Goal: Task Accomplishment & Management: Use online tool/utility

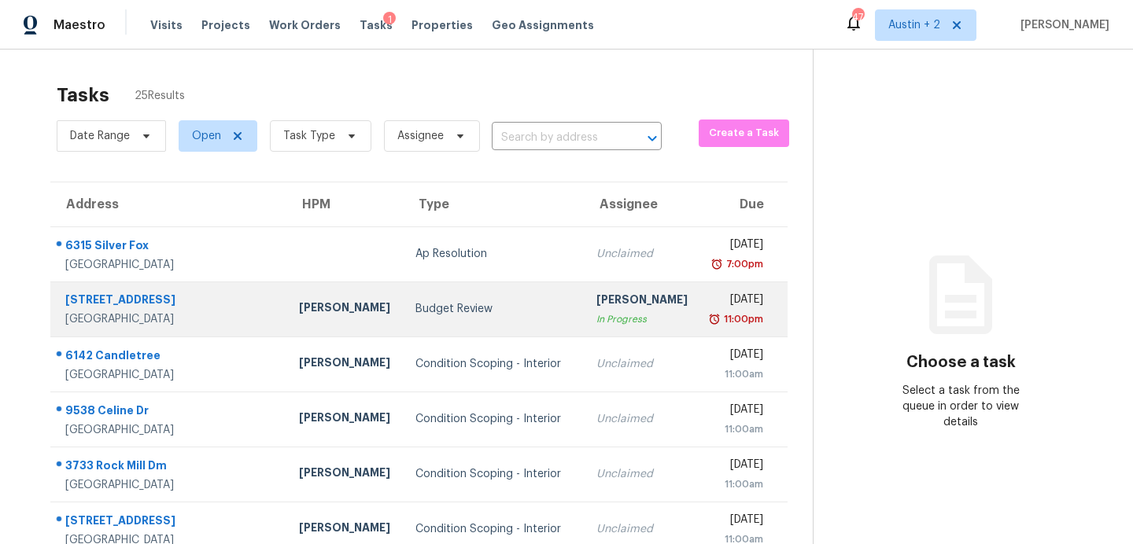
click at [415, 303] on div "Budget Review" at bounding box center [493, 309] width 156 height 16
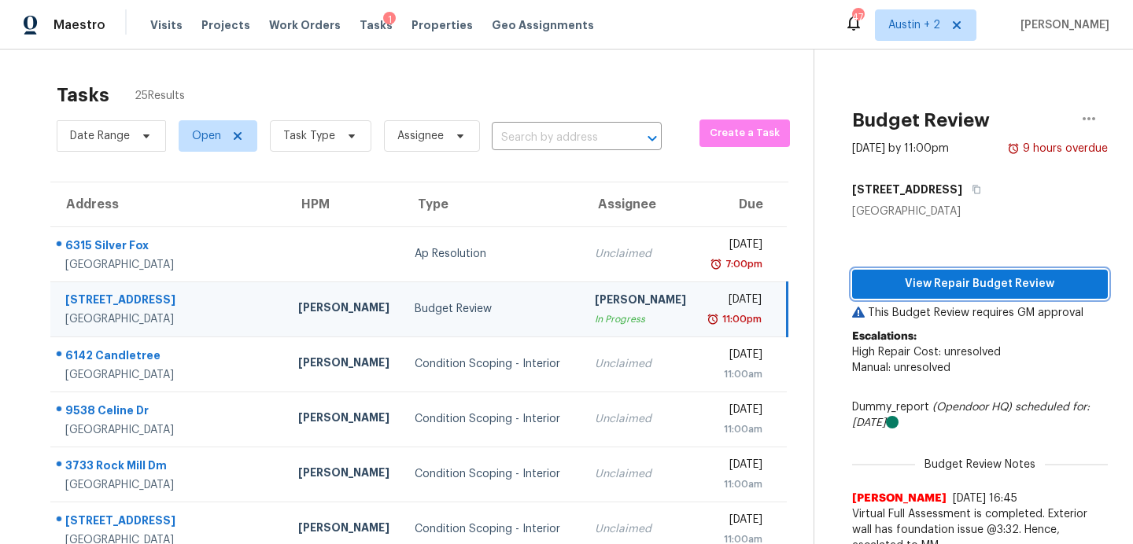
click at [907, 280] on span "View Repair Budget Review" at bounding box center [980, 285] width 230 height 20
click at [289, 28] on span "Work Orders" at bounding box center [305, 25] width 72 height 16
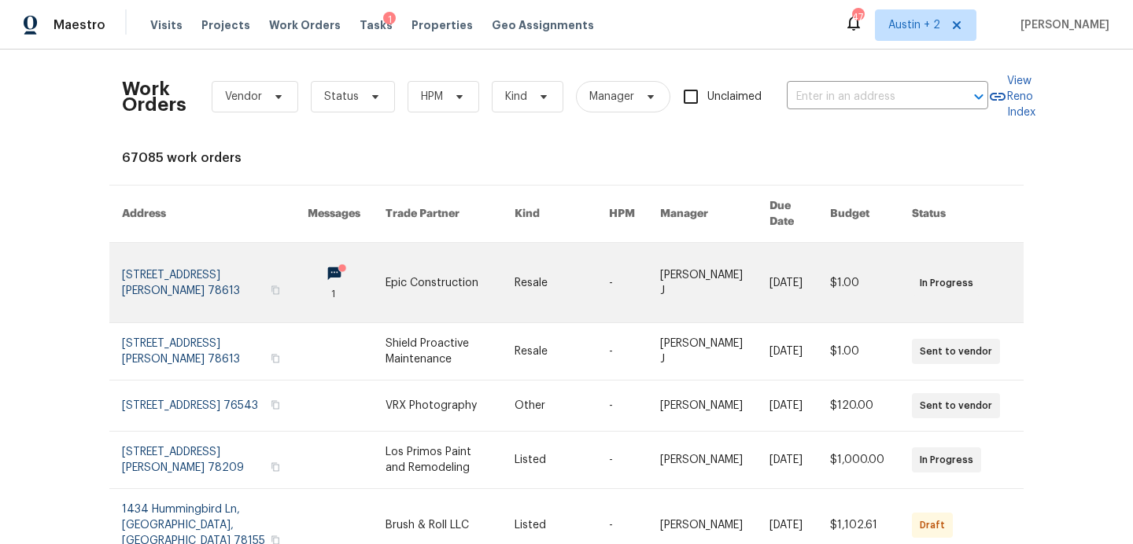
click at [428, 269] on link at bounding box center [449, 282] width 129 height 79
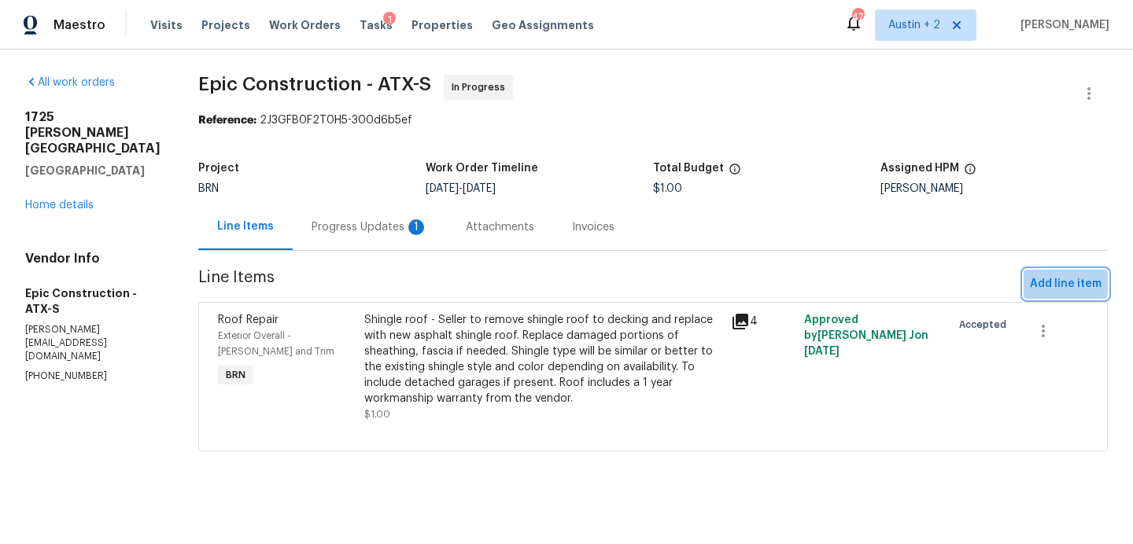
click at [1053, 283] on span "Add line item" at bounding box center [1066, 285] width 72 height 20
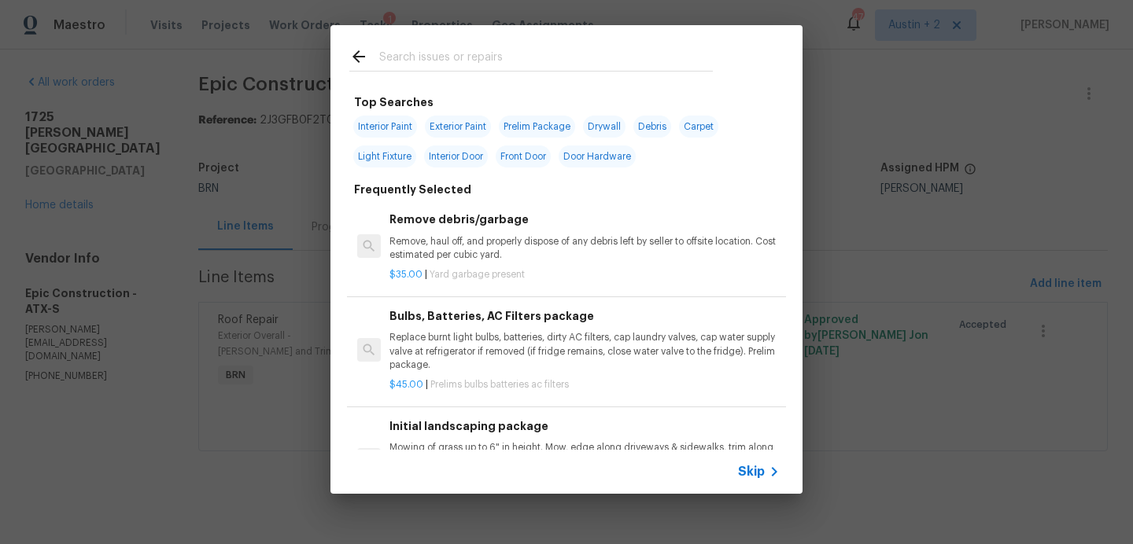
click at [503, 57] on input "text" at bounding box center [546, 59] width 334 height 24
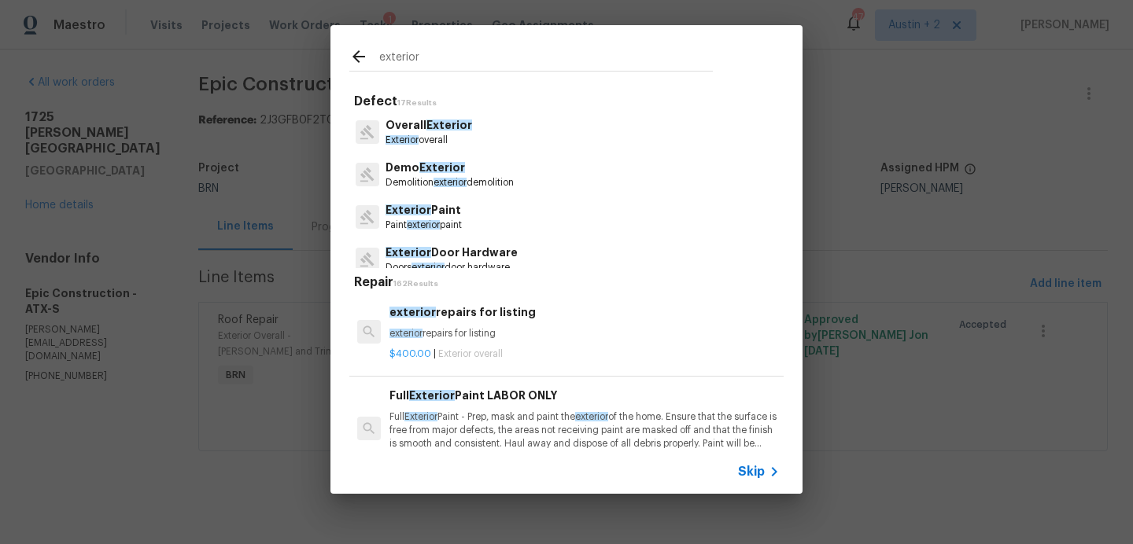
type input "exterior"
click at [444, 135] on p "Exterior overall" at bounding box center [428, 140] width 87 height 13
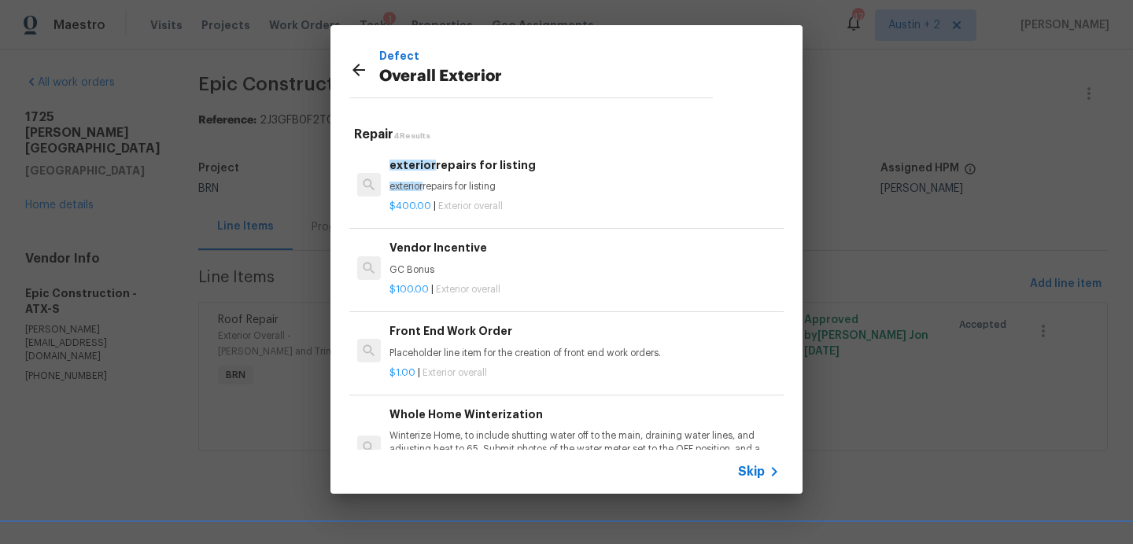
scroll to position [2, 0]
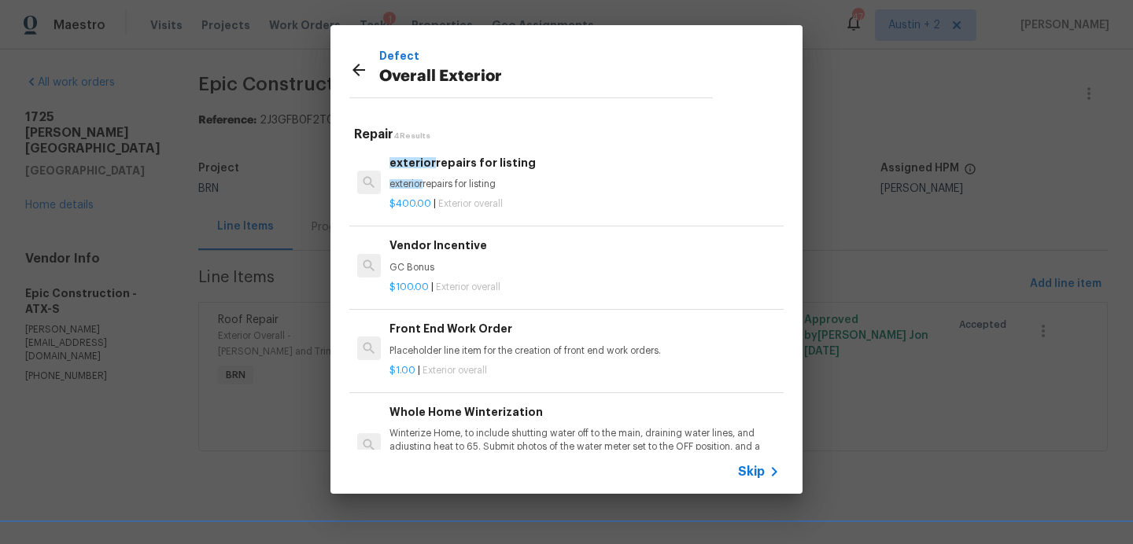
click at [356, 69] on icon at bounding box center [358, 70] width 13 height 13
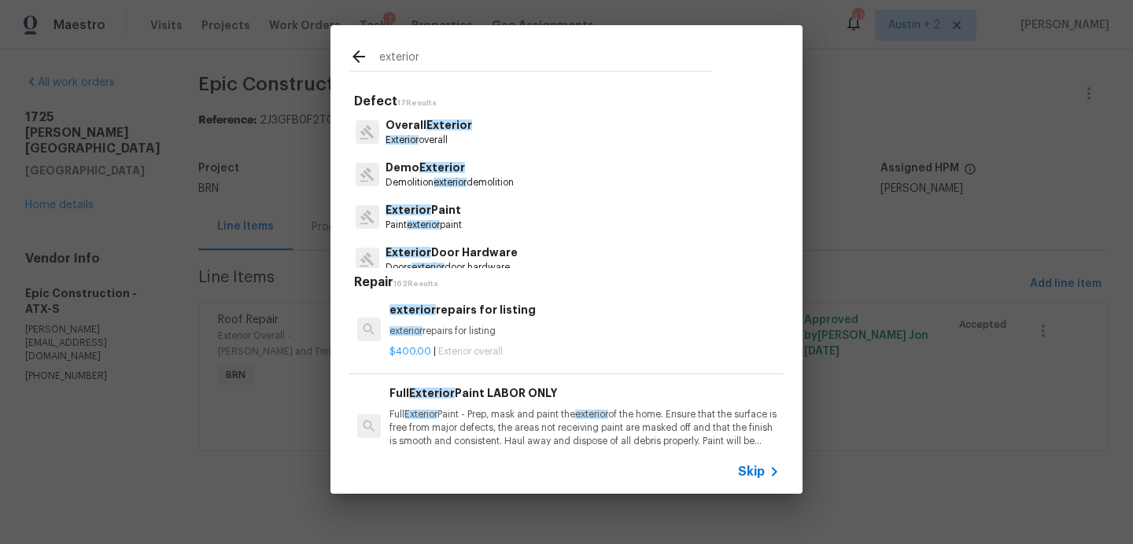
drag, startPoint x: 425, startPoint y: 65, endPoint x: 318, endPoint y: 61, distance: 107.1
click at [318, 61] on div "exterior Defect 17 Results Overall Exterior Exterior overall Demo Exterior Demo…" at bounding box center [566, 259] width 1133 height 519
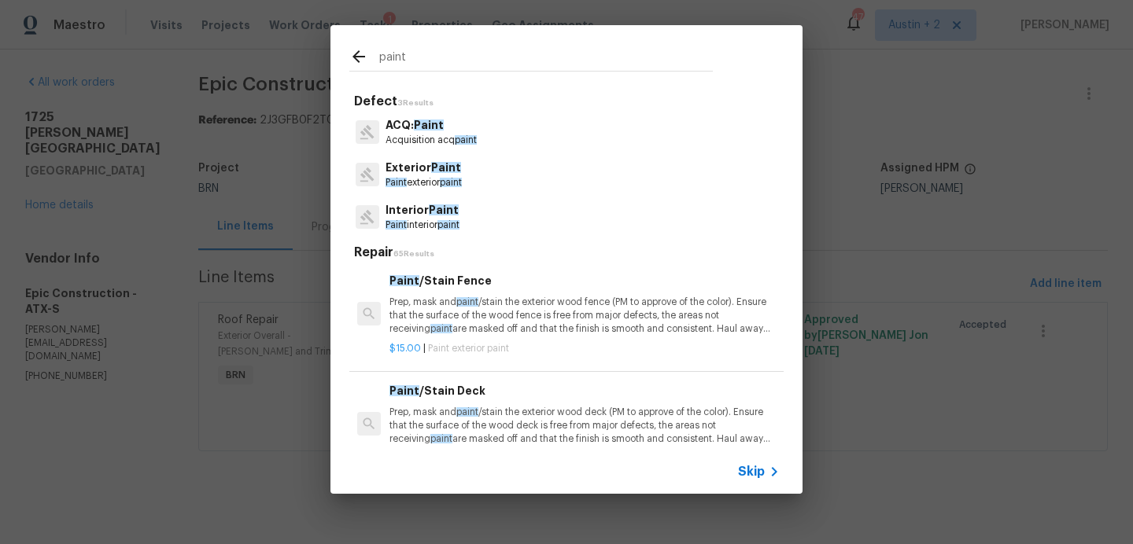
type input "paint"
click at [419, 169] on p "Exterior Paint" at bounding box center [423, 168] width 76 height 17
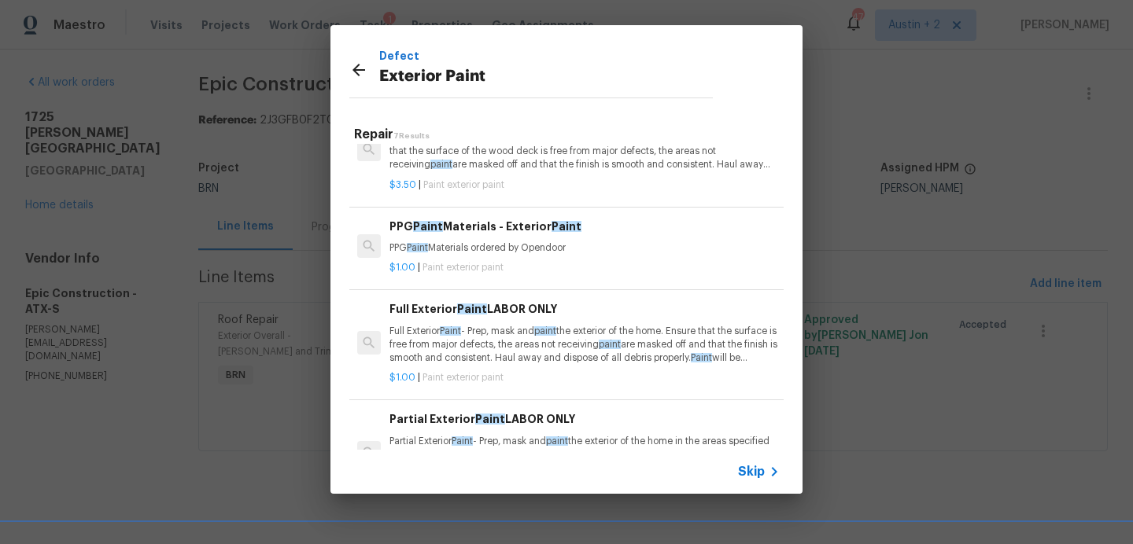
scroll to position [299, 0]
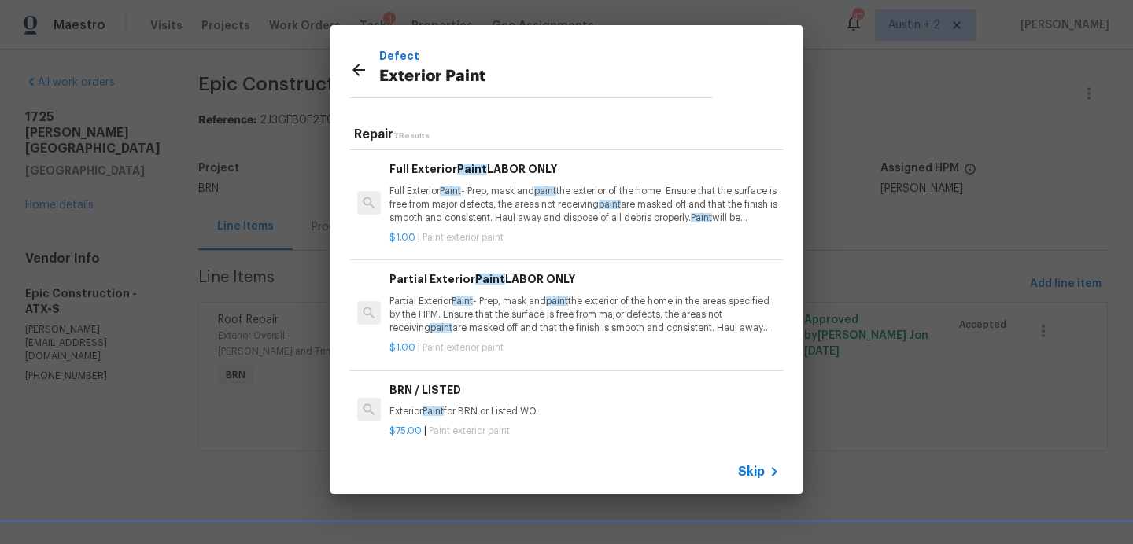
click at [514, 312] on p "Partial Exterior Paint - Prep, mask and paint the exterior of the home in the a…" at bounding box center [584, 315] width 390 height 40
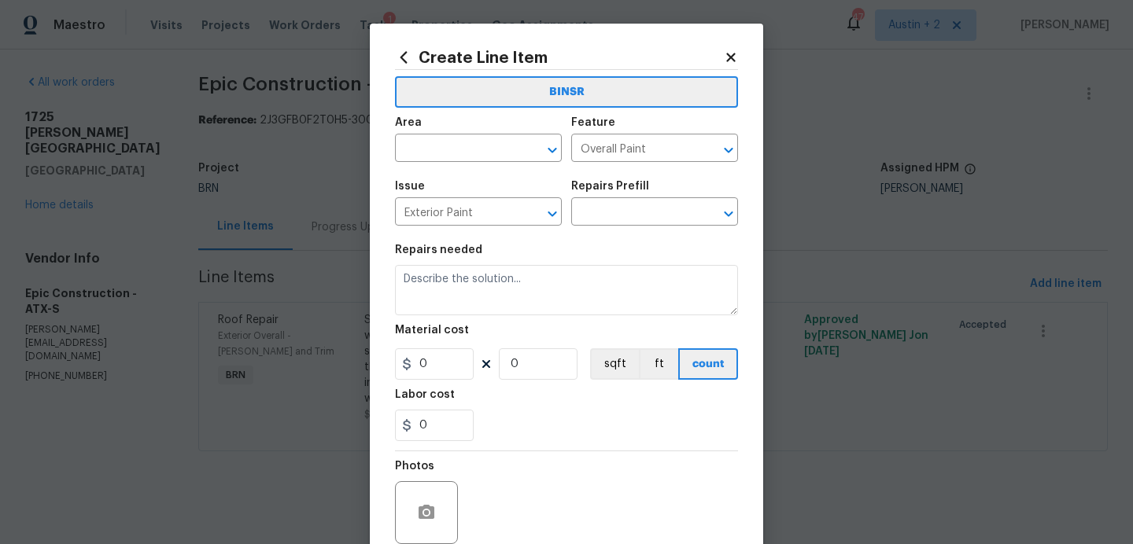
type input "Partial Exterior Paint LABOR ONLY $1.00"
type textarea "Partial Exterior Paint - Prep, mask and paint the exterior of the home in the a…"
type input "1"
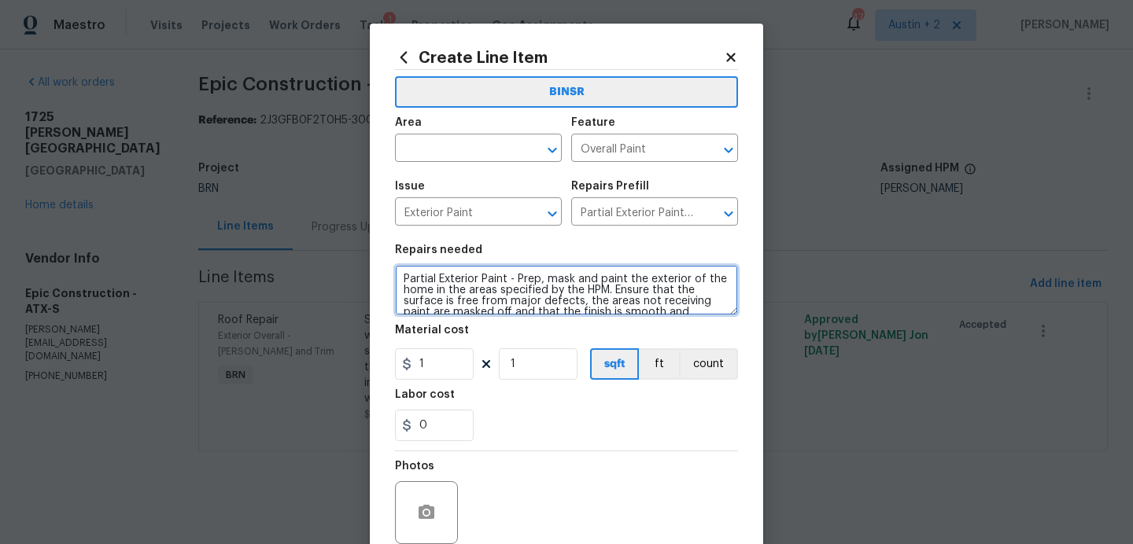
scroll to position [33, 0]
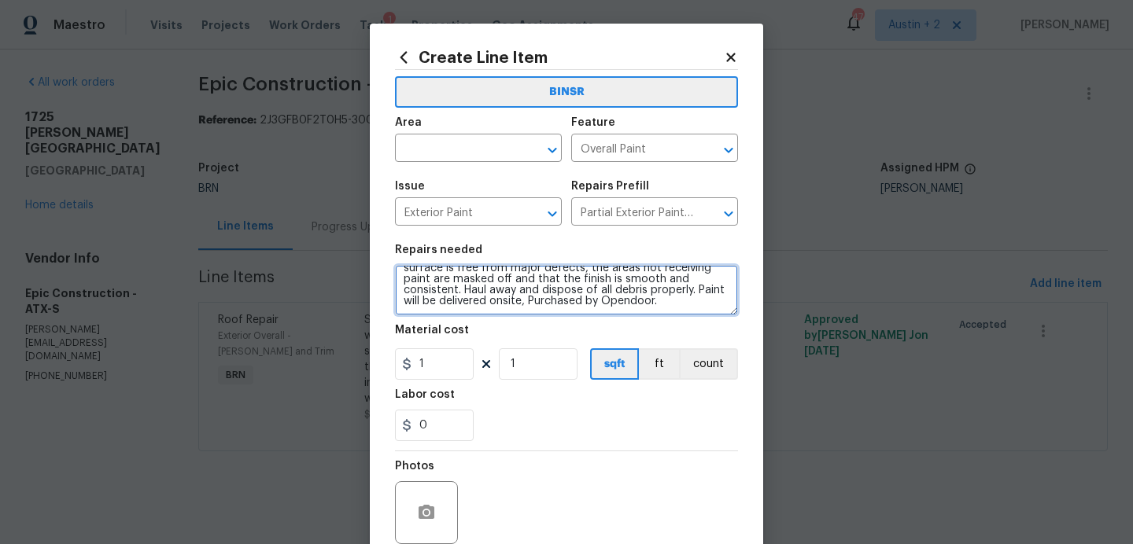
drag, startPoint x: 404, startPoint y: 277, endPoint x: 499, endPoint y: 406, distance: 160.3
click at [499, 406] on section "Repairs needed Partial Exterior Paint - Prep, mask and paint the exterior of th…" at bounding box center [566, 343] width 343 height 216
click at [732, 57] on icon at bounding box center [730, 57] width 9 height 9
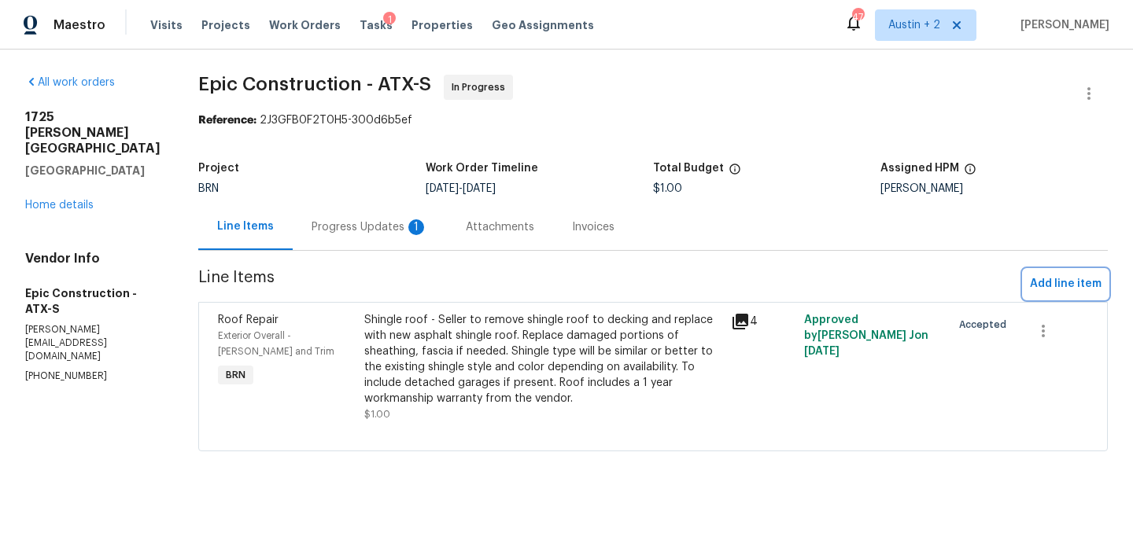
click at [1065, 282] on span "Add line item" at bounding box center [1066, 285] width 72 height 20
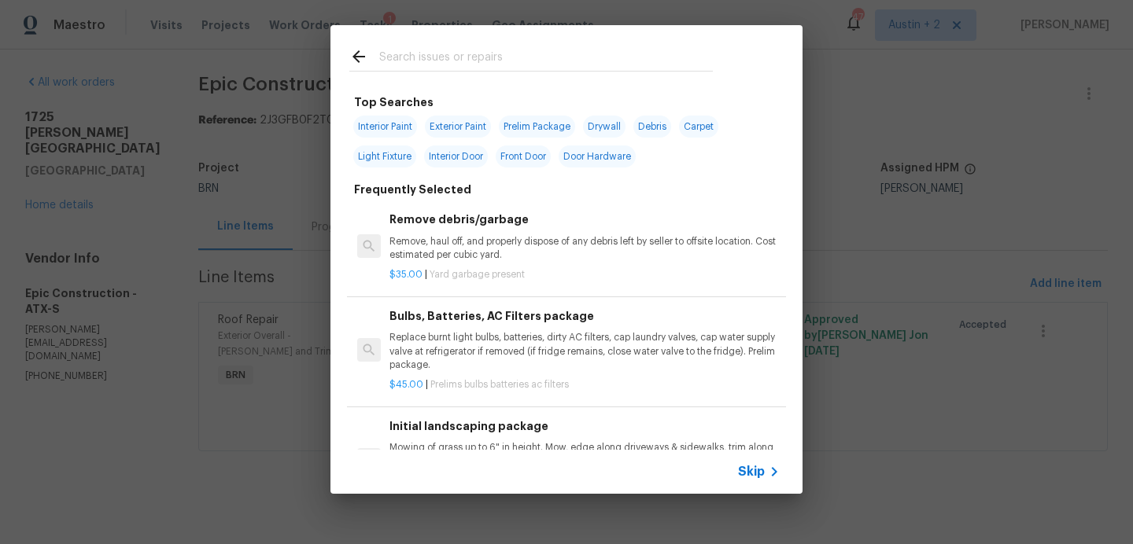
click at [444, 61] on input "text" at bounding box center [546, 59] width 334 height 24
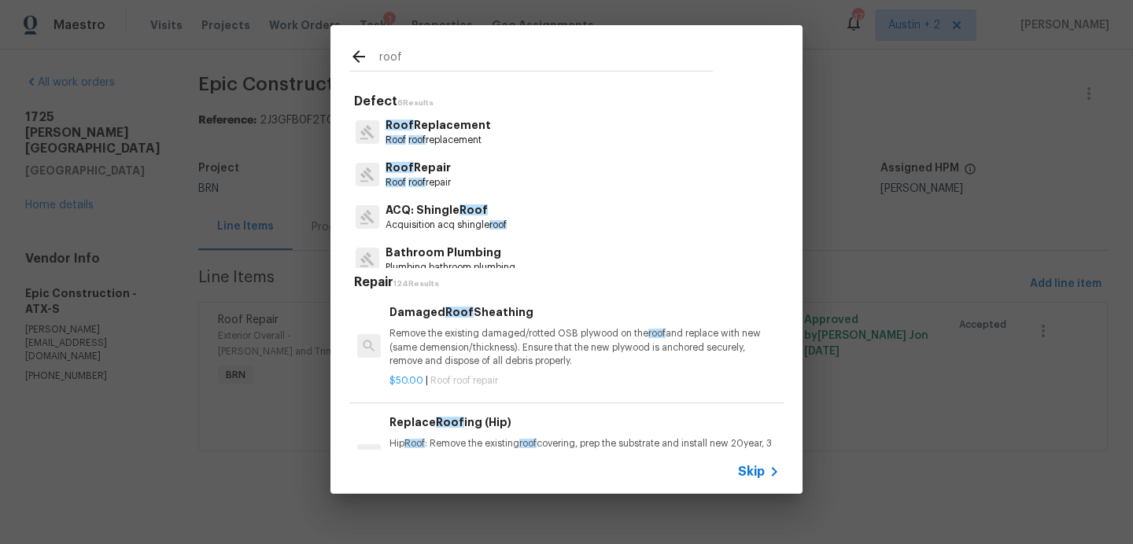
type input "roof"
click at [433, 219] on p "Acquisition acq shingle roof" at bounding box center [445, 225] width 121 height 13
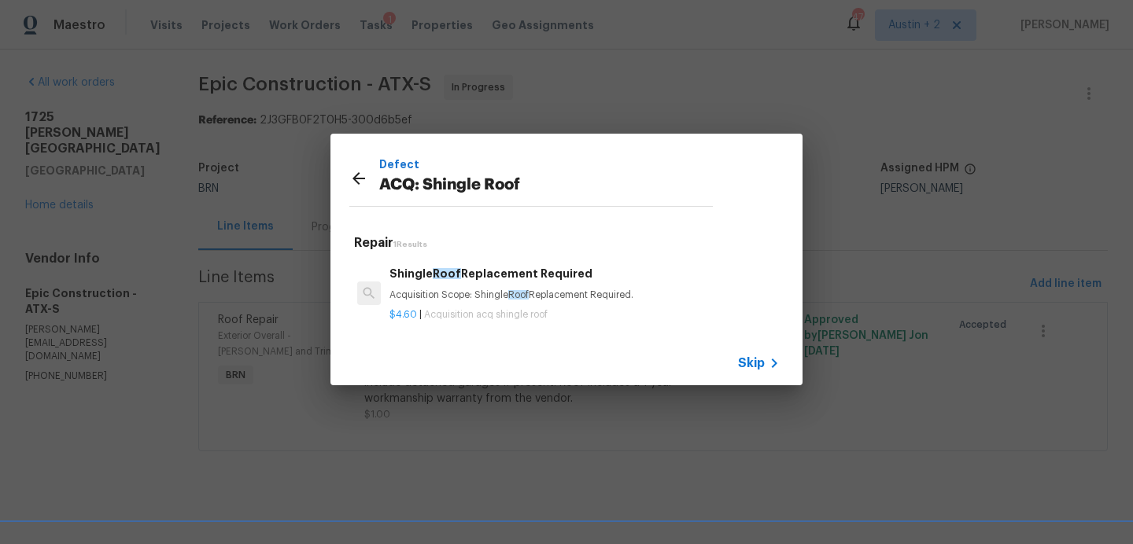
click at [514, 290] on p "Acquisition Scope: Shingle Roof Replacement Required." at bounding box center [584, 295] width 390 height 13
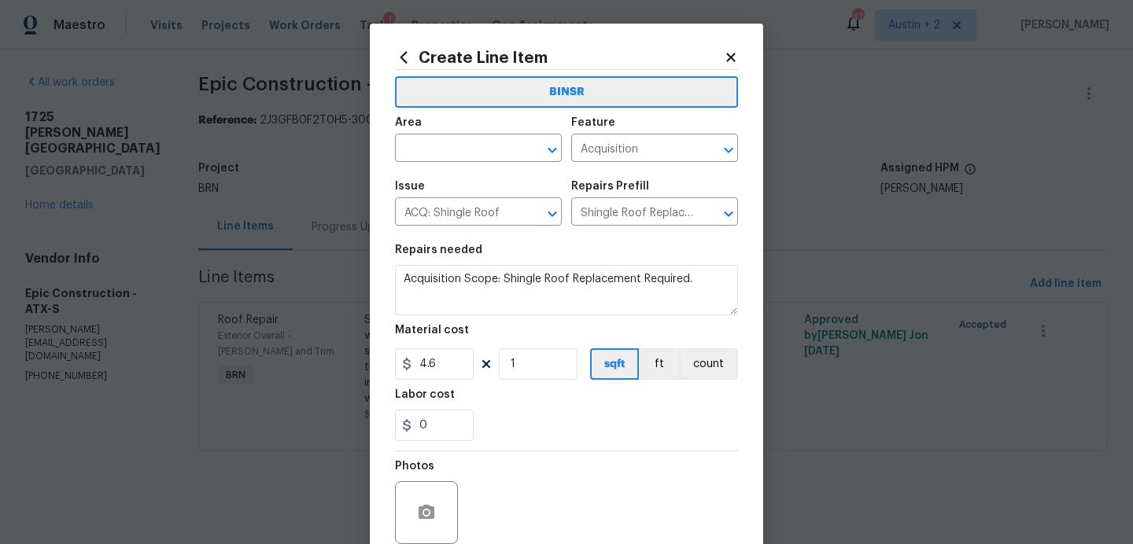
click at [729, 61] on icon at bounding box center [731, 57] width 14 height 14
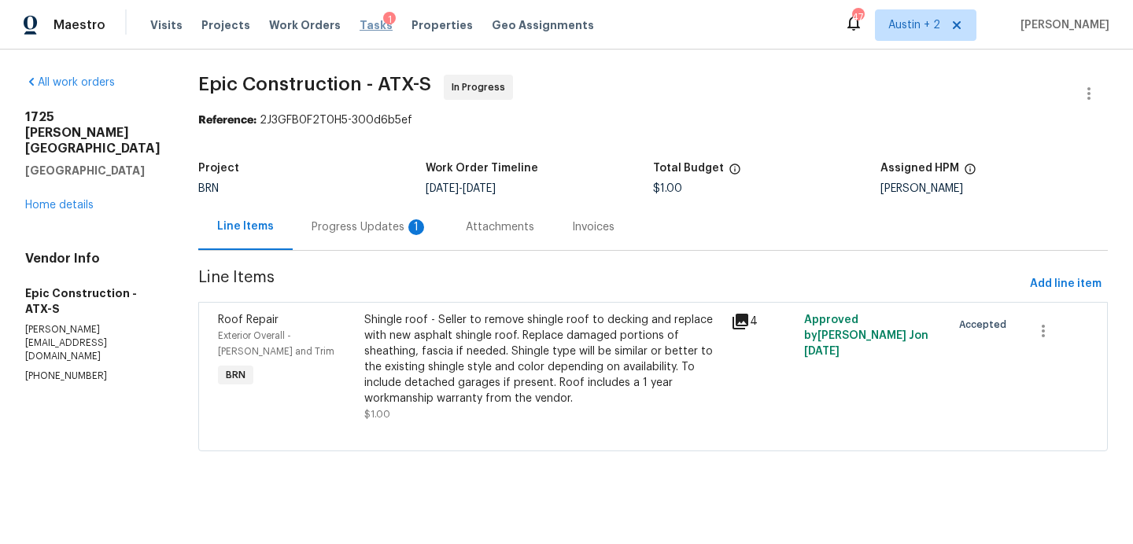
click at [360, 27] on span "Tasks" at bounding box center [376, 25] width 33 height 11
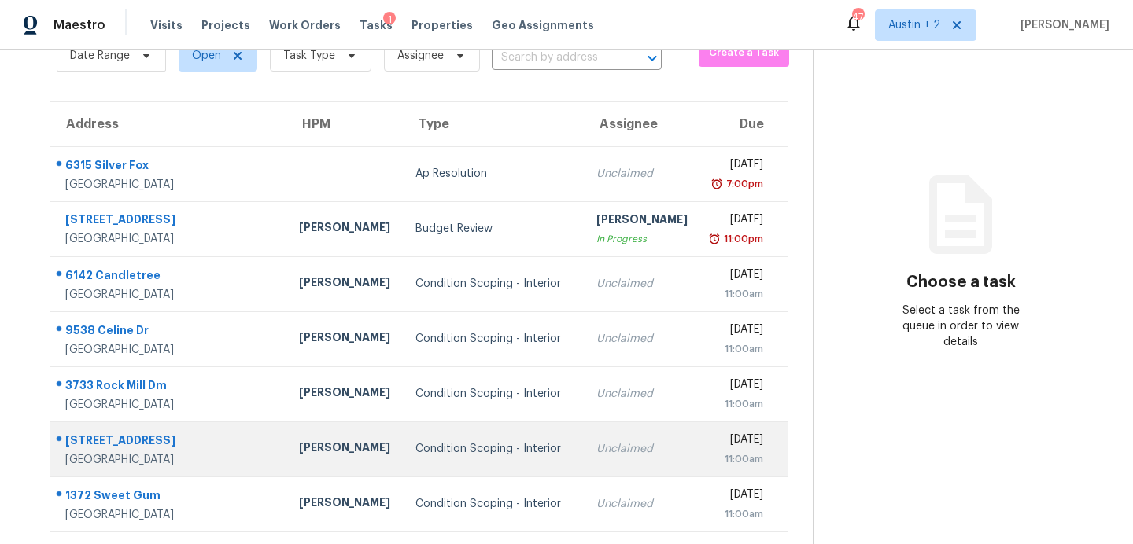
scroll to position [79, 0]
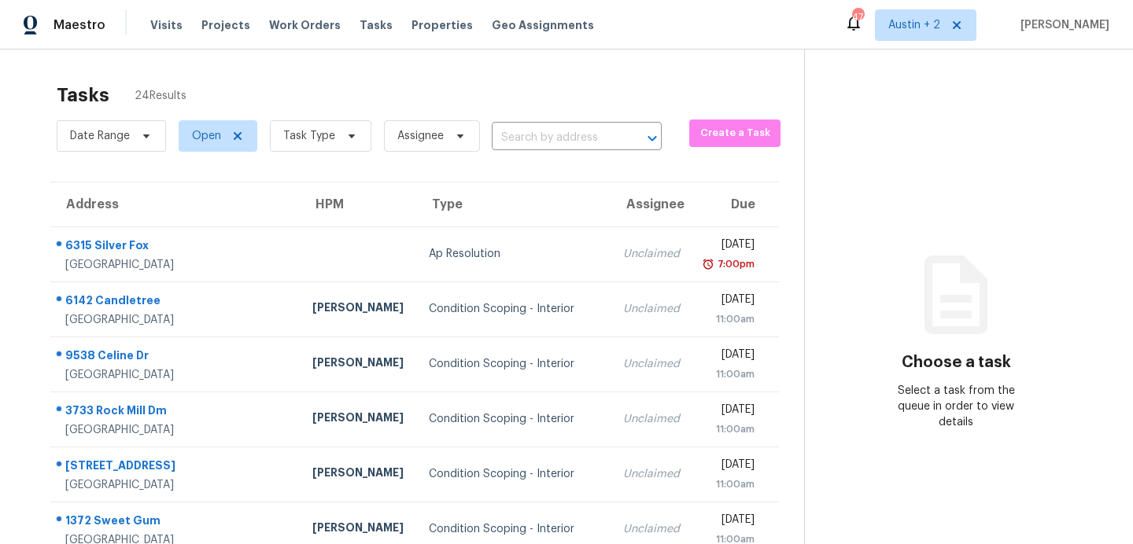
scroll to position [275, 0]
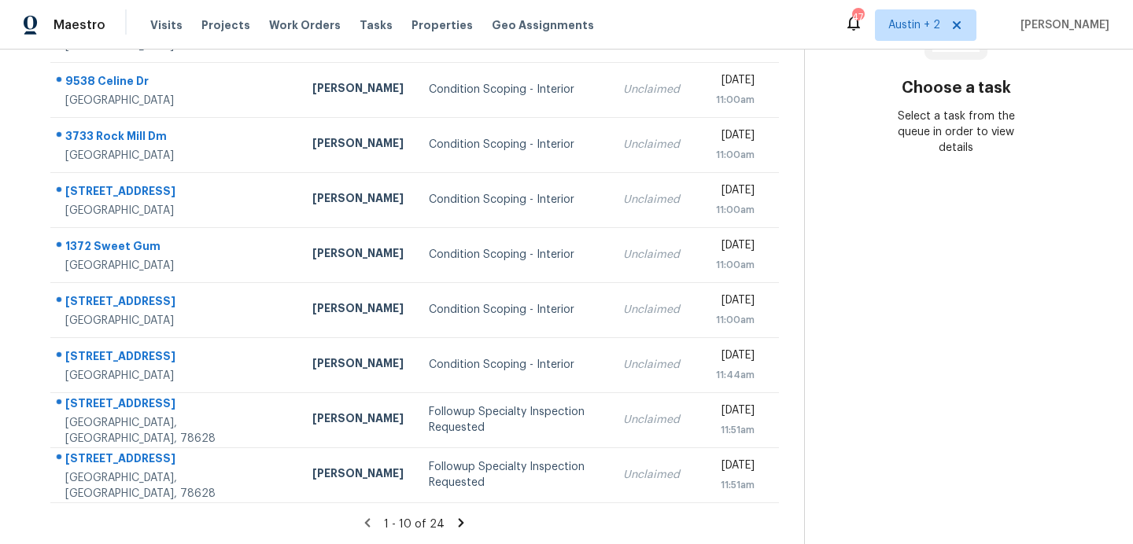
click at [459, 520] on icon at bounding box center [462, 522] width 6 height 9
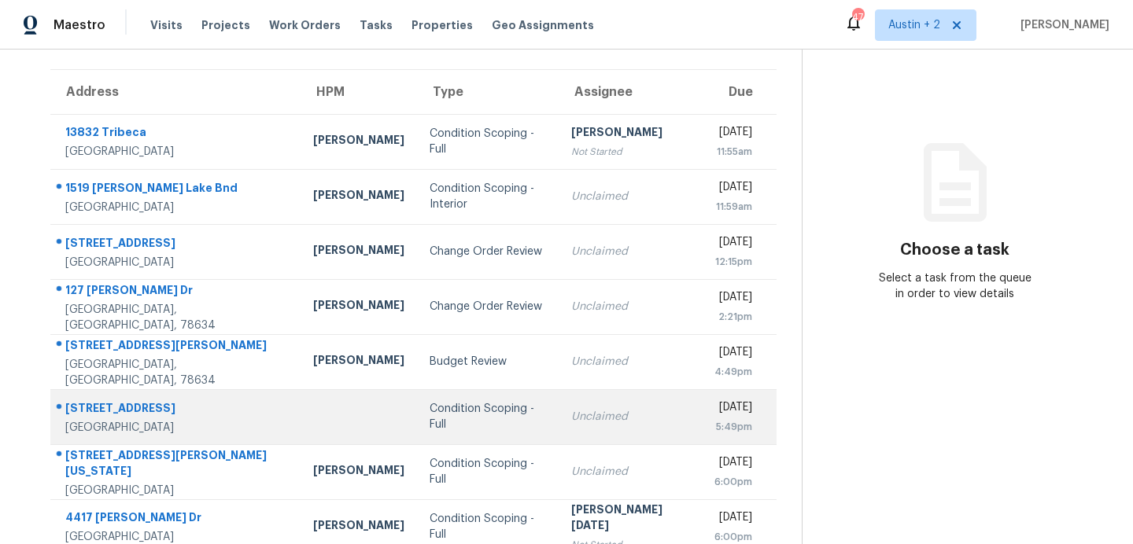
scroll to position [112, 0]
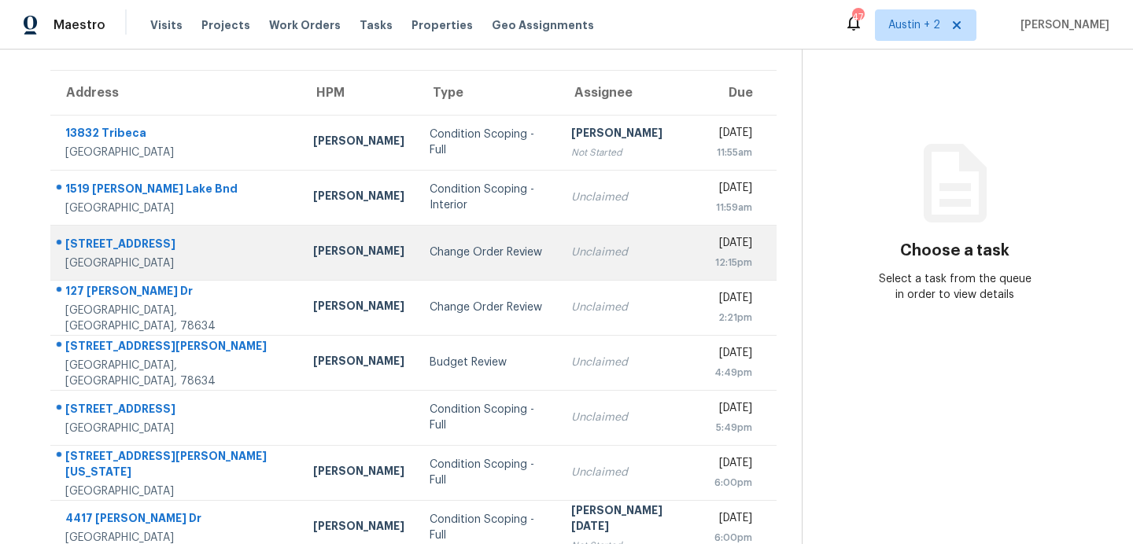
click at [431, 250] on div "Change Order Review" at bounding box center [488, 253] width 116 height 16
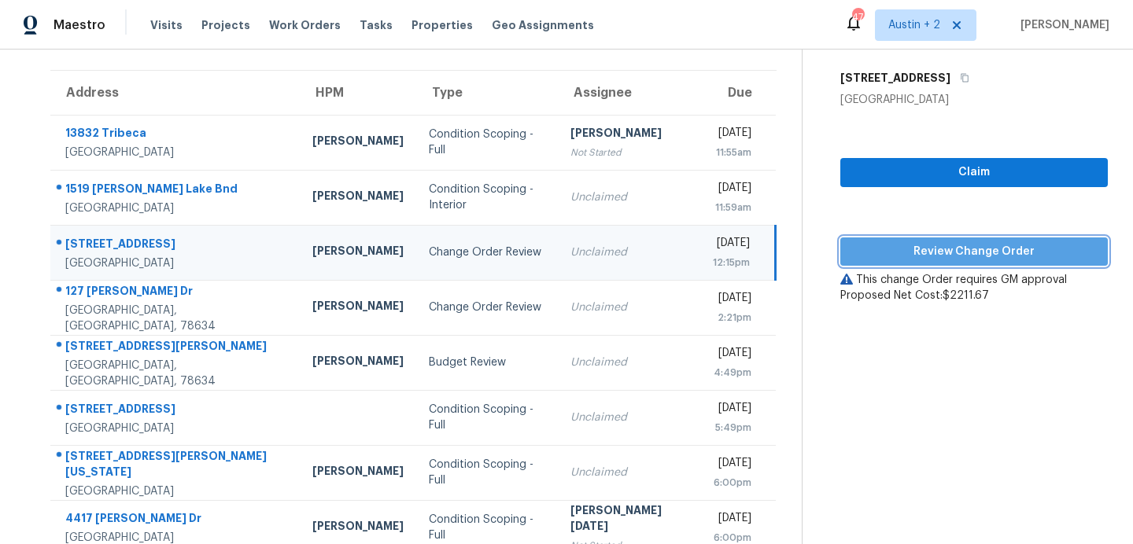
click at [874, 253] on span "Review Change Order" at bounding box center [974, 252] width 242 height 20
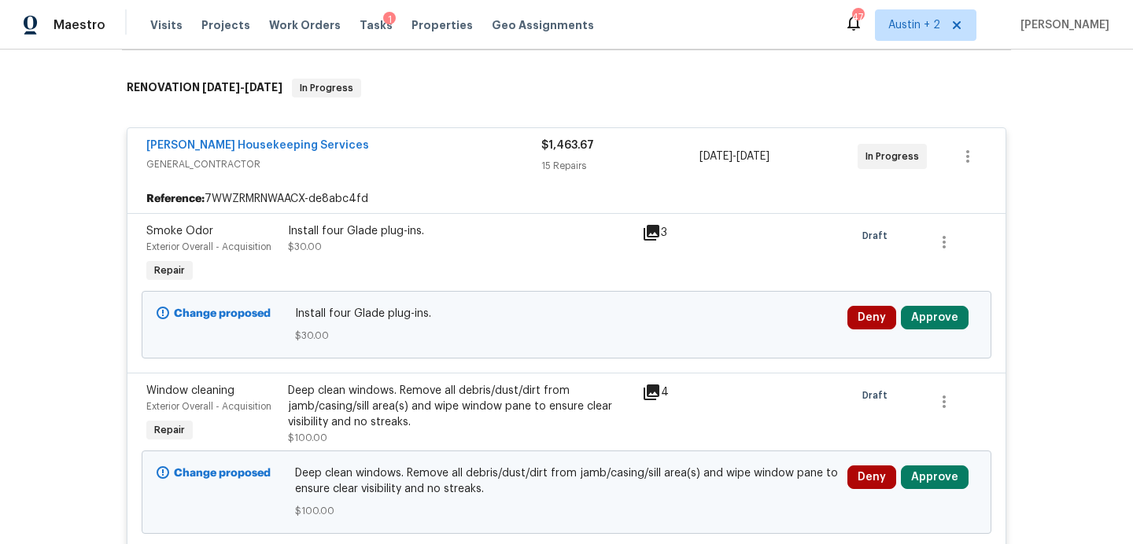
scroll to position [287, 0]
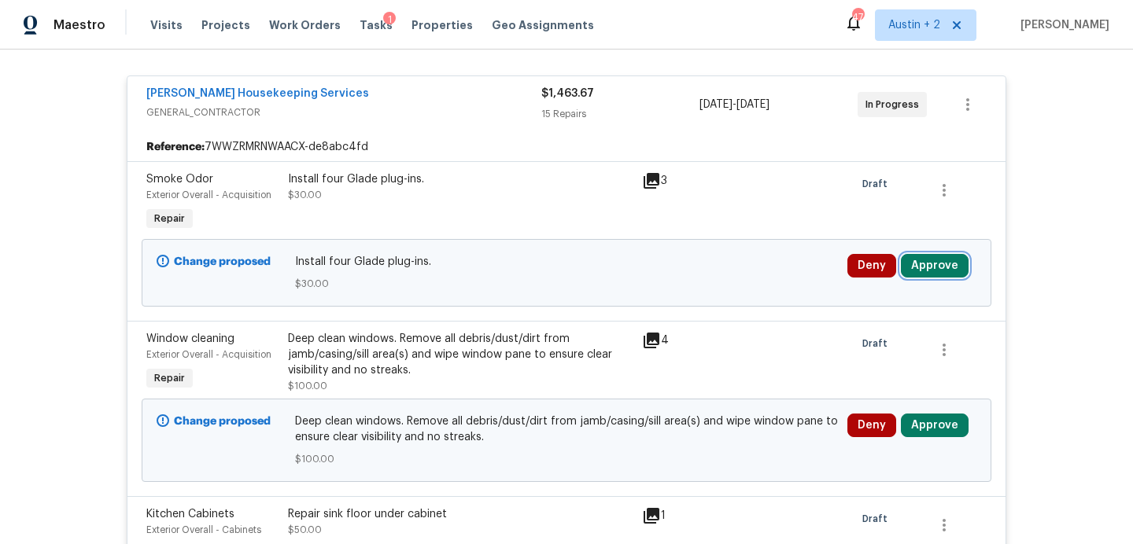
click at [947, 267] on button "Approve" at bounding box center [935, 266] width 68 height 24
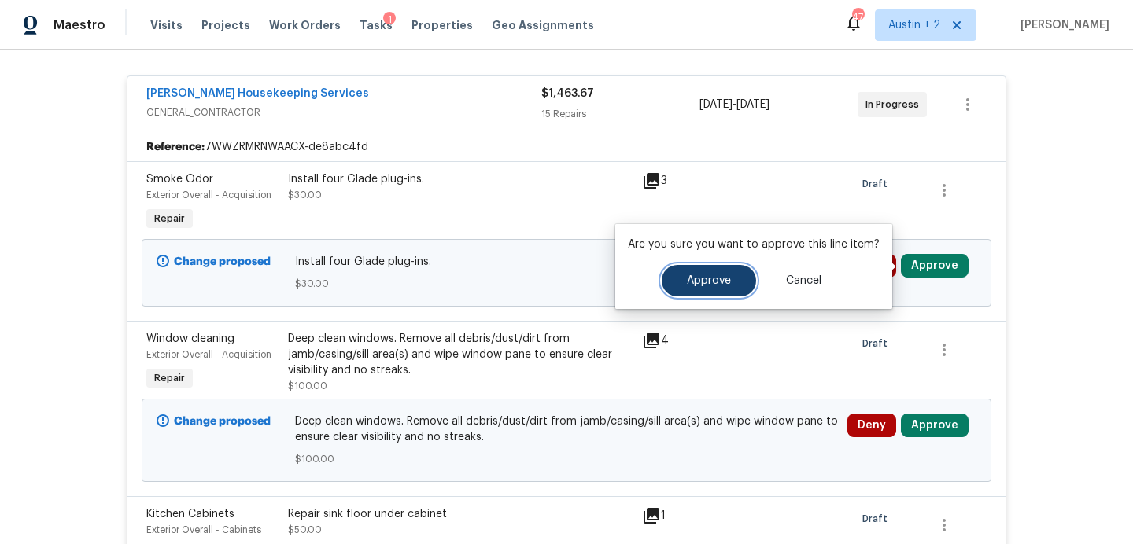
click at [742, 284] on button "Approve" at bounding box center [709, 280] width 94 height 31
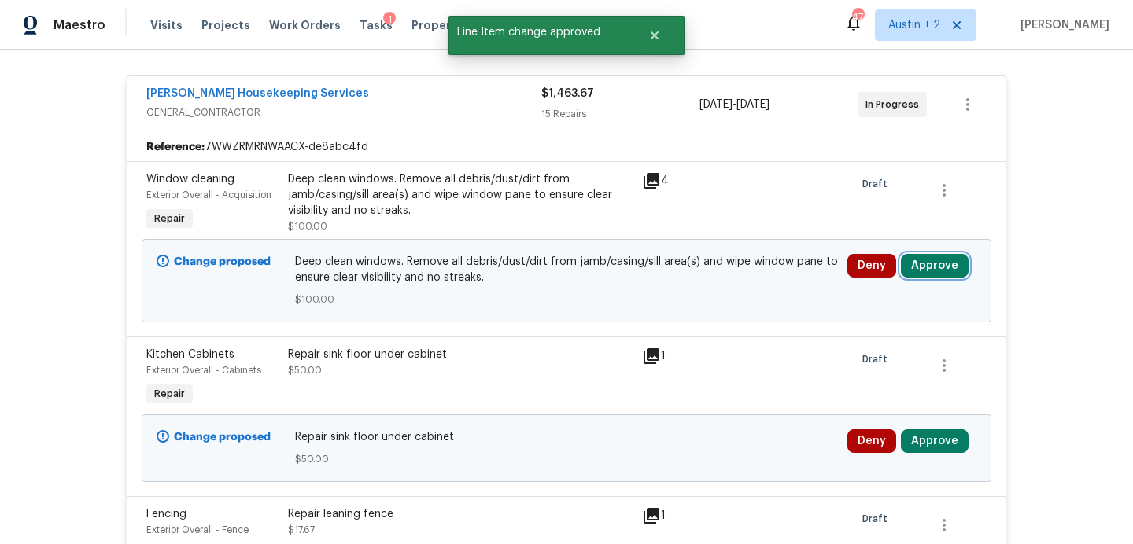
click at [928, 267] on button "Approve" at bounding box center [935, 266] width 68 height 24
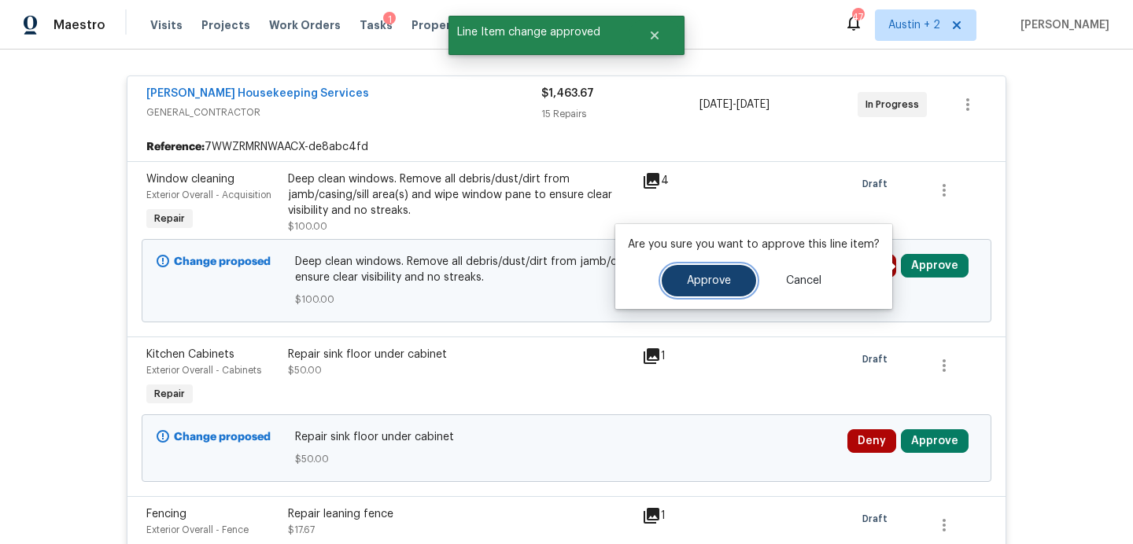
click at [721, 282] on span "Approve" at bounding box center [709, 281] width 44 height 12
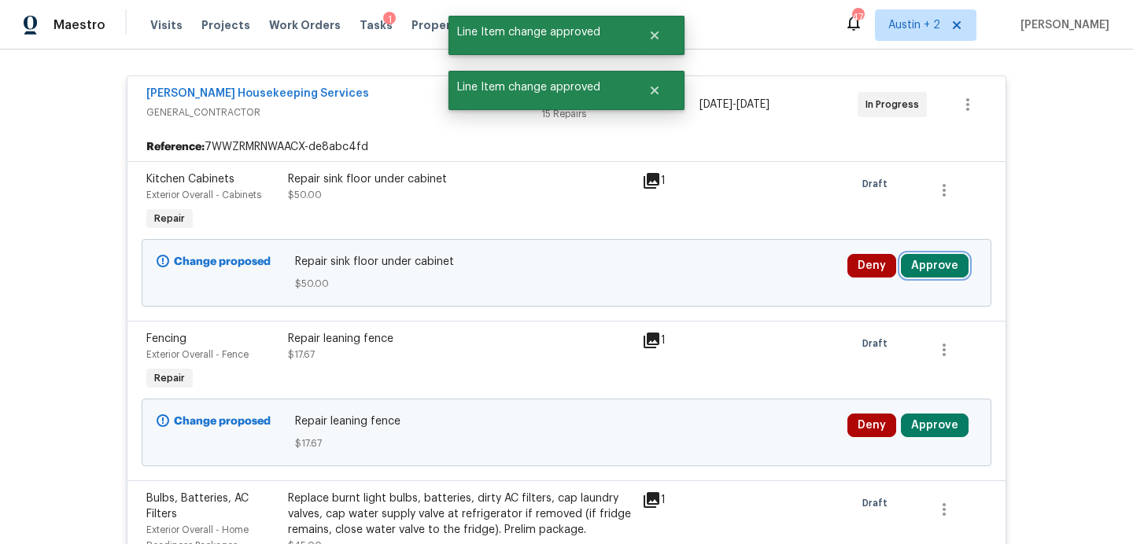
click at [922, 275] on button "Approve" at bounding box center [935, 266] width 68 height 24
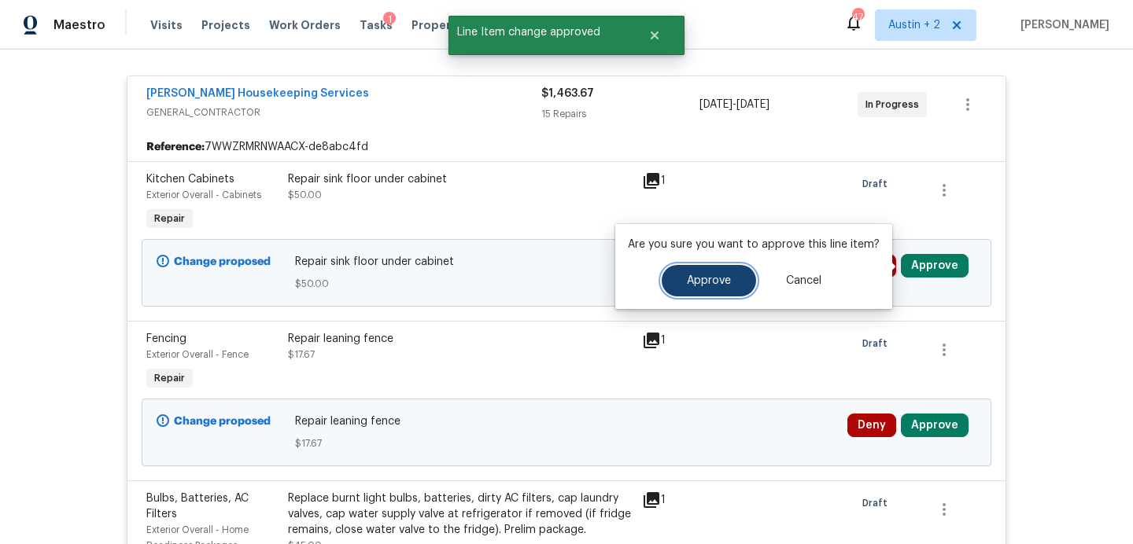
click at [728, 281] on button "Approve" at bounding box center [709, 280] width 94 height 31
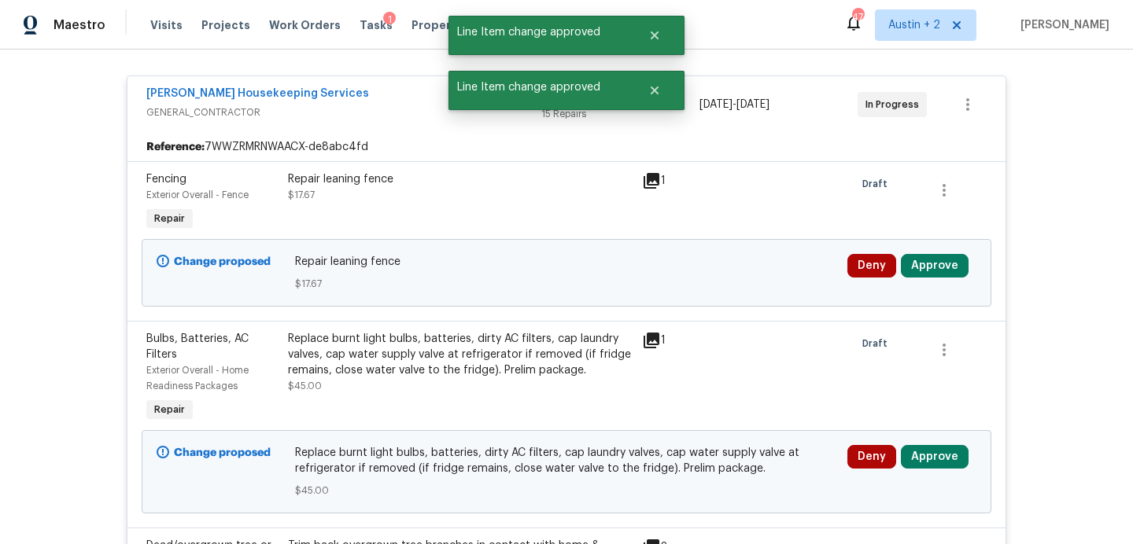
click at [942, 280] on div "Deny Approve" at bounding box center [912, 272] width 138 height 47
click at [942, 268] on button "Approve" at bounding box center [935, 266] width 68 height 24
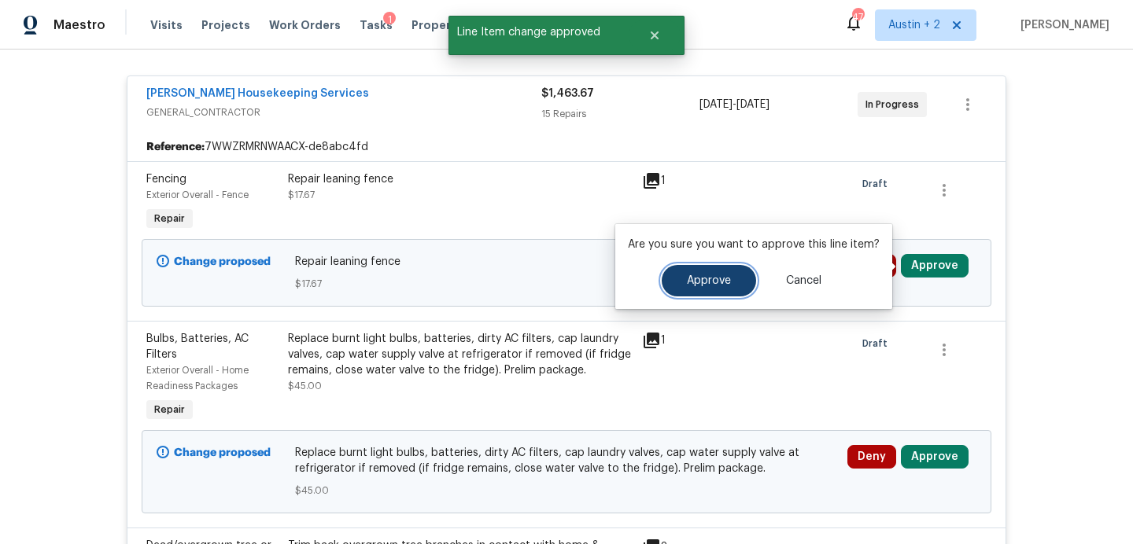
click at [705, 281] on span "Approve" at bounding box center [709, 281] width 44 height 12
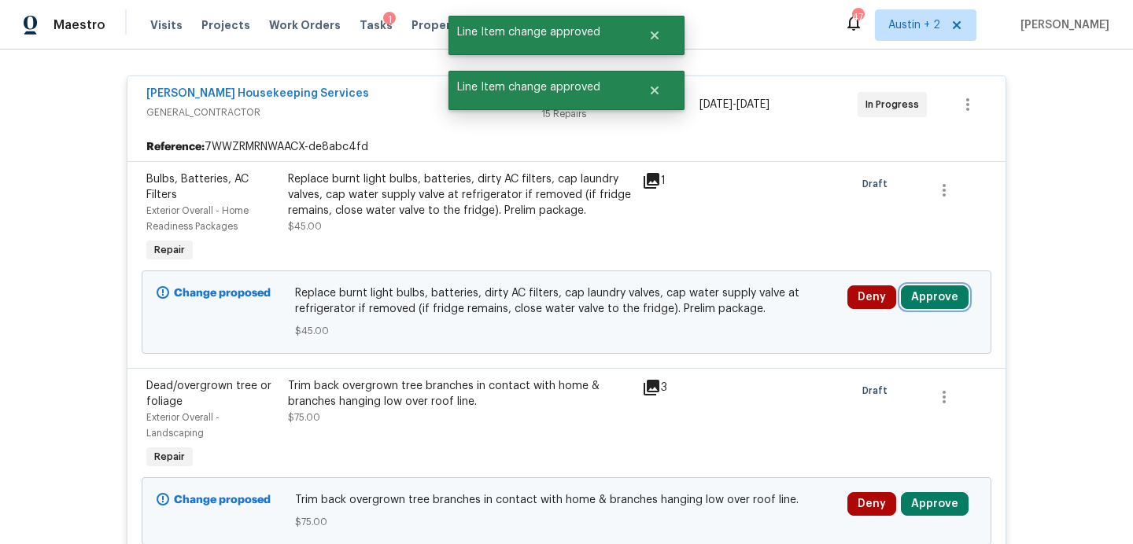
click at [938, 304] on button "Approve" at bounding box center [935, 298] width 68 height 24
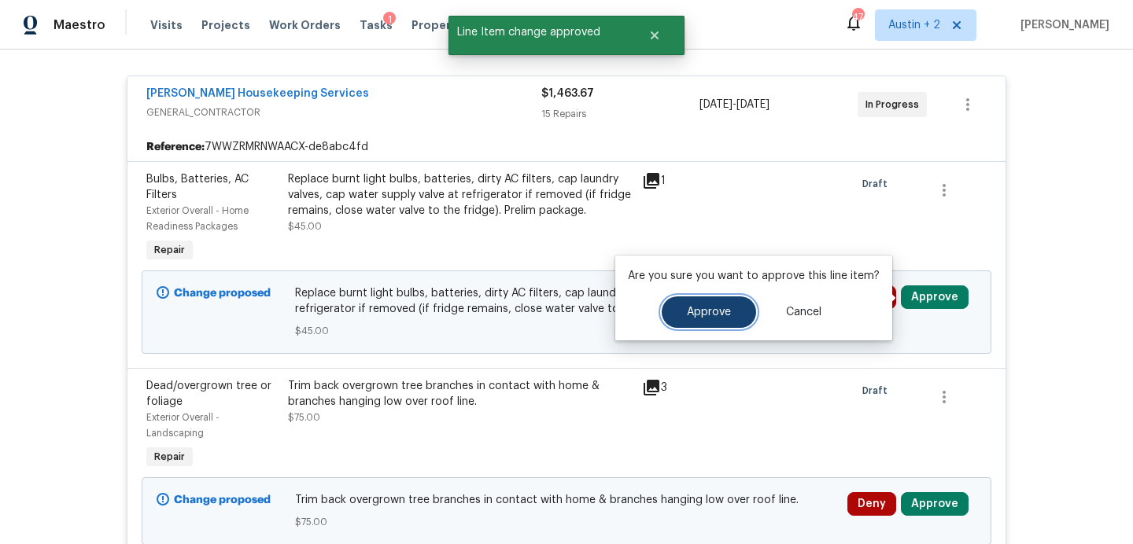
click at [673, 325] on button "Approve" at bounding box center [709, 312] width 94 height 31
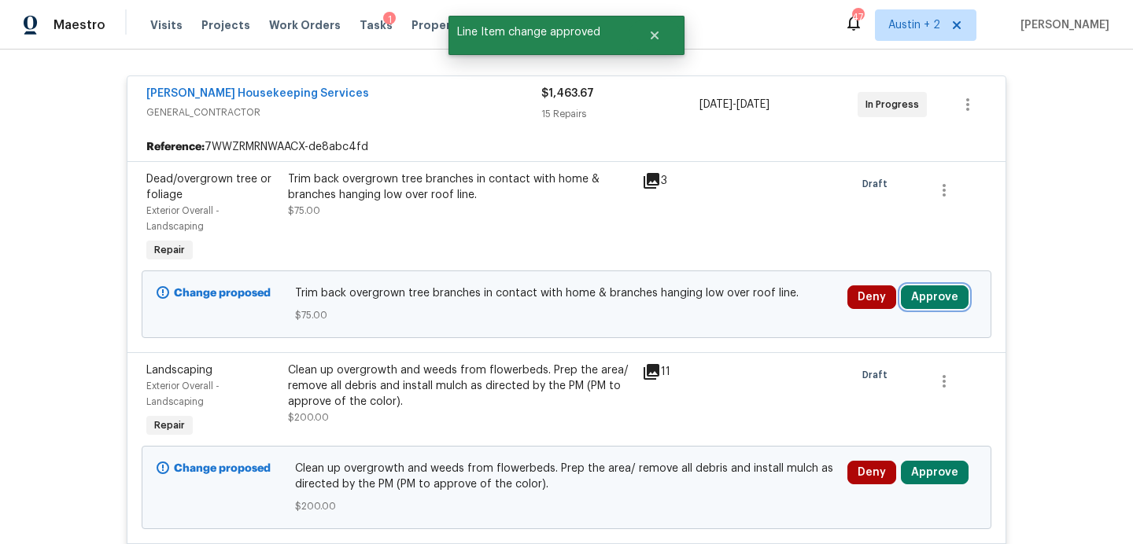
click at [928, 298] on button "Approve" at bounding box center [935, 298] width 68 height 24
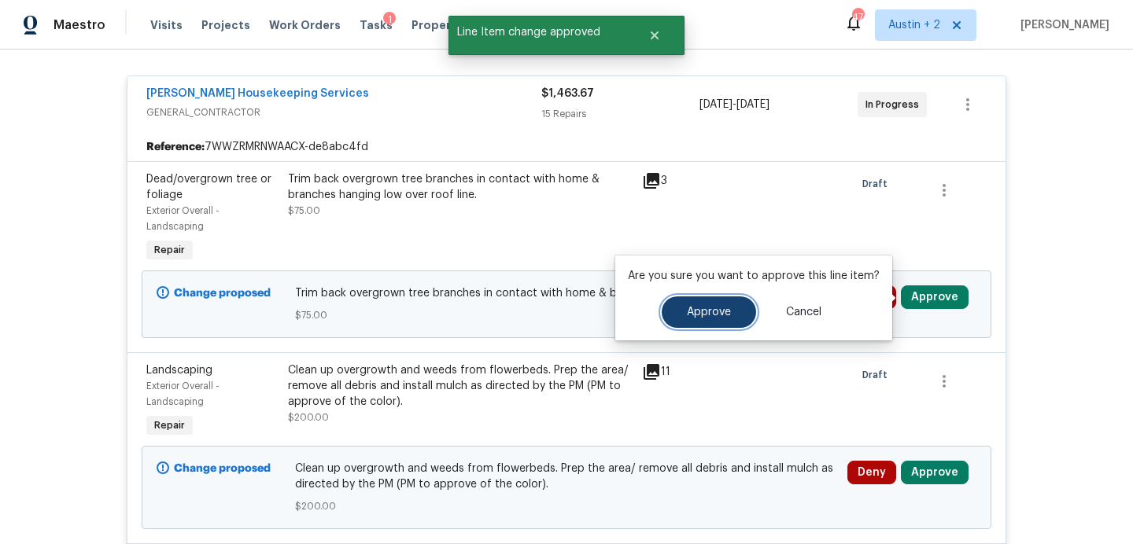
click at [695, 313] on span "Approve" at bounding box center [709, 313] width 44 height 12
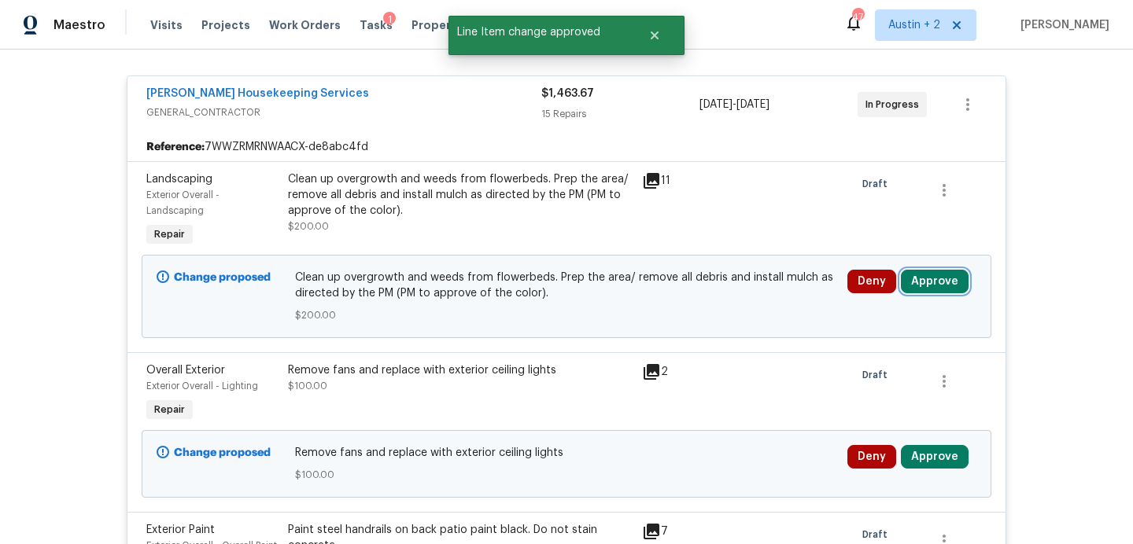
click at [942, 289] on button "Approve" at bounding box center [935, 282] width 68 height 24
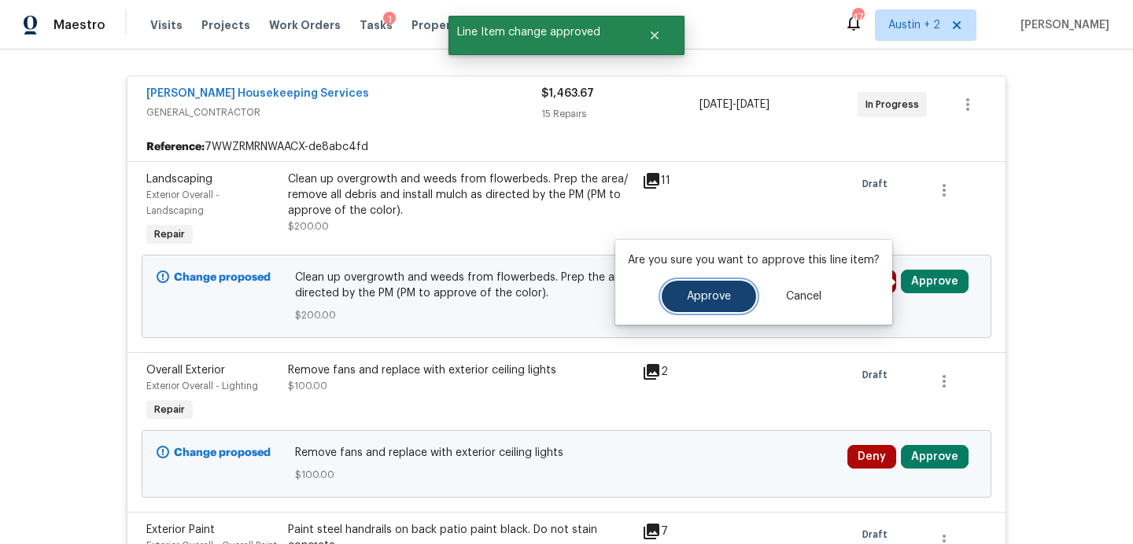
click at [683, 286] on button "Approve" at bounding box center [709, 296] width 94 height 31
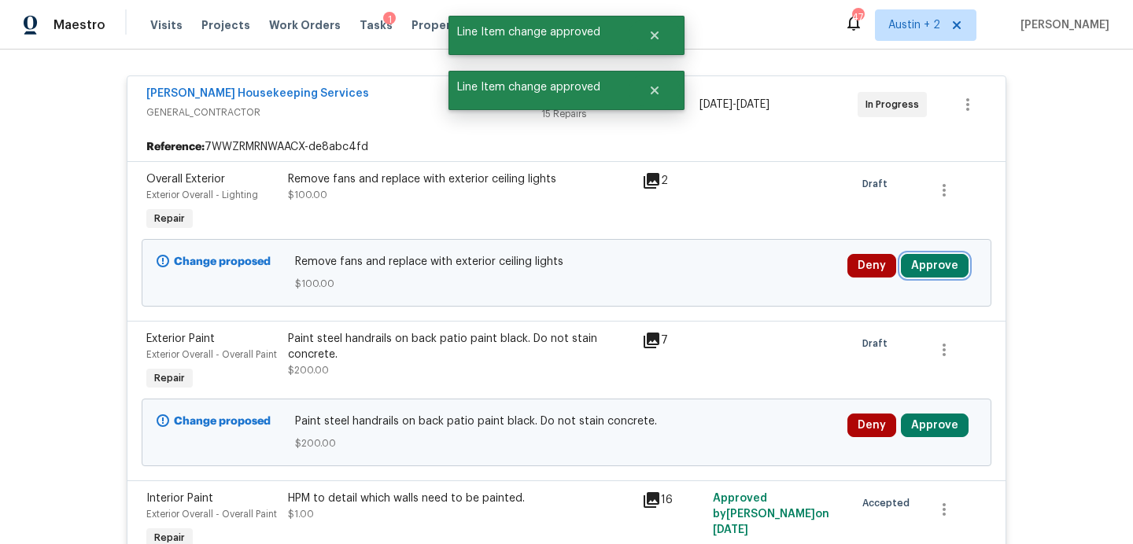
click at [929, 264] on button "Approve" at bounding box center [935, 266] width 68 height 24
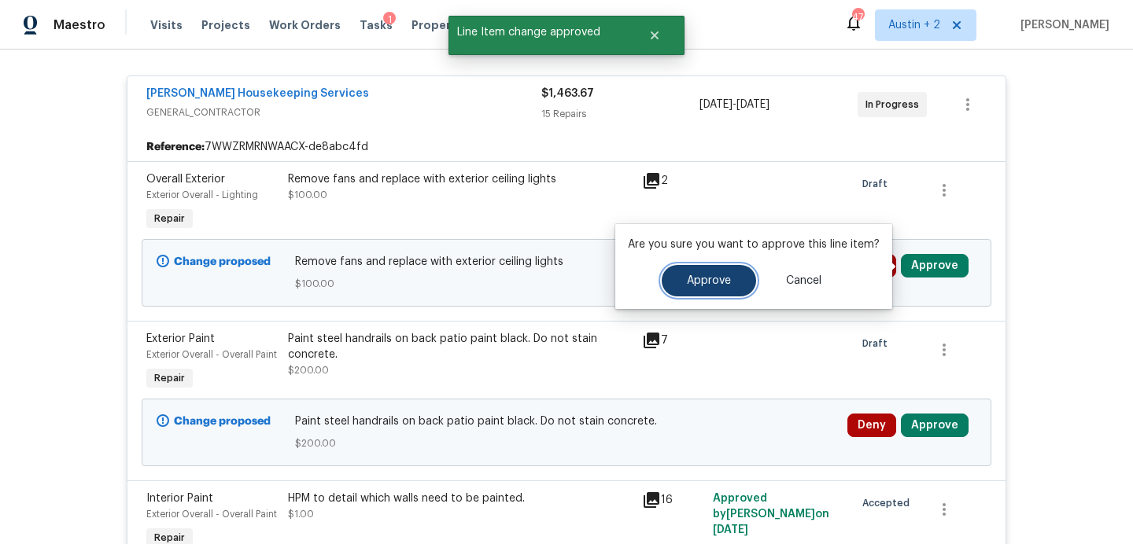
click at [691, 277] on span "Approve" at bounding box center [709, 281] width 44 height 12
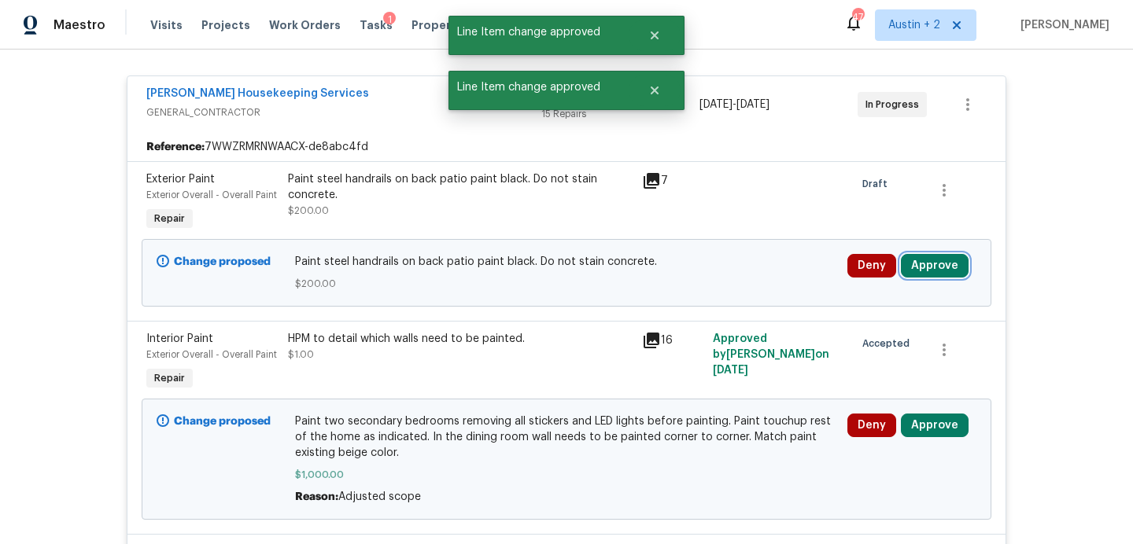
click at [939, 267] on button "Approve" at bounding box center [935, 266] width 68 height 24
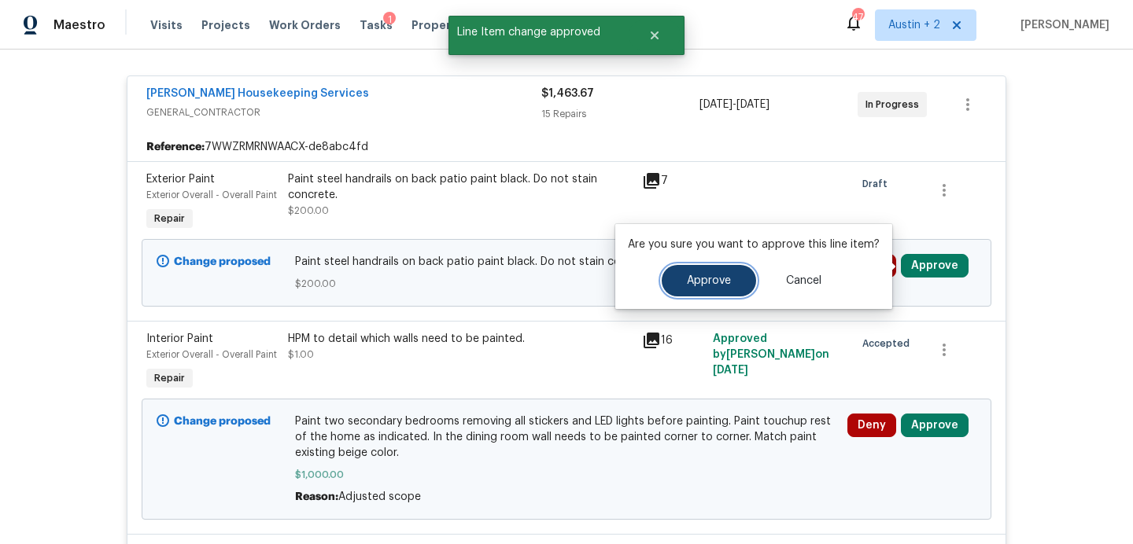
click at [706, 285] on span "Approve" at bounding box center [709, 281] width 44 height 12
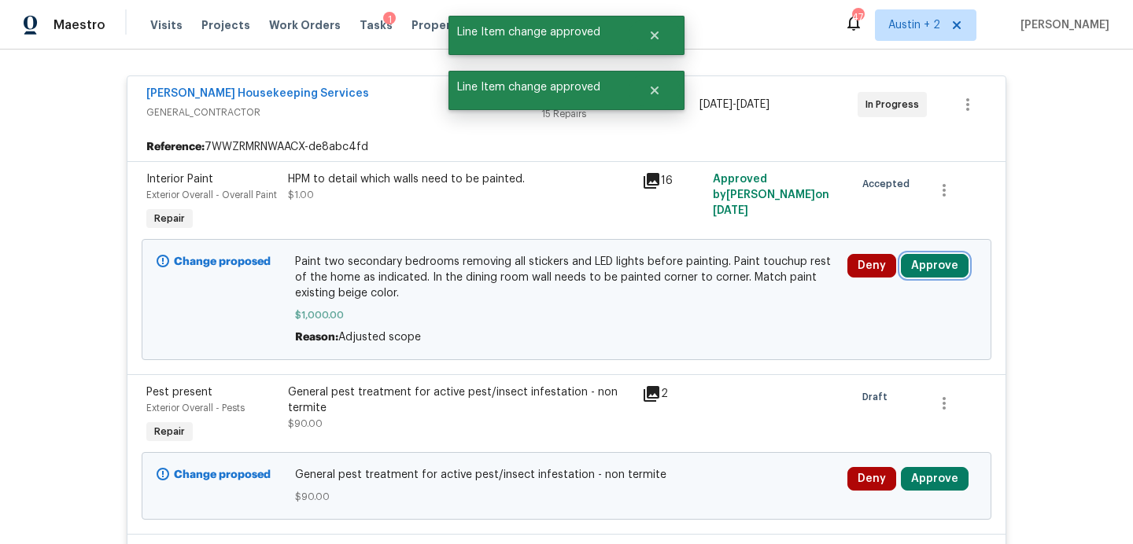
click at [925, 259] on button "Approve" at bounding box center [935, 266] width 68 height 24
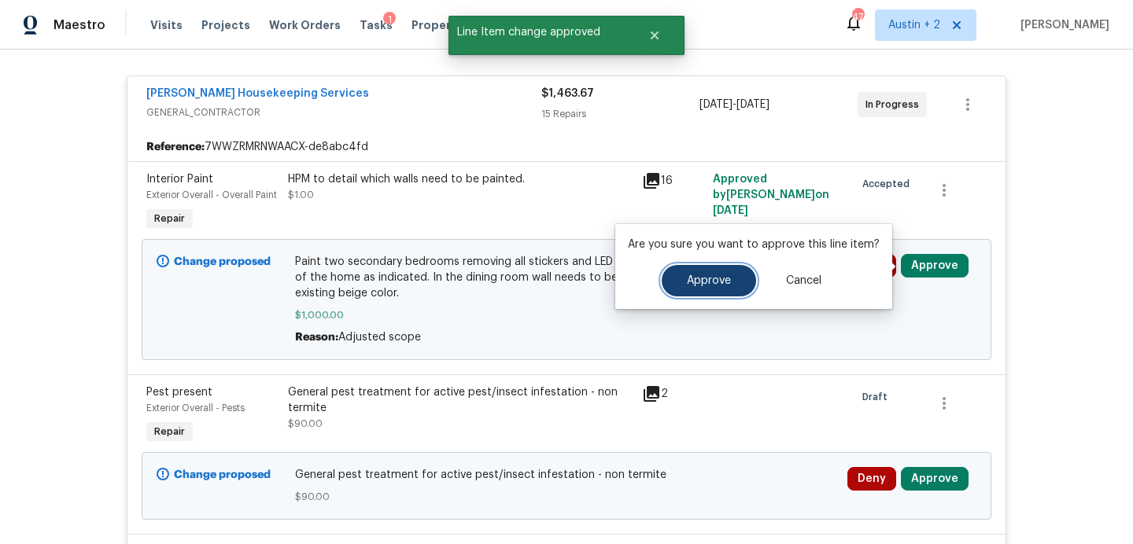
click at [710, 278] on span "Approve" at bounding box center [709, 281] width 44 height 12
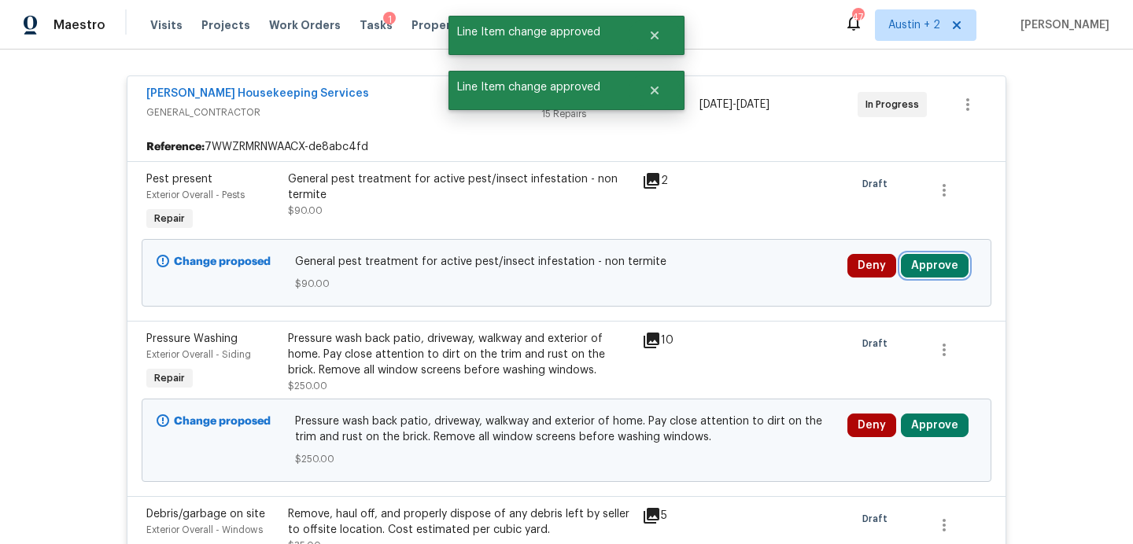
click at [939, 264] on button "Approve" at bounding box center [935, 266] width 68 height 24
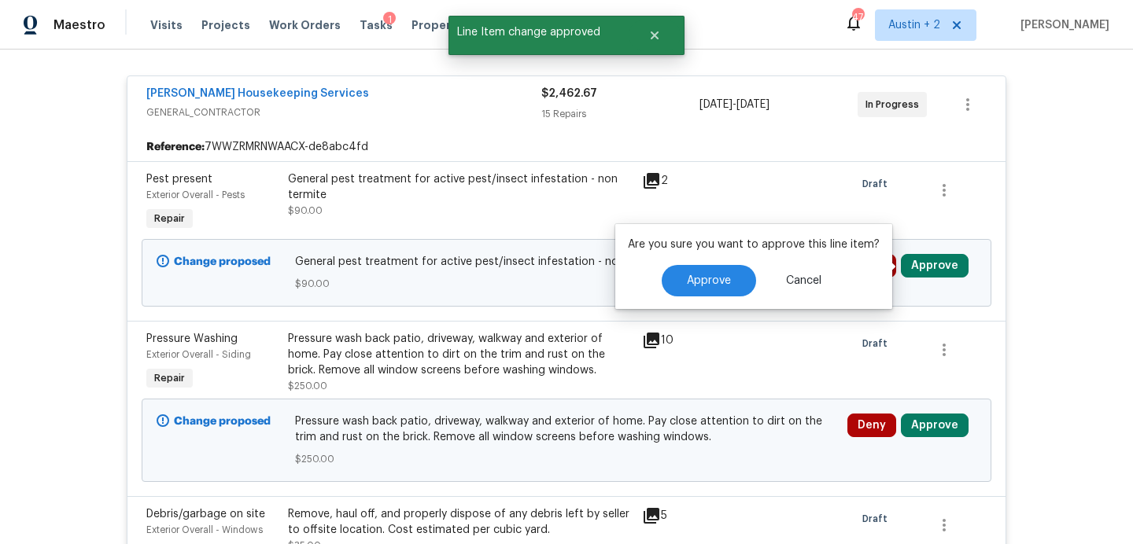
click at [712, 297] on div "Are you sure you want to approve this line item? Approve Cancel" at bounding box center [753, 266] width 277 height 85
click at [717, 286] on button "Approve" at bounding box center [709, 280] width 94 height 31
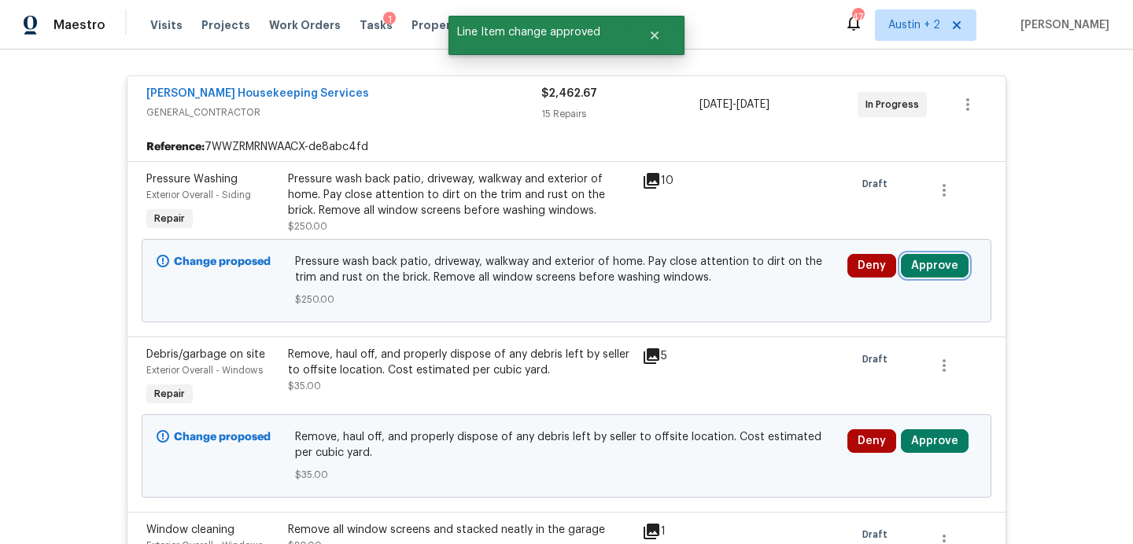
click at [936, 271] on button "Approve" at bounding box center [935, 266] width 68 height 24
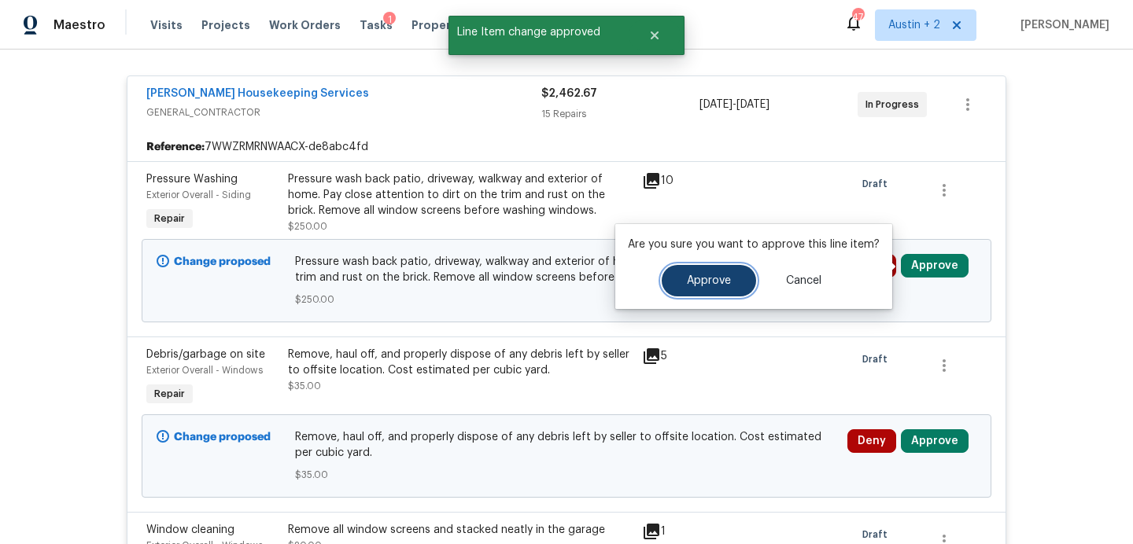
click at [728, 286] on button "Approve" at bounding box center [709, 280] width 94 height 31
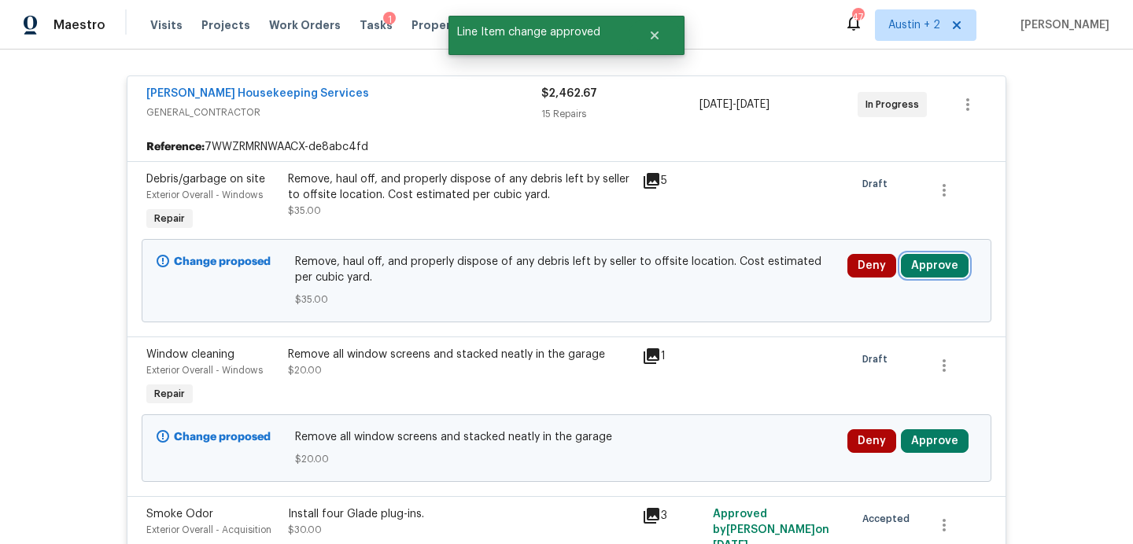
click at [922, 267] on button "Approve" at bounding box center [935, 266] width 68 height 24
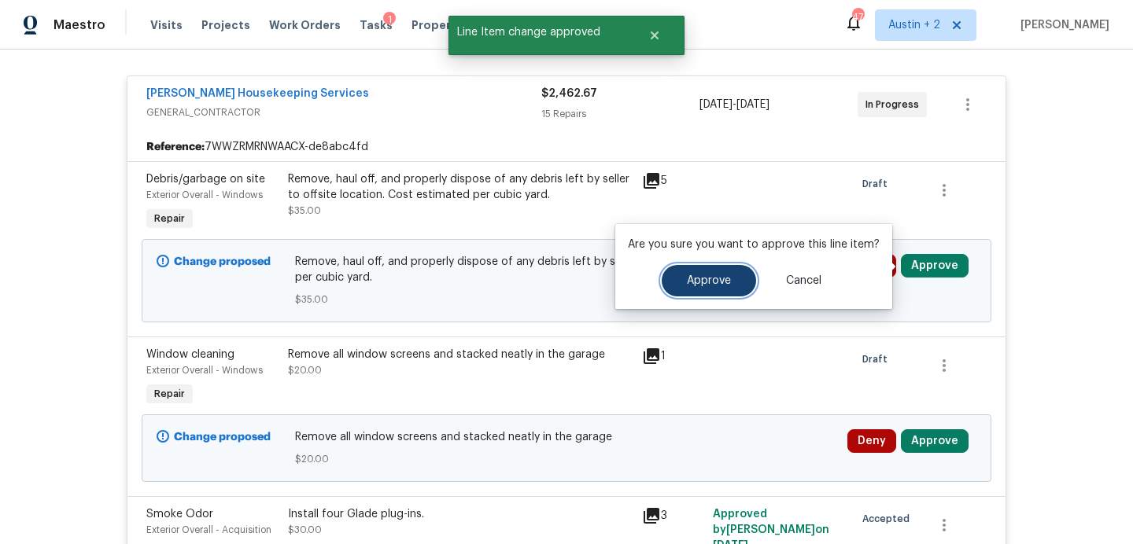
click at [688, 292] on button "Approve" at bounding box center [709, 280] width 94 height 31
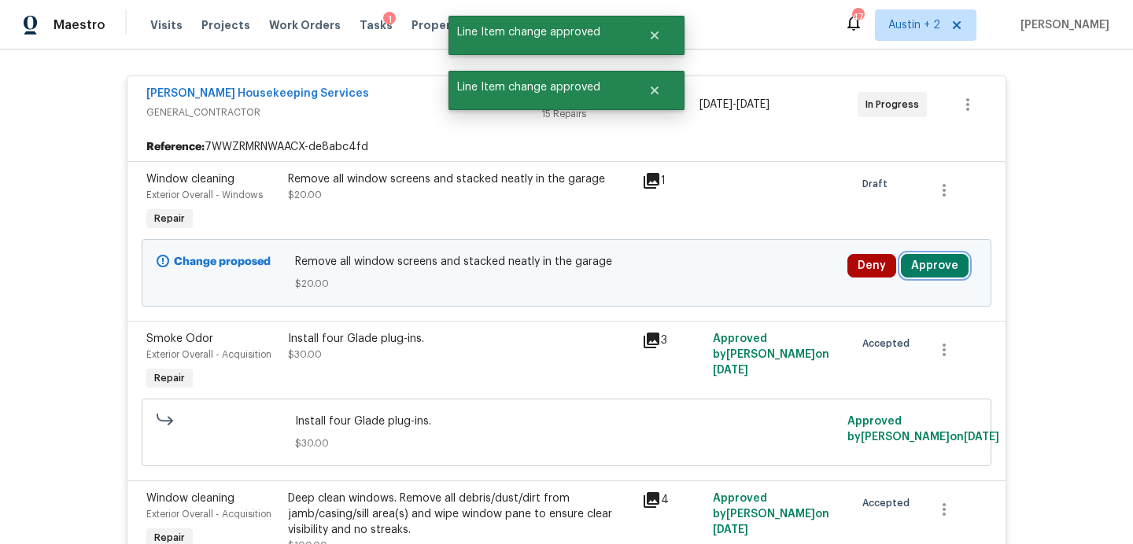
click at [928, 265] on button "Approve" at bounding box center [935, 266] width 68 height 24
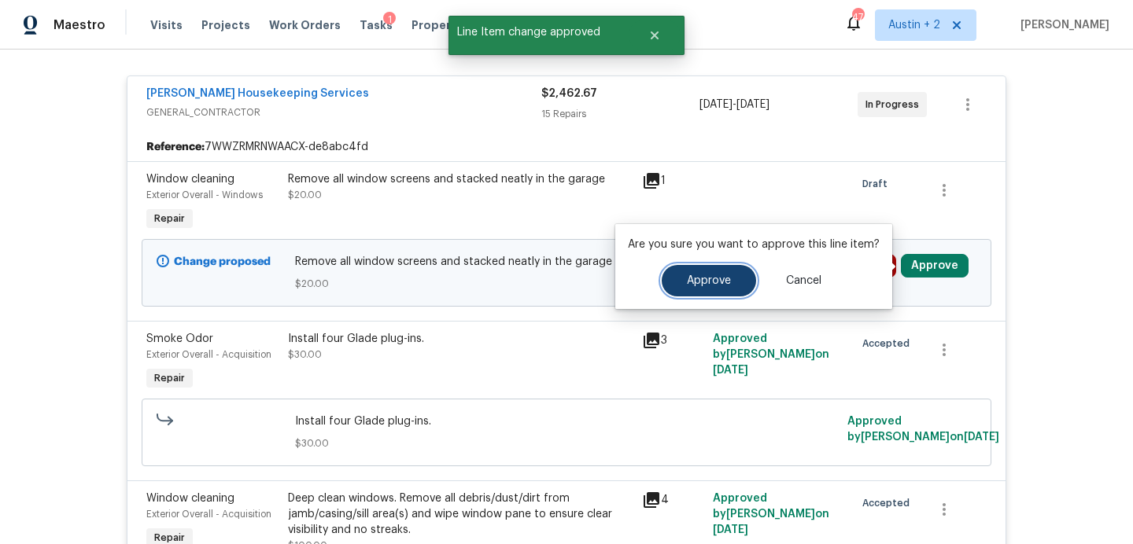
click at [696, 279] on span "Approve" at bounding box center [709, 281] width 44 height 12
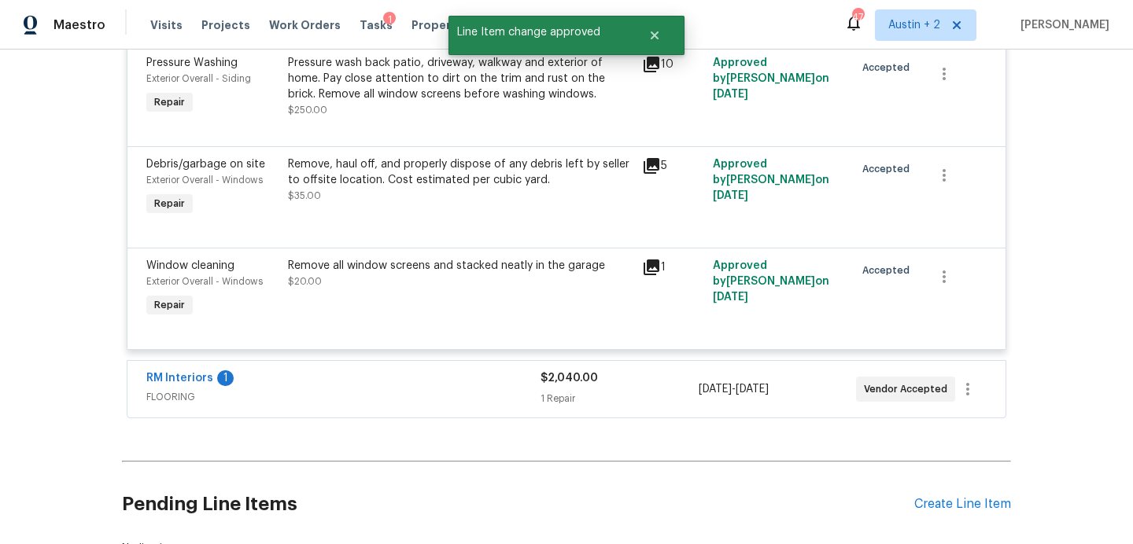
scroll to position [2237, 0]
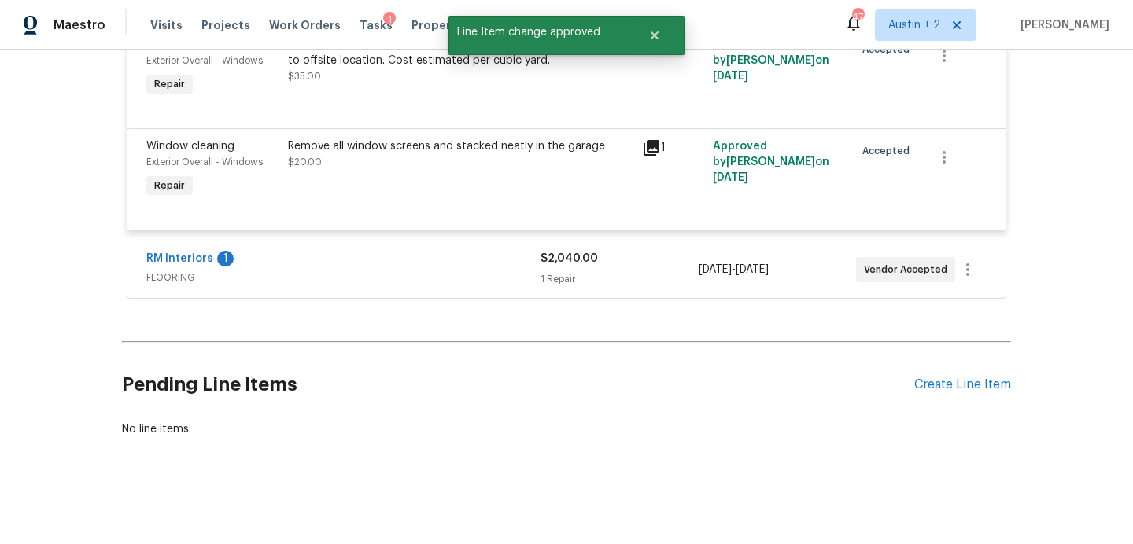
click at [689, 278] on div "1 Repair" at bounding box center [618, 279] width 157 height 16
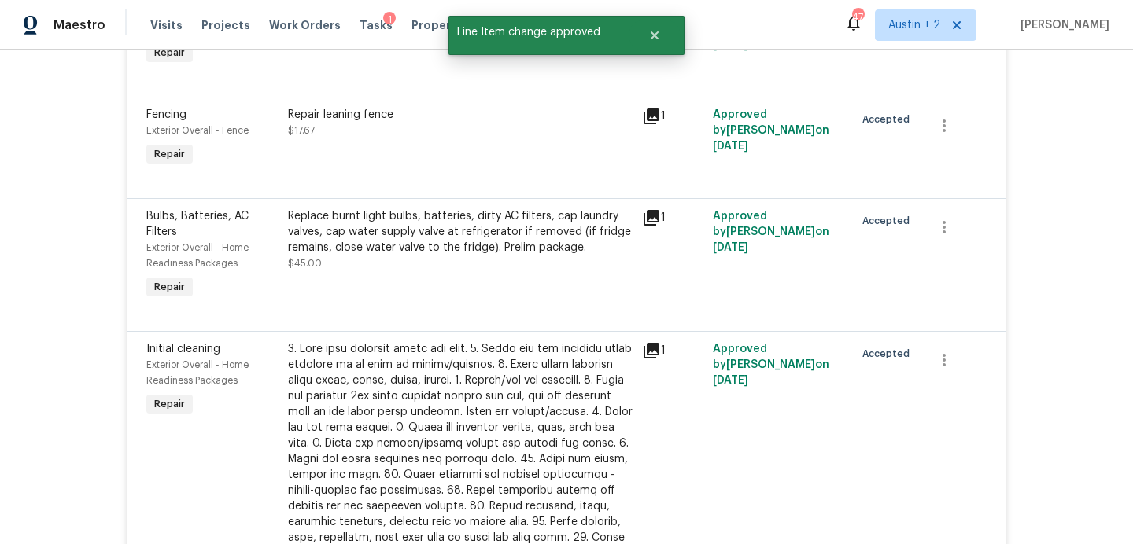
scroll to position [0, 0]
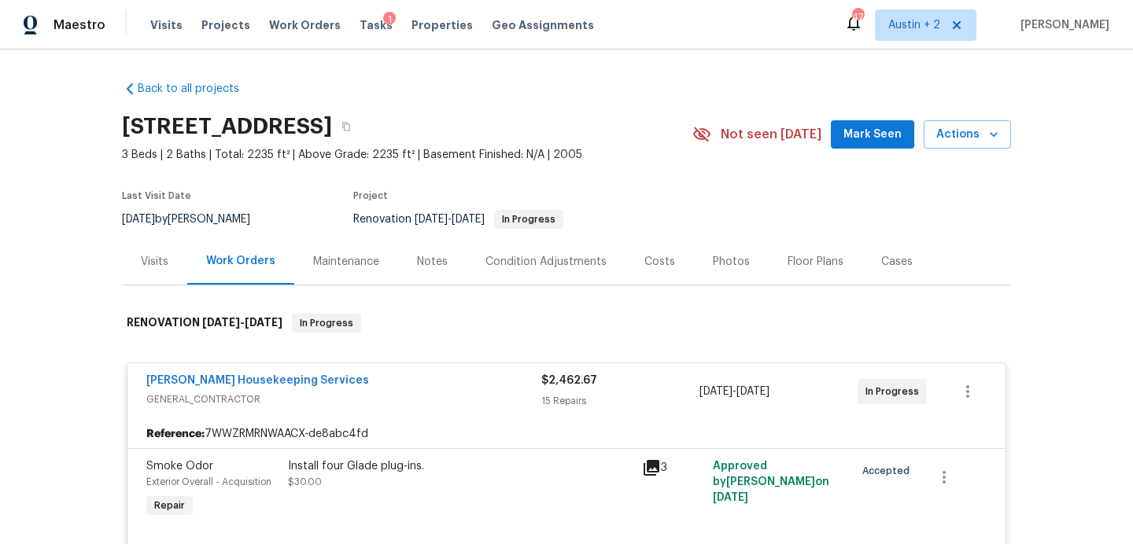
click at [645, 266] on div "Costs" at bounding box center [659, 262] width 31 height 16
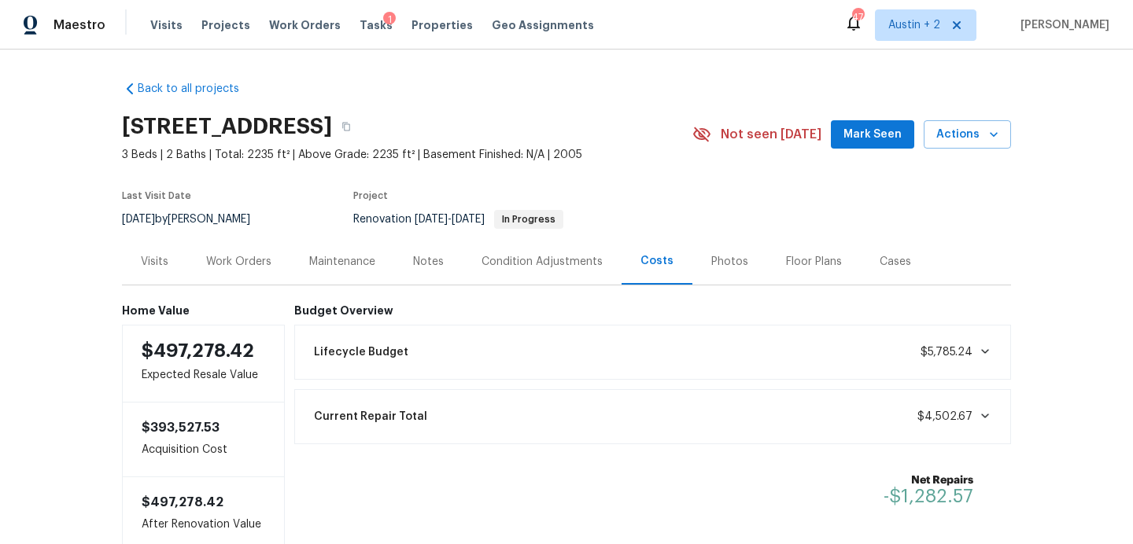
click at [865, 120] on button "Mark Seen" at bounding box center [872, 134] width 83 height 29
click at [995, 135] on icon "button" at bounding box center [994, 134] width 8 height 5
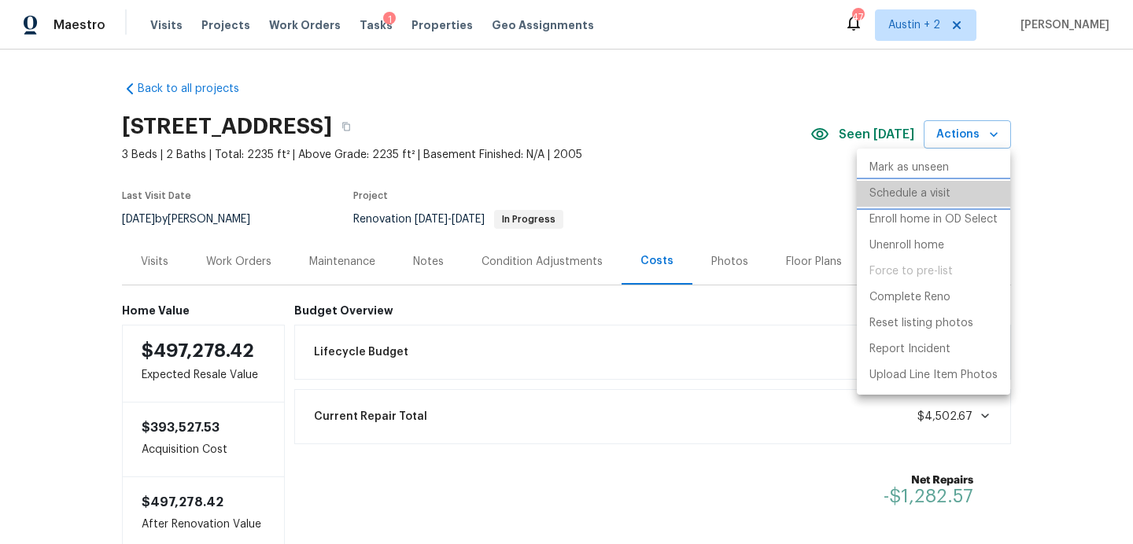
click at [903, 197] on p "Schedule a visit" at bounding box center [909, 194] width 81 height 17
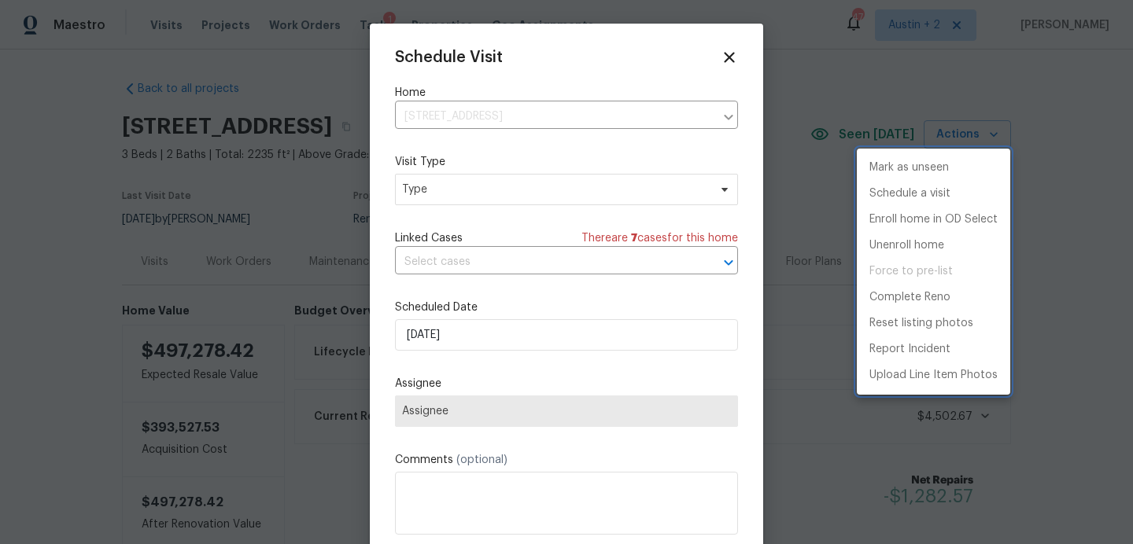
click at [455, 184] on div at bounding box center [566, 272] width 1133 height 544
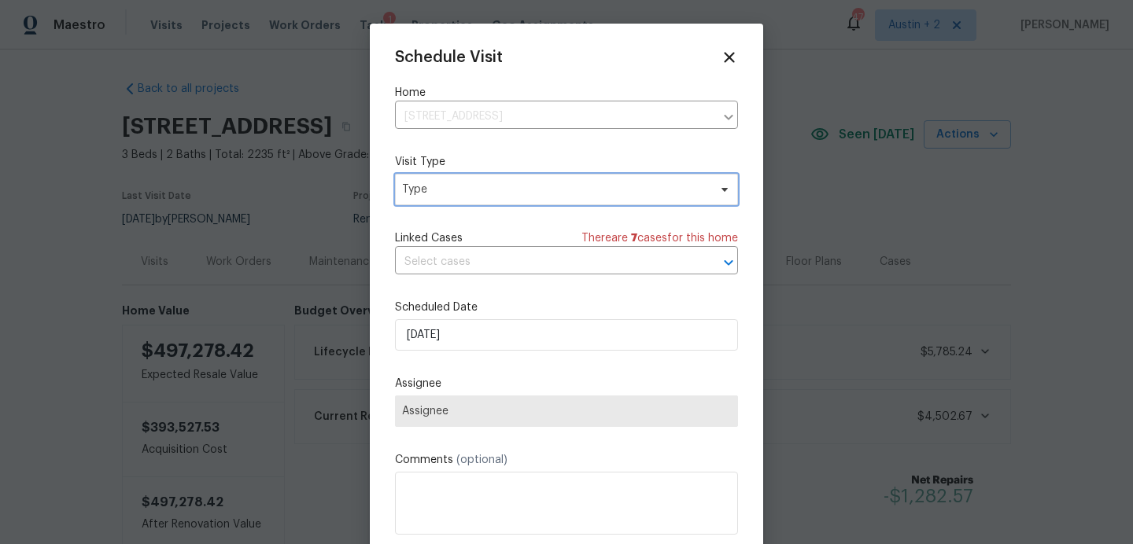
click at [455, 190] on span "Type" at bounding box center [555, 190] width 306 height 16
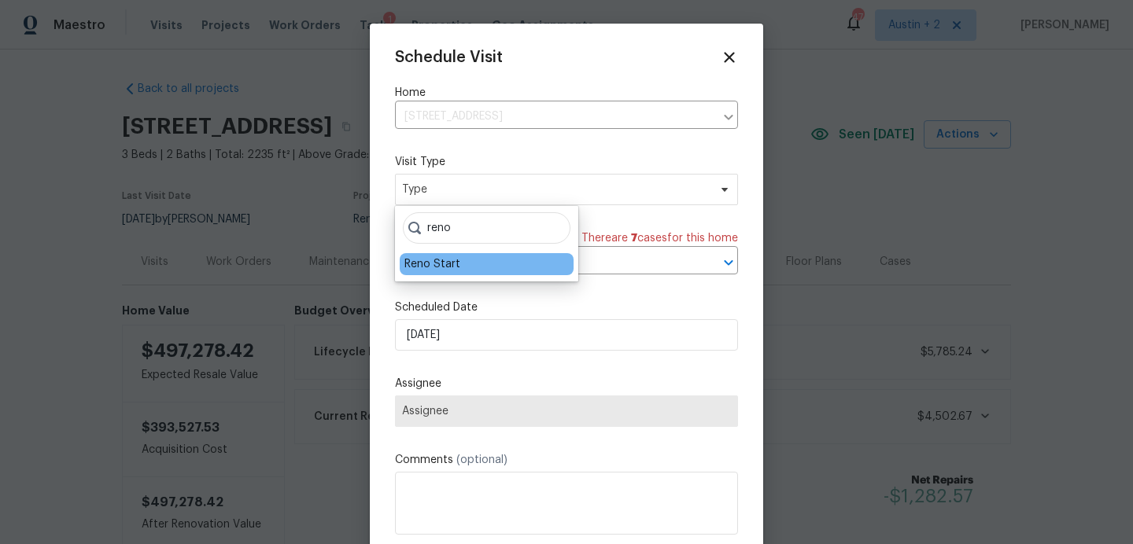
type input "reno"
click at [433, 265] on div "Reno Start" at bounding box center [432, 264] width 56 height 16
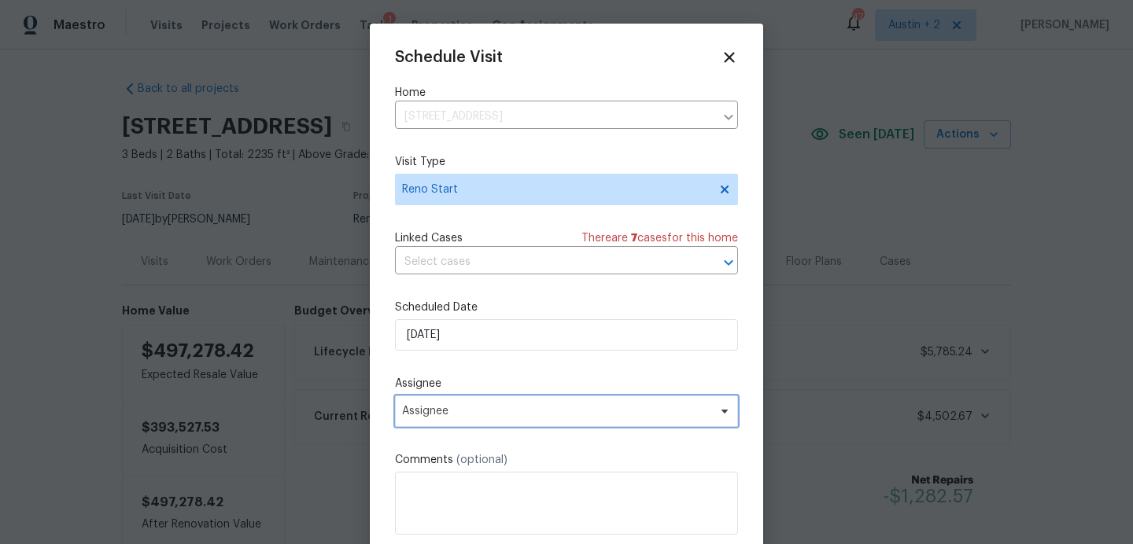
click at [438, 409] on span "Assignee" at bounding box center [556, 411] width 308 height 13
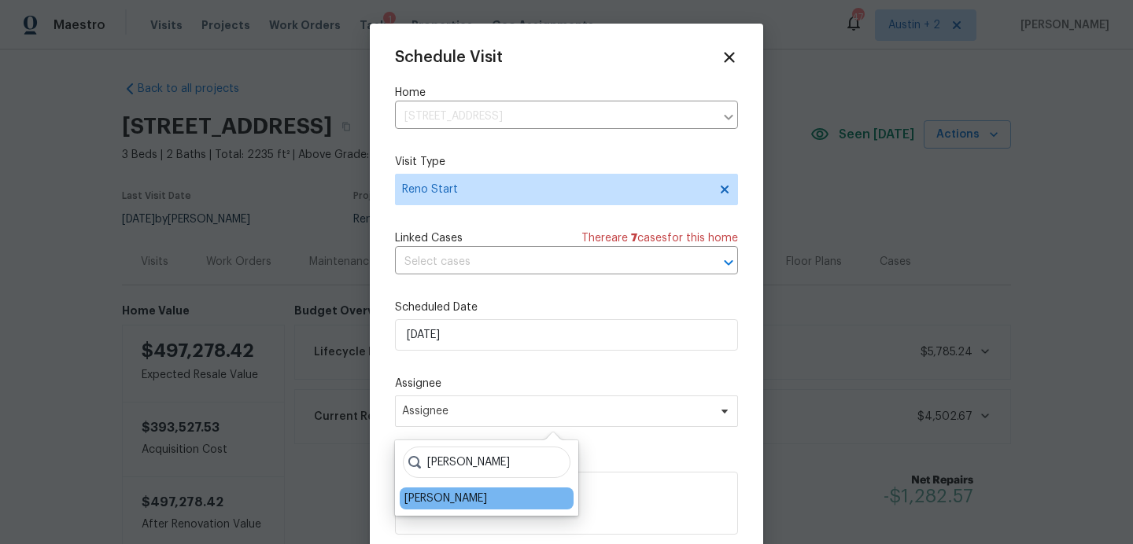
type input "sheila"
click at [484, 502] on div "[PERSON_NAME]" at bounding box center [487, 499] width 174 height 22
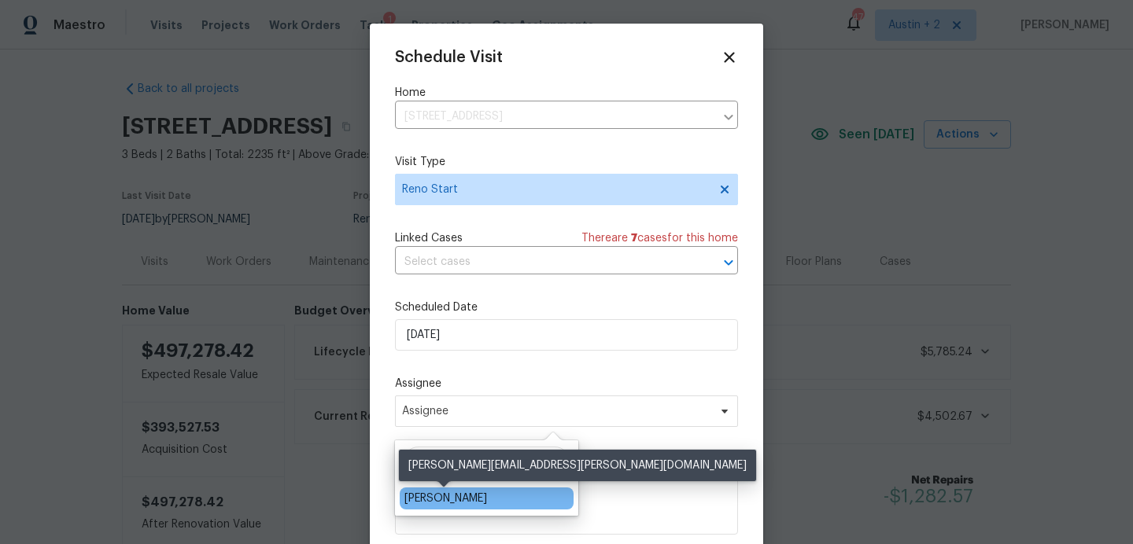
click at [465, 498] on div "[PERSON_NAME]" at bounding box center [445, 499] width 83 height 16
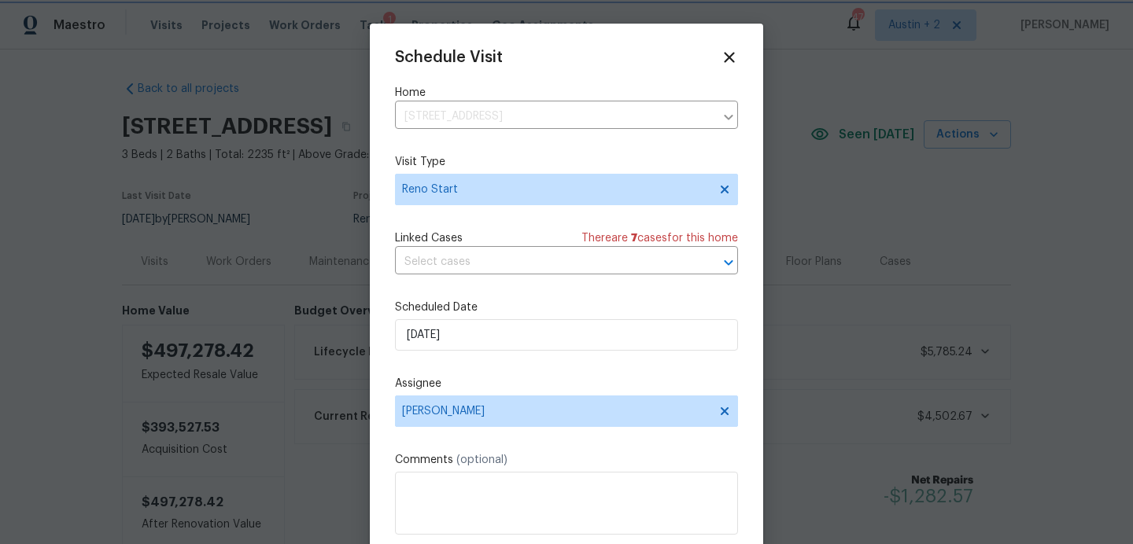
scroll to position [28, 0]
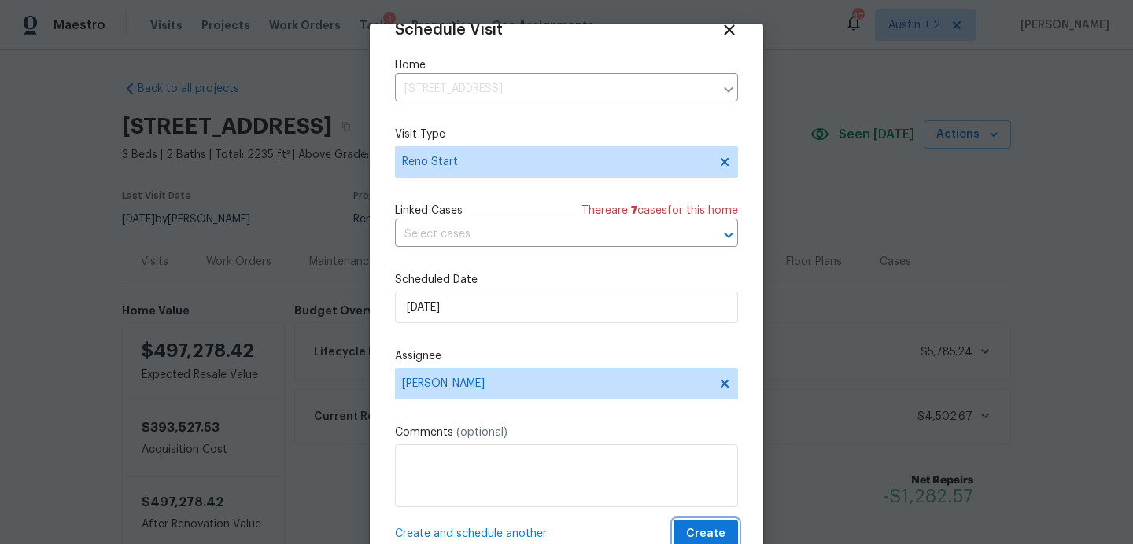
click at [679, 535] on button "Create" at bounding box center [705, 534] width 65 height 29
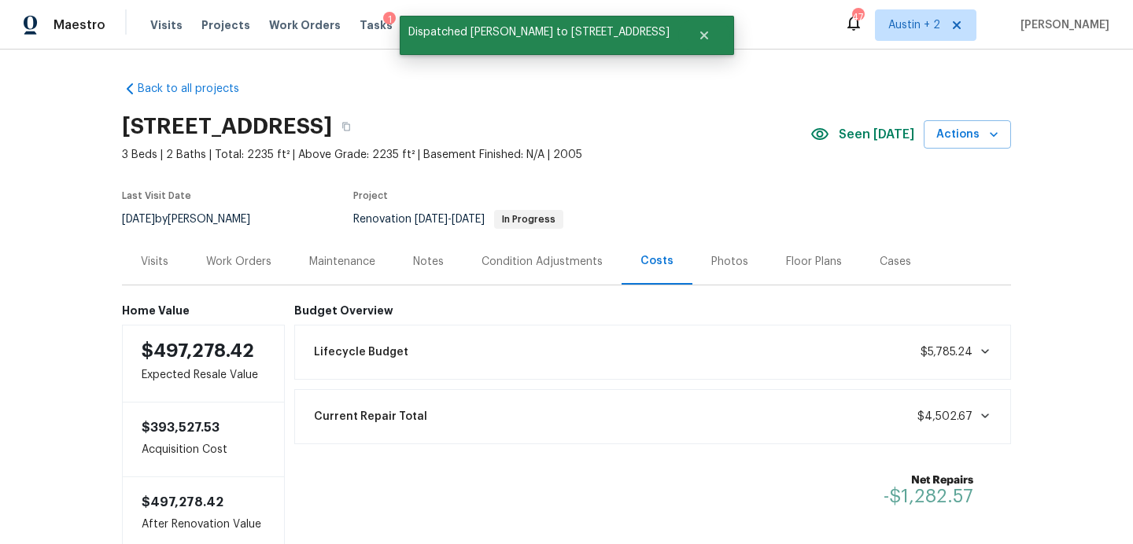
click at [360, 31] on div "Tasks 1" at bounding box center [376, 25] width 33 height 17
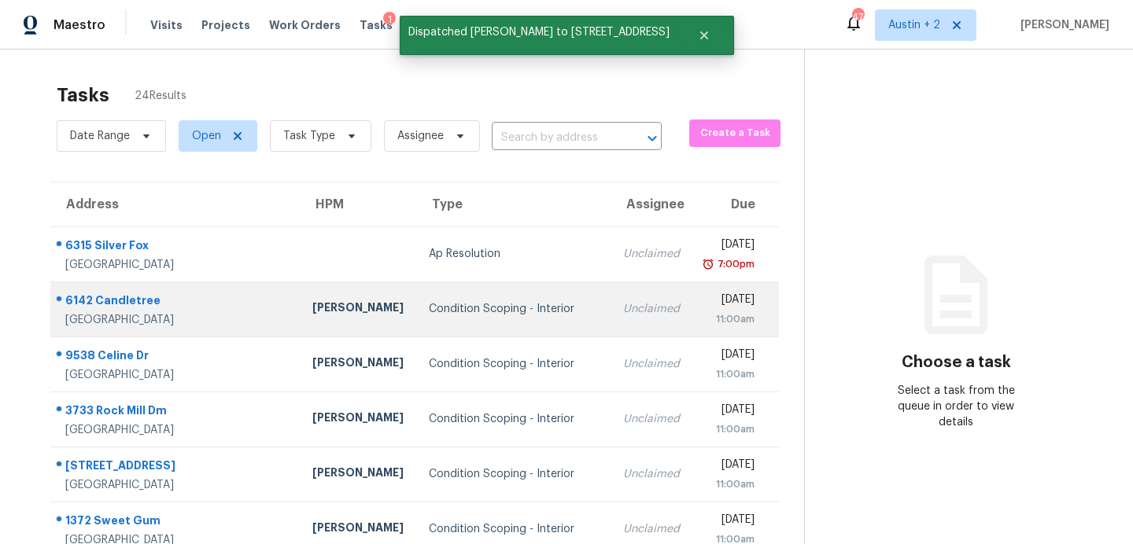
scroll to position [275, 0]
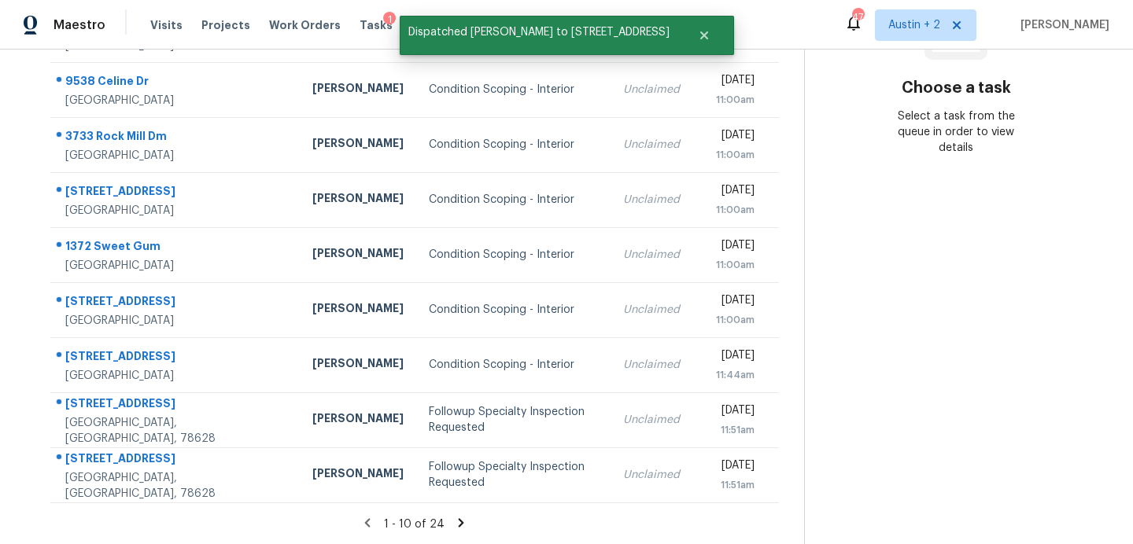
click at [454, 522] on icon at bounding box center [461, 523] width 14 height 14
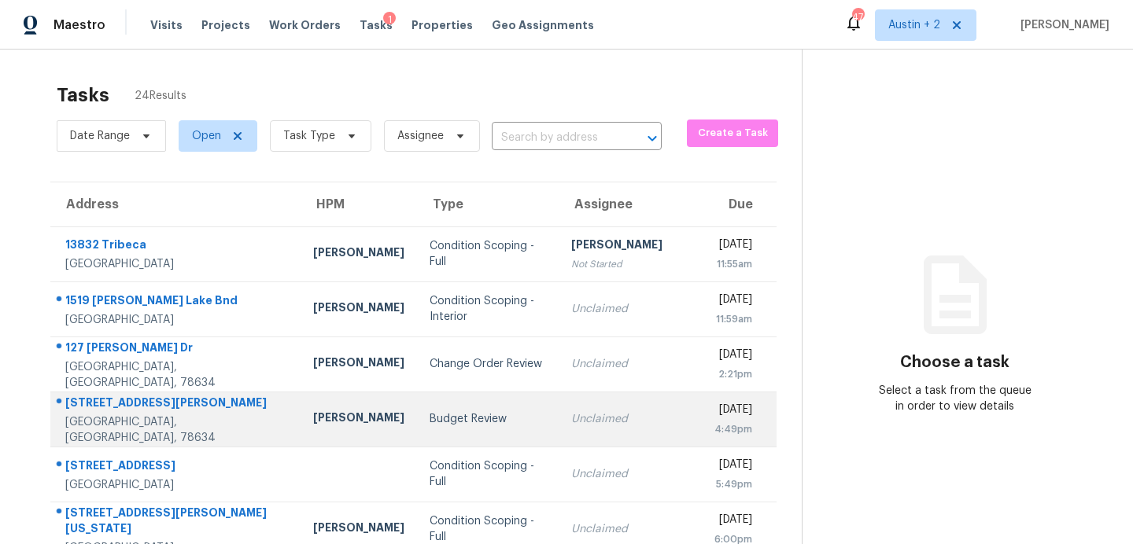
scroll to position [0, 0]
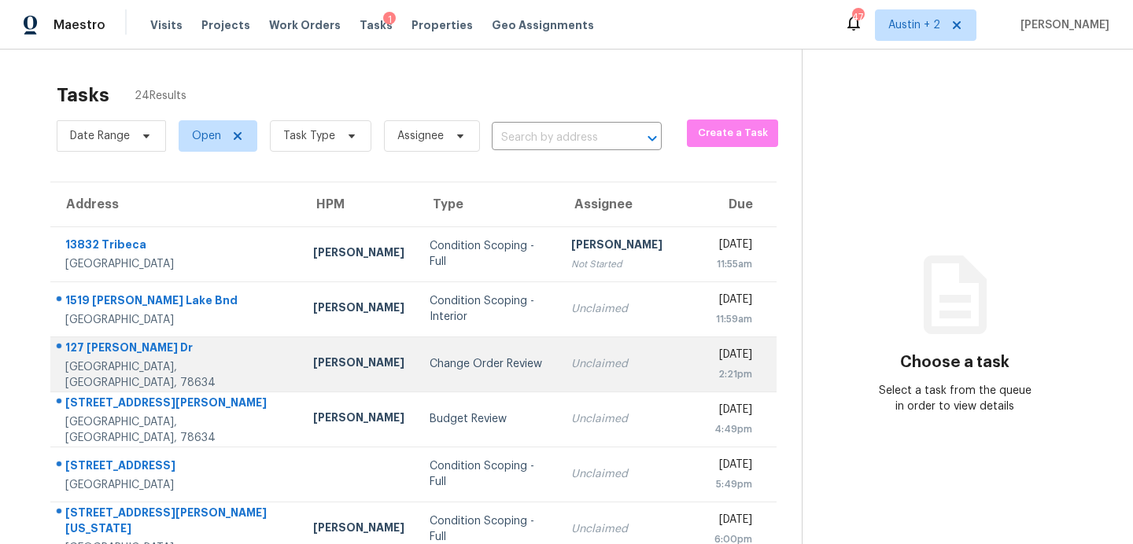
click at [437, 359] on div "Change Order Review" at bounding box center [488, 364] width 116 height 16
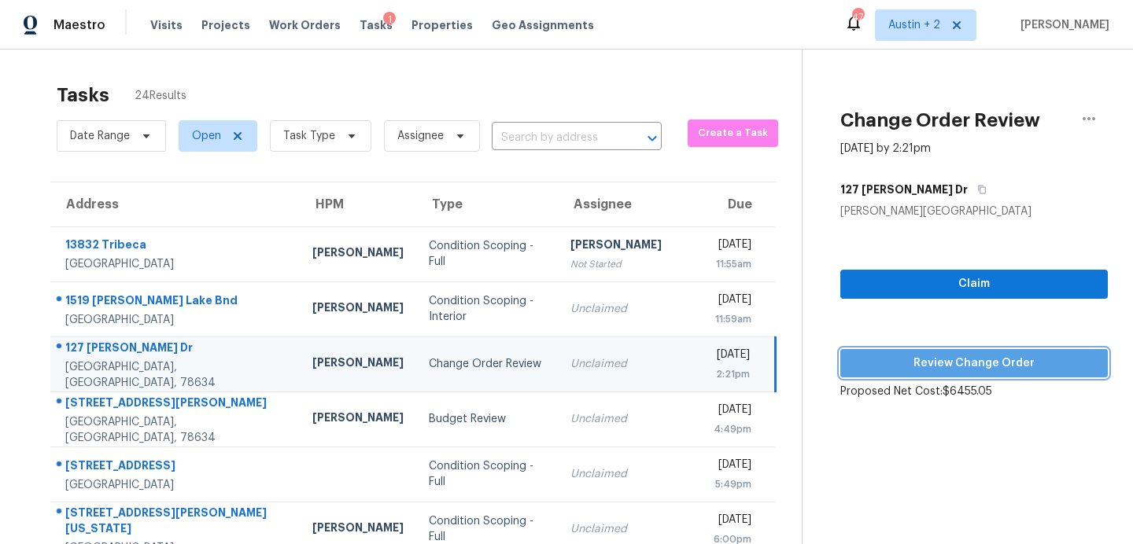
click at [950, 365] on span "Review Change Order" at bounding box center [974, 364] width 242 height 20
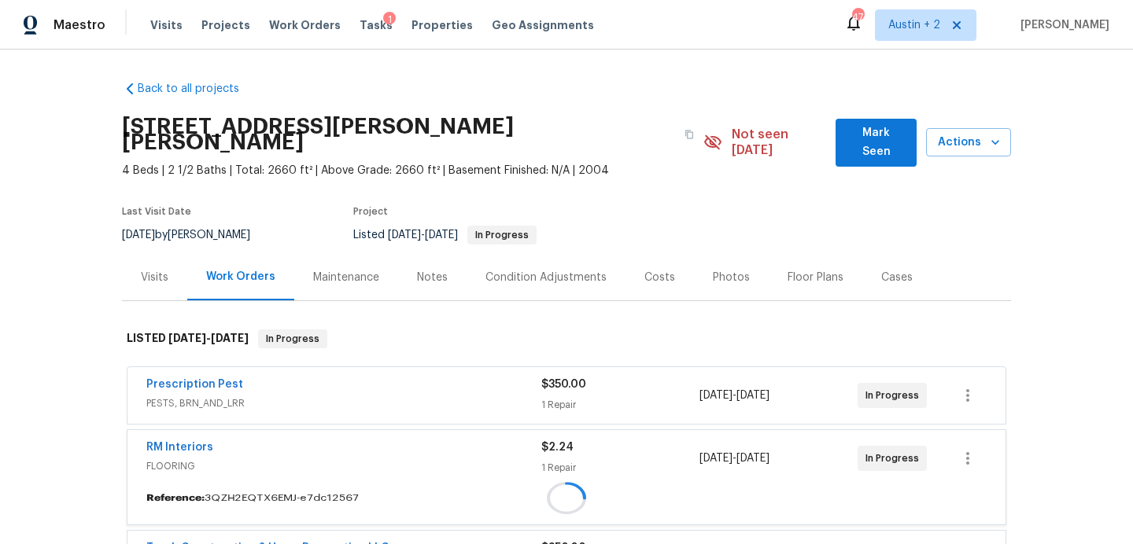
click at [875, 135] on span "Mark Seen" at bounding box center [876, 143] width 56 height 39
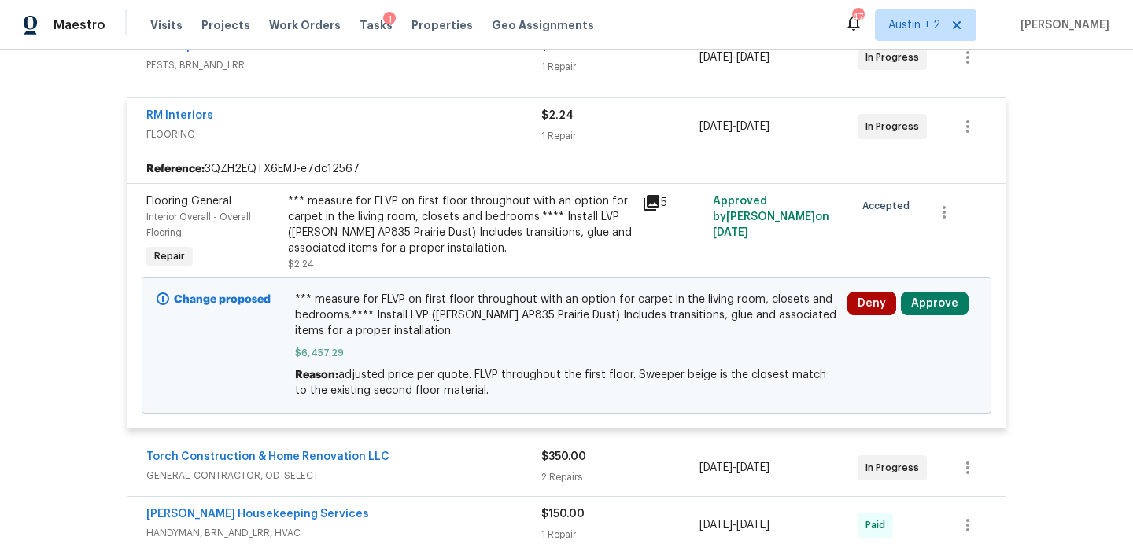
scroll to position [93, 0]
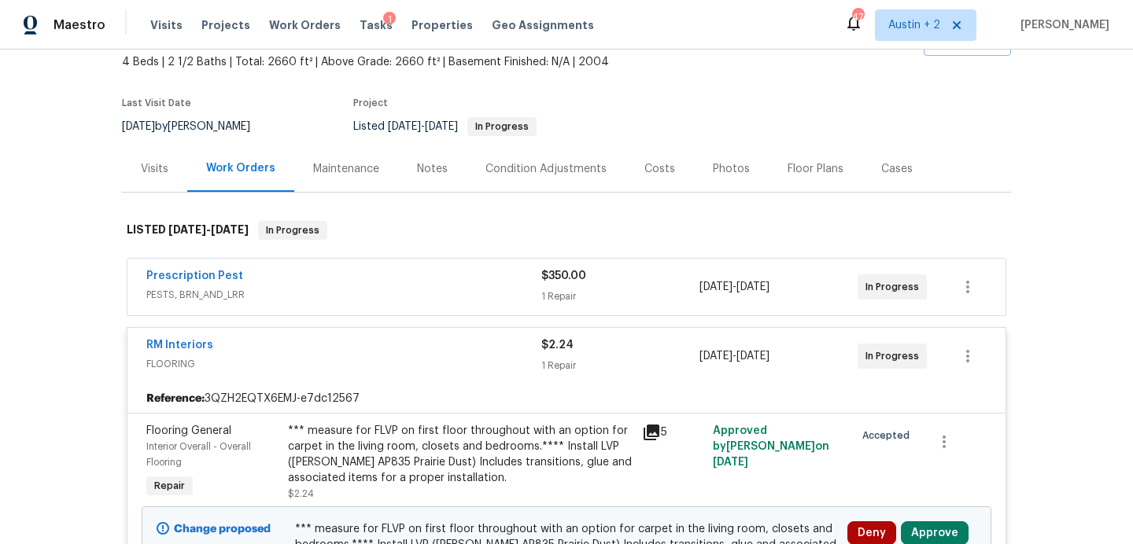
click at [662, 170] on div "Costs" at bounding box center [659, 169] width 31 height 16
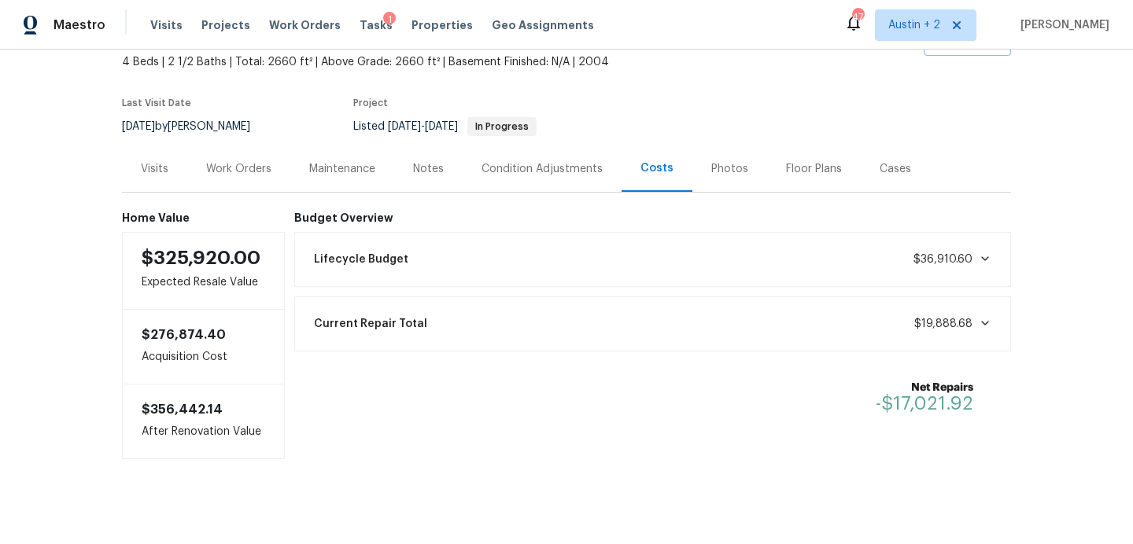
click at [242, 165] on div "Work Orders" at bounding box center [238, 169] width 65 height 16
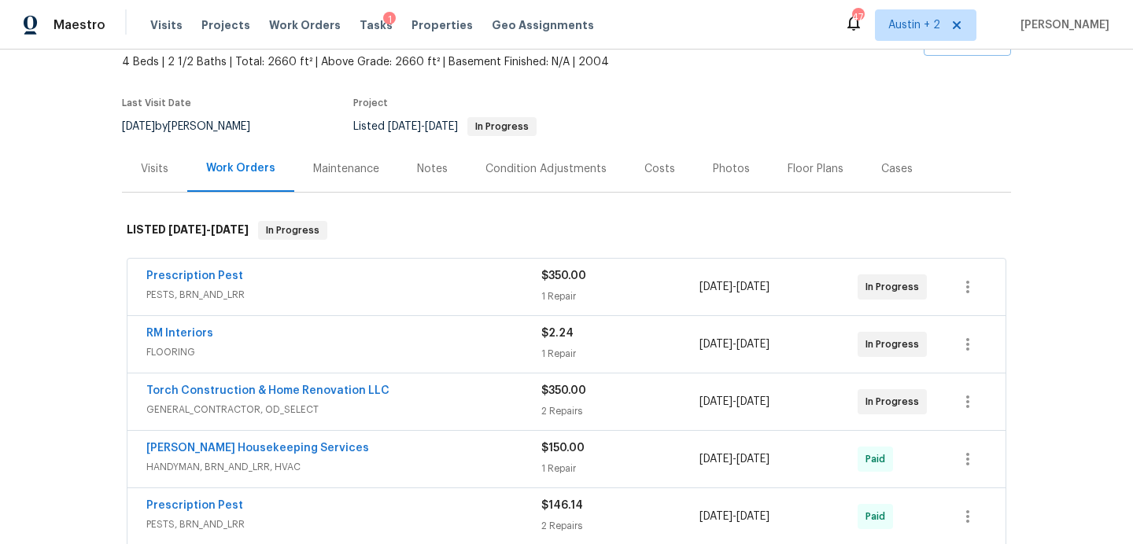
click at [479, 348] on span "FLOORING" at bounding box center [343, 353] width 395 height 16
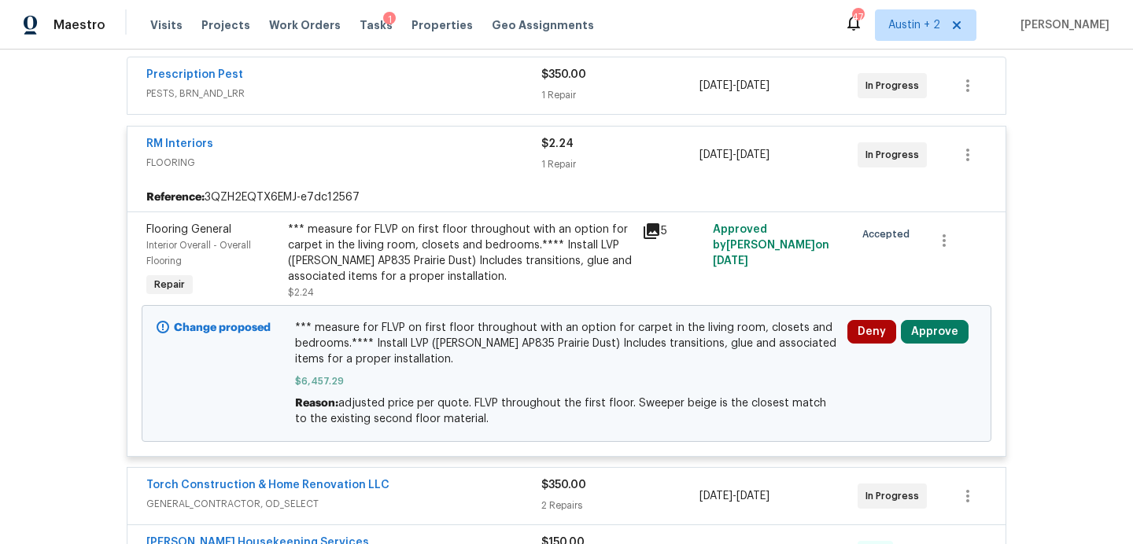
scroll to position [295, 0]
click at [939, 332] on button "Approve" at bounding box center [935, 331] width 68 height 24
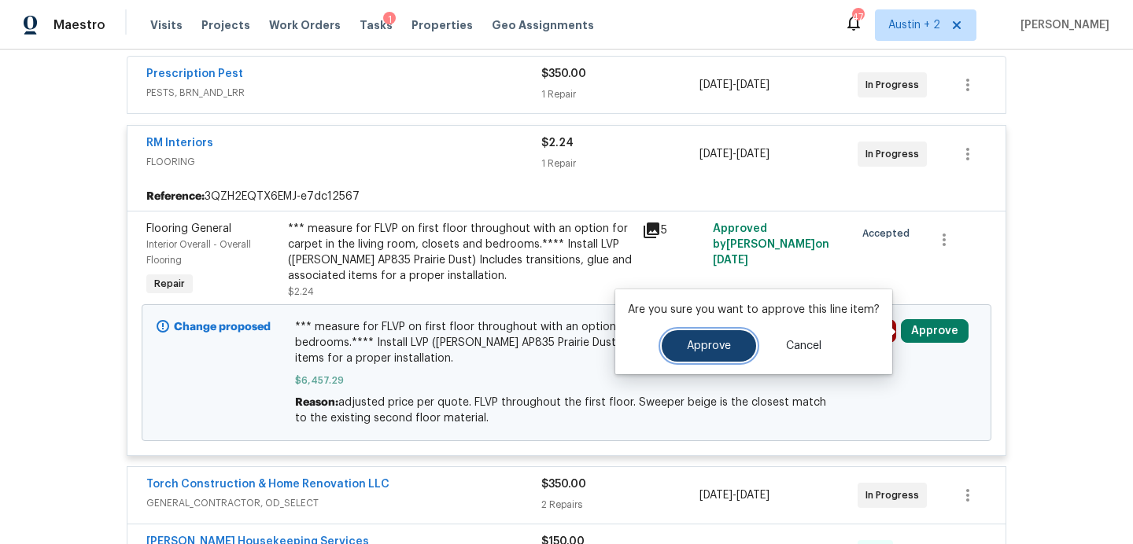
click at [733, 349] on button "Approve" at bounding box center [709, 345] width 94 height 31
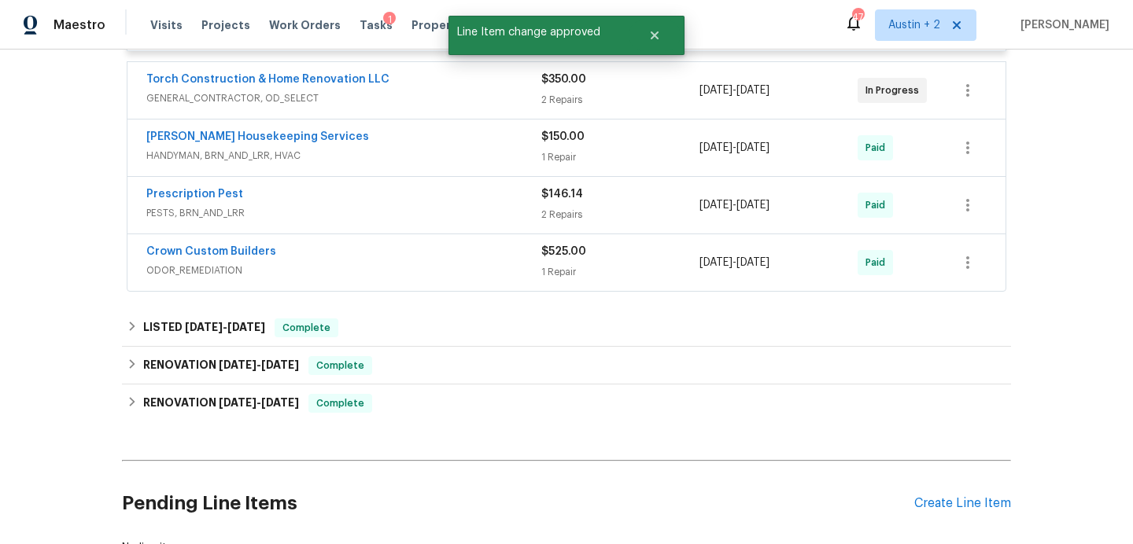
scroll to position [820, 0]
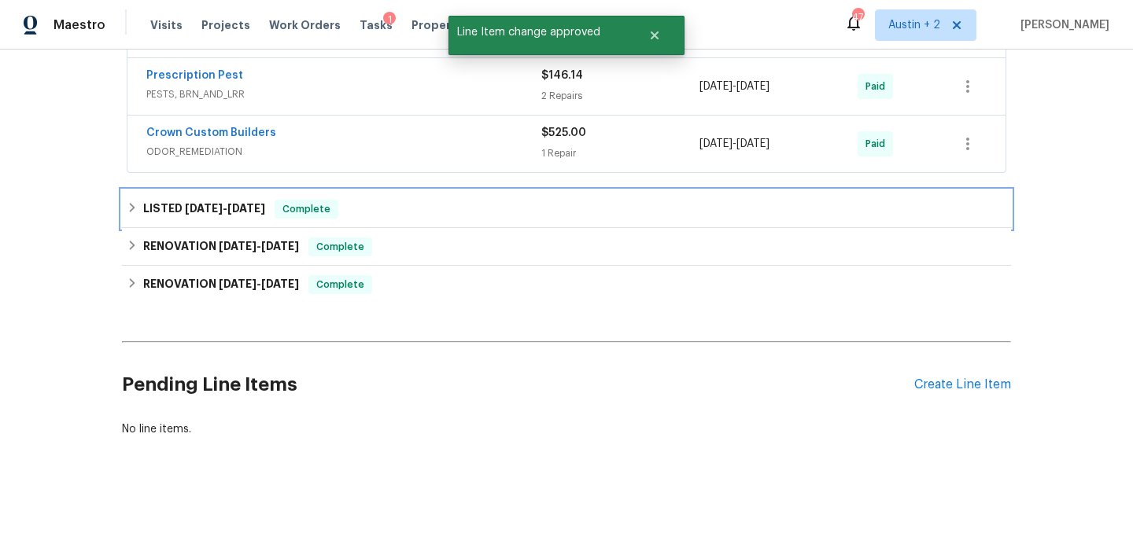
click at [535, 208] on div "LISTED 3/7/25 - 3/10/25 Complete" at bounding box center [567, 209] width 880 height 19
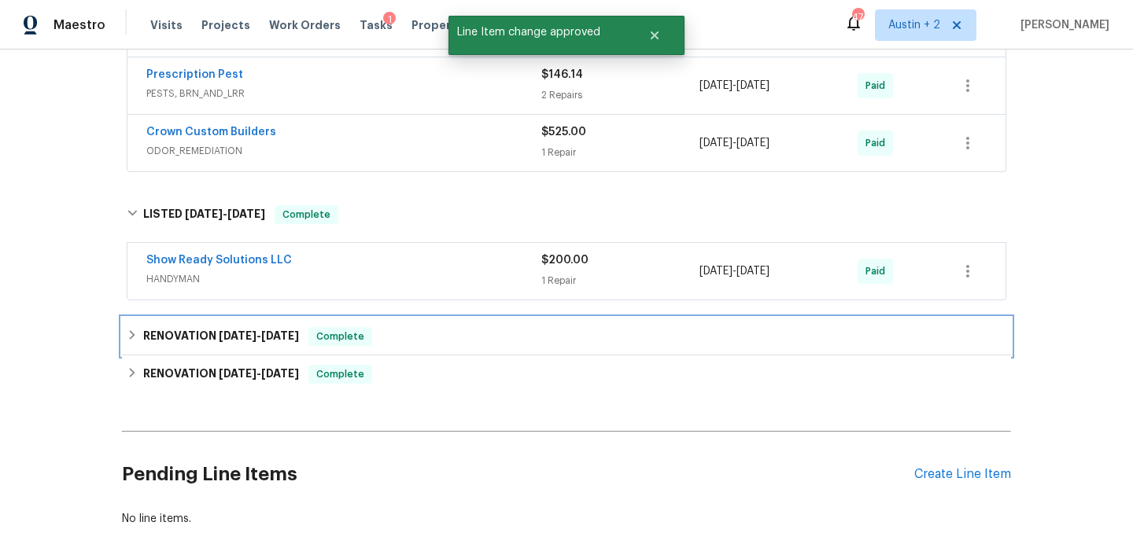
click at [547, 342] on div "RENOVATION 2/27/25 - 3/8/25 Complete" at bounding box center [567, 336] width 880 height 19
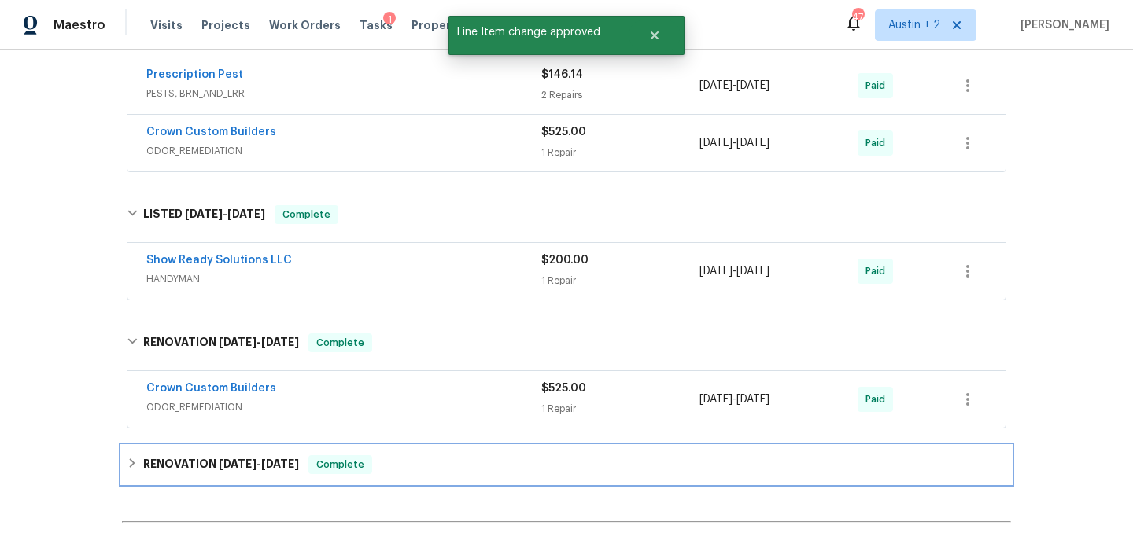
click at [536, 467] on div "RENOVATION 2/10/25 - 2/21/25 Complete" at bounding box center [567, 464] width 880 height 19
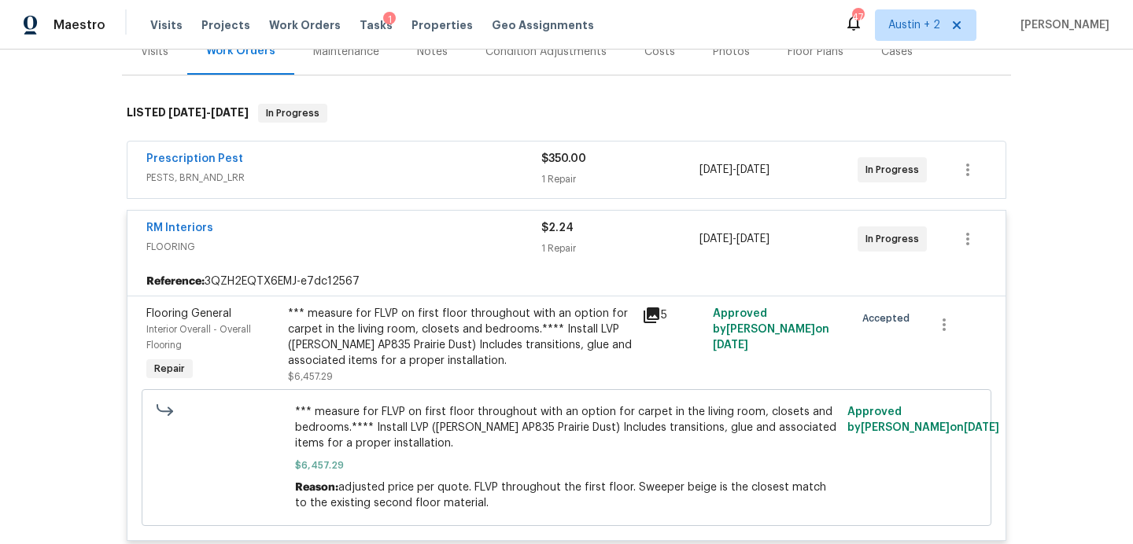
scroll to position [212, 0]
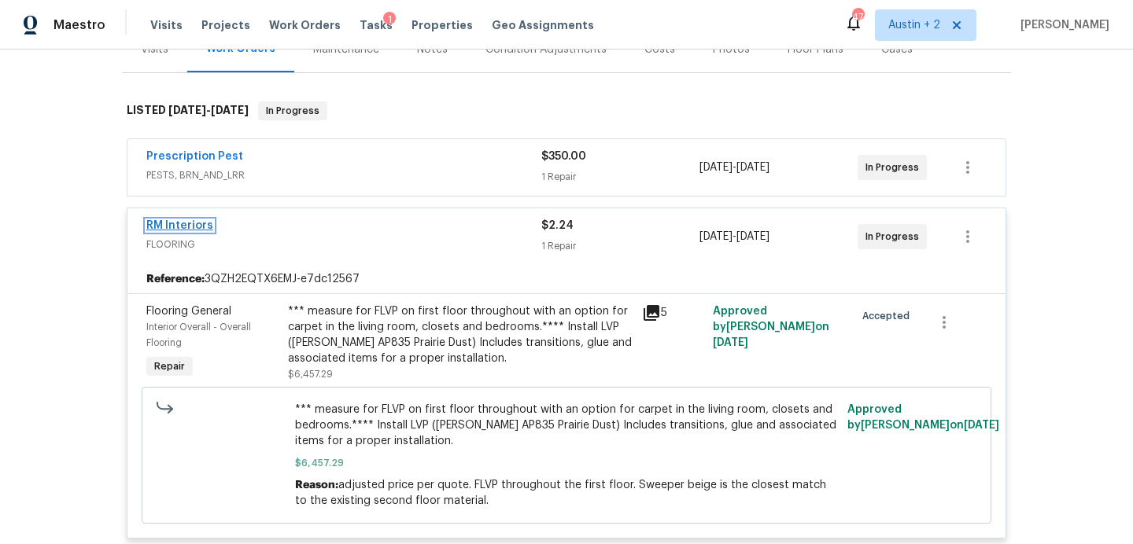
click at [184, 227] on link "RM Interiors" at bounding box center [179, 225] width 67 height 11
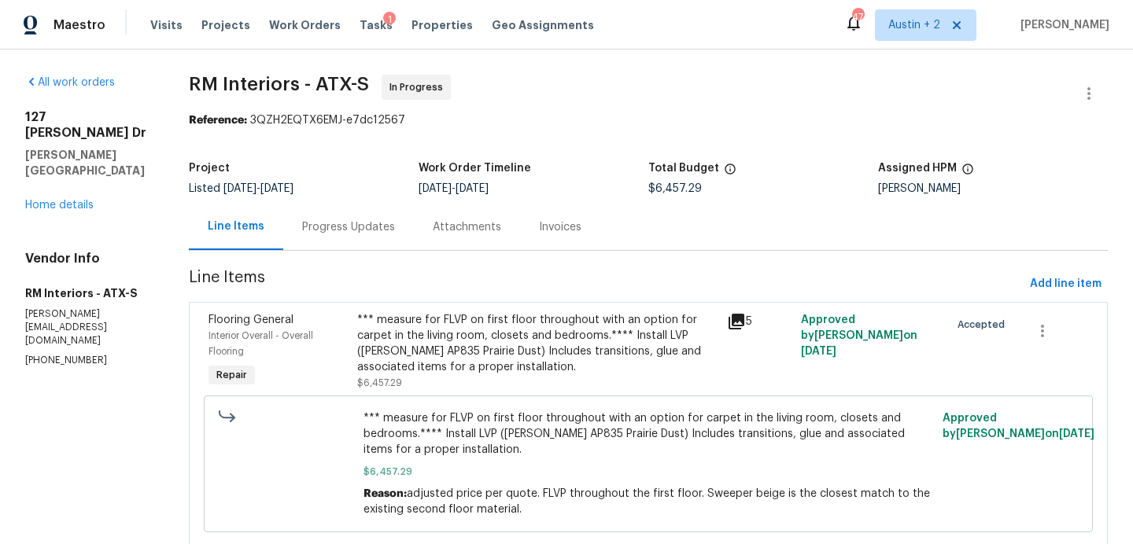
click at [373, 220] on div "Progress Updates" at bounding box center [348, 227] width 93 height 16
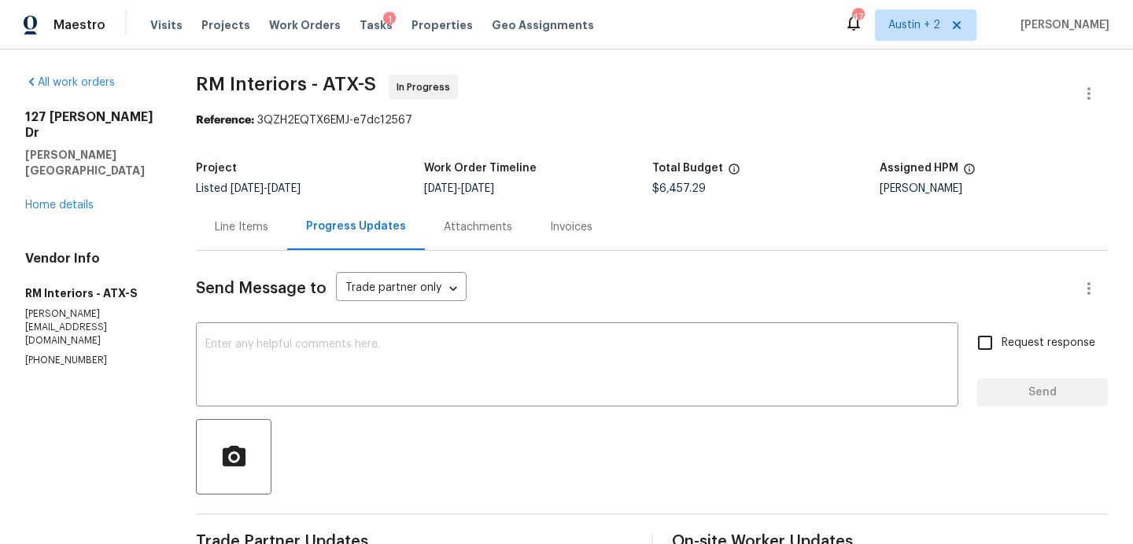
click at [80, 182] on div "All work orders 127 Campos Dr Hutto, TX 78634 Home details Vendor Info RM Inter…" at bounding box center [91, 221] width 133 height 293
click at [81, 200] on link "Home details" at bounding box center [59, 205] width 68 height 11
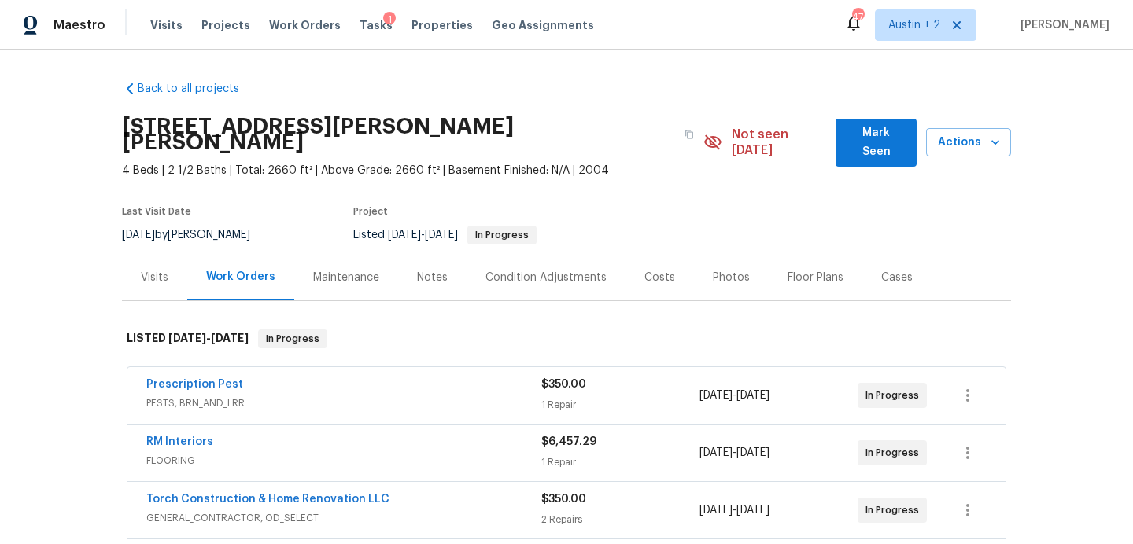
click at [423, 270] on div "Notes" at bounding box center [432, 278] width 31 height 16
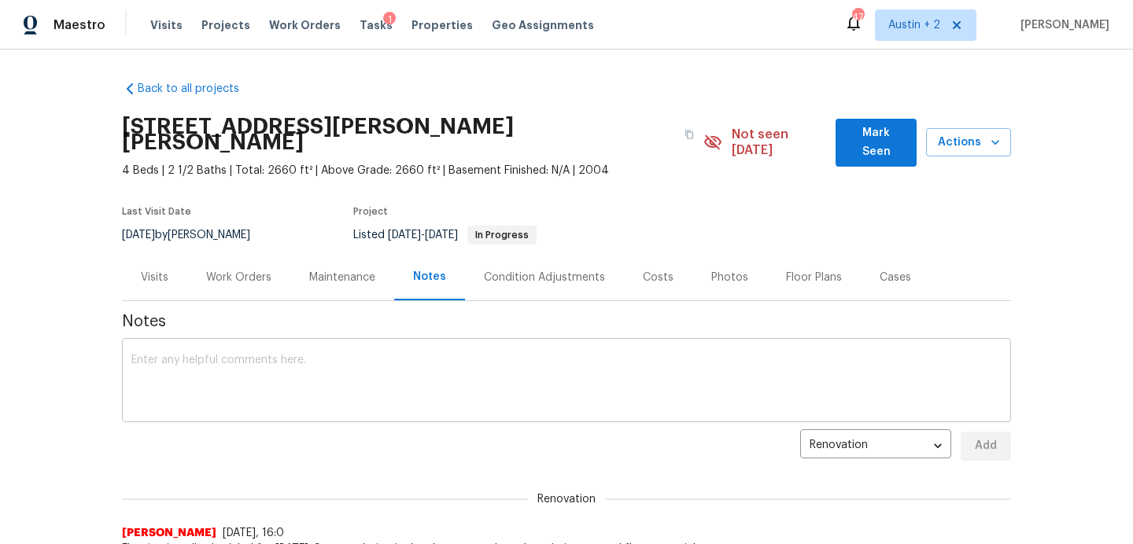
click at [396, 355] on textarea at bounding box center [566, 382] width 870 height 55
click at [872, 146] on button "Mark Seen" at bounding box center [875, 143] width 81 height 48
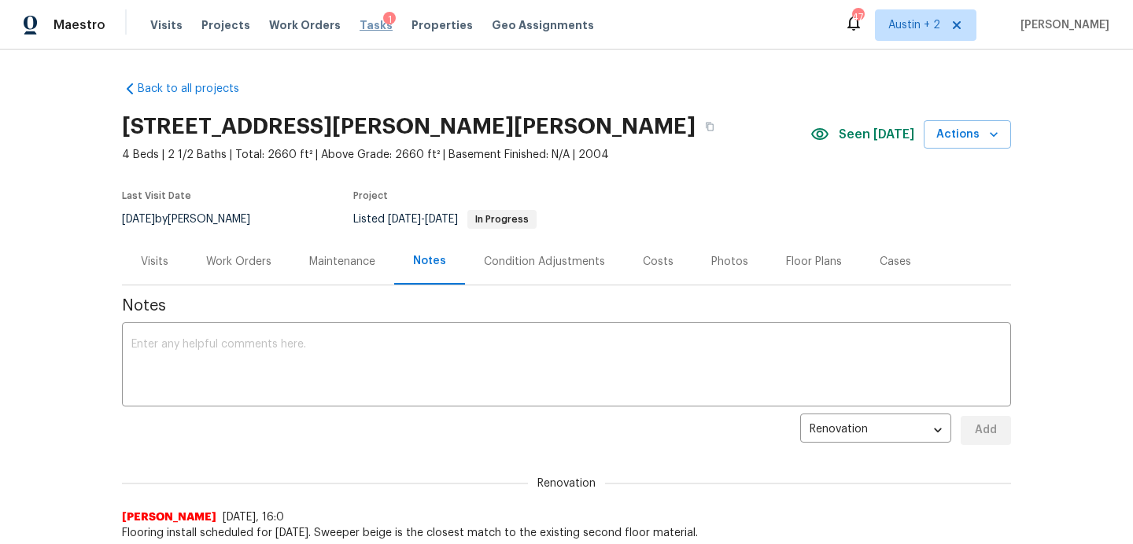
click at [360, 20] on span "Tasks" at bounding box center [376, 25] width 33 height 11
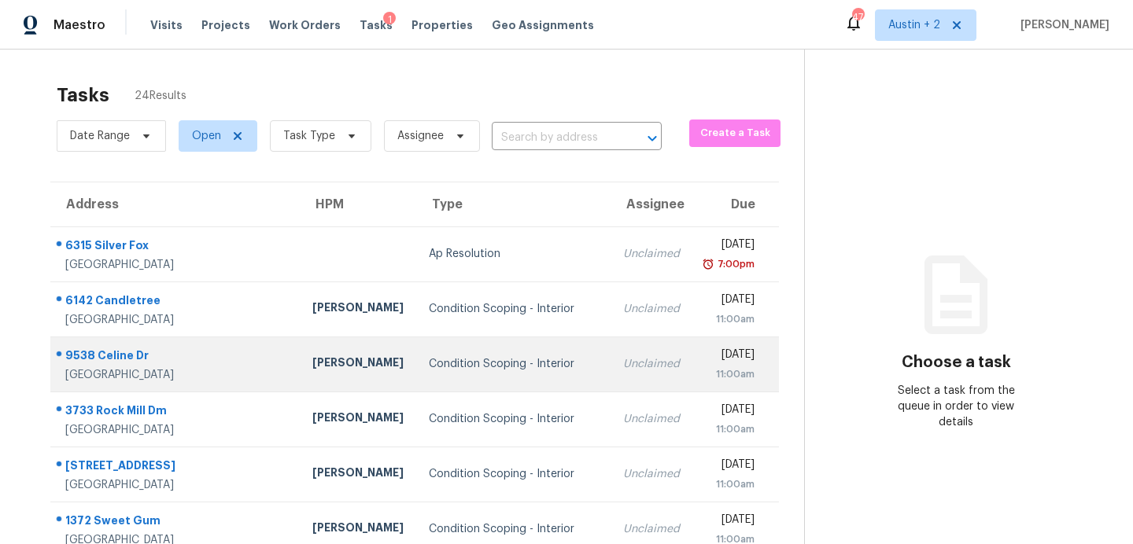
scroll to position [275, 0]
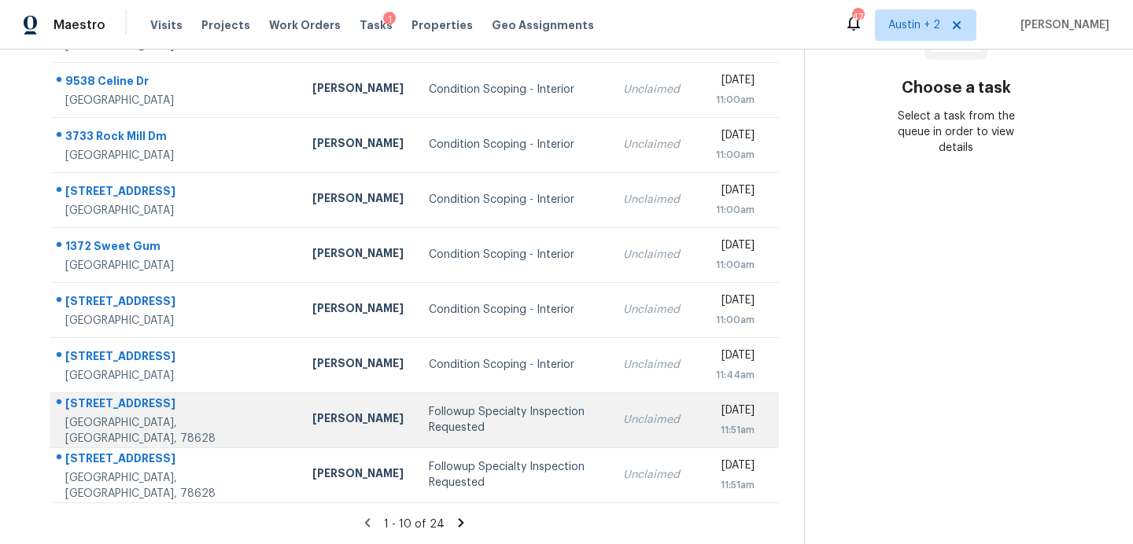
click at [429, 429] on div "Followup Specialty Inspection Requested" at bounding box center [514, 419] width 170 height 31
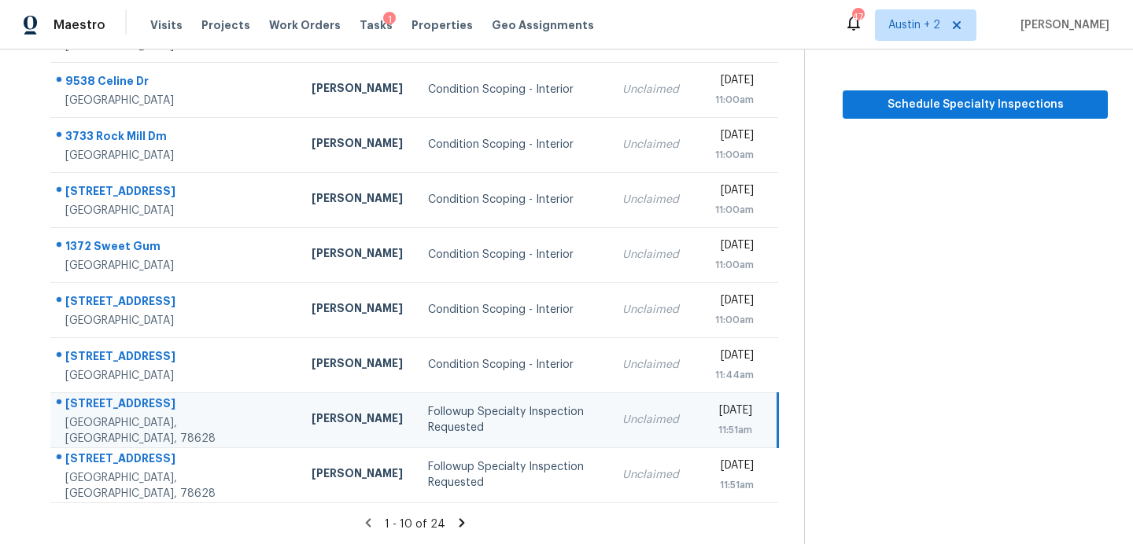
click at [455, 522] on icon at bounding box center [462, 523] width 14 height 14
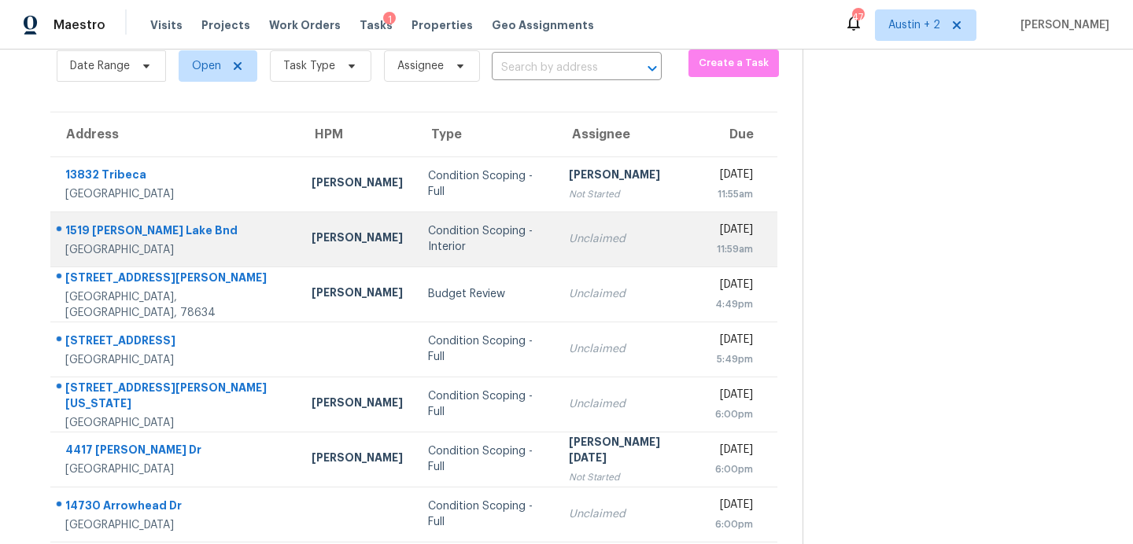
scroll to position [72, 0]
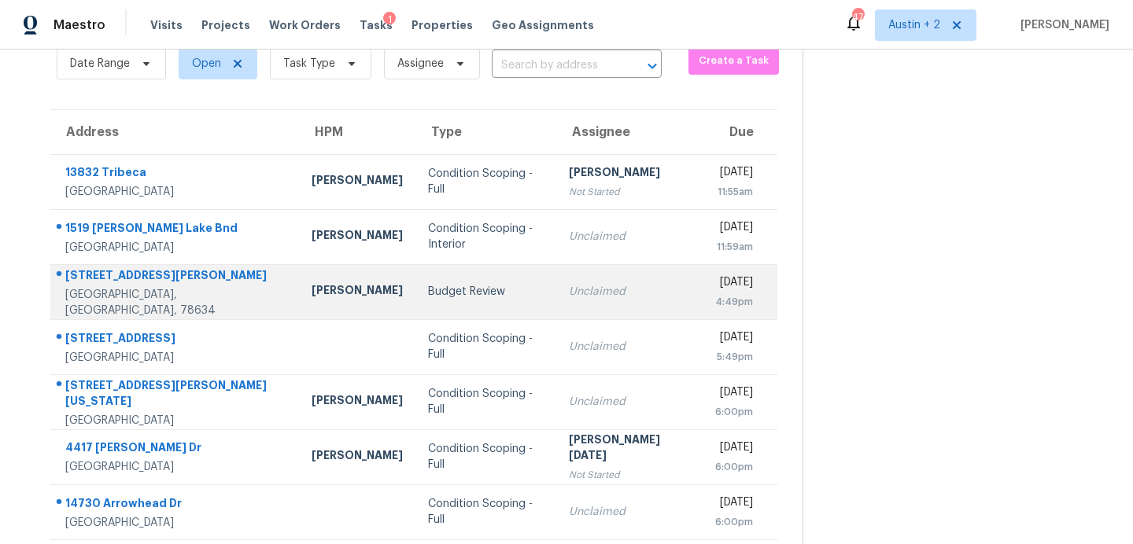
click at [428, 290] on div "Budget Review" at bounding box center [486, 292] width 116 height 16
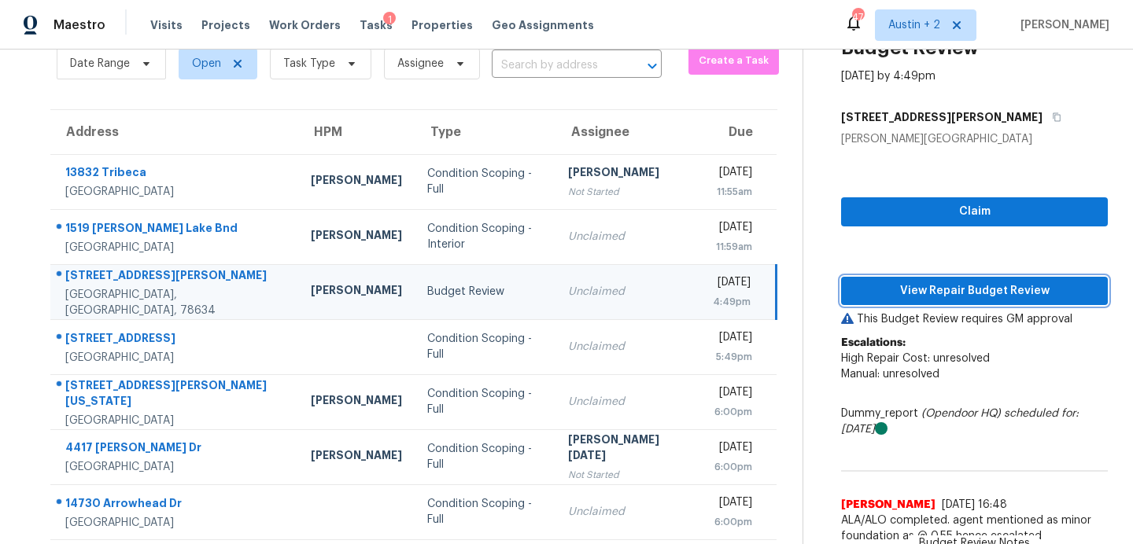
click at [966, 291] on span "View Repair Budget Review" at bounding box center [975, 292] width 242 height 20
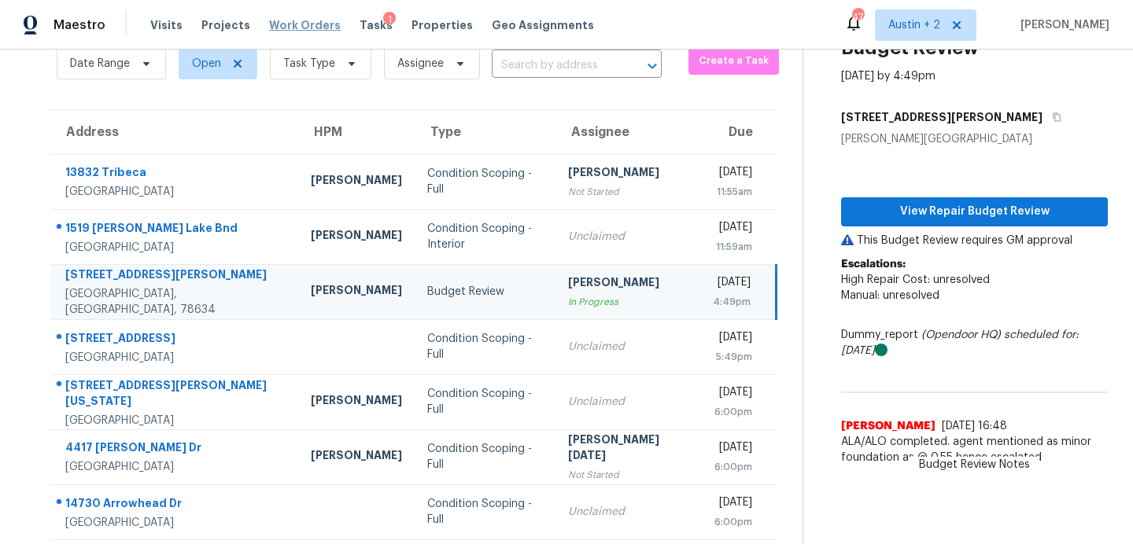
click at [301, 24] on span "Work Orders" at bounding box center [305, 25] width 72 height 16
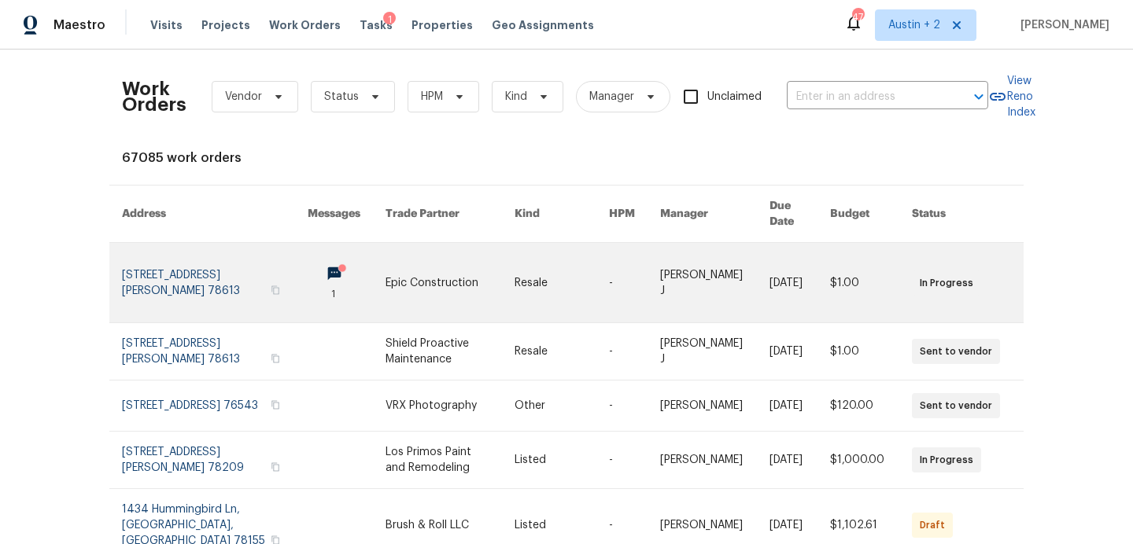
click at [498, 266] on link at bounding box center [449, 282] width 129 height 79
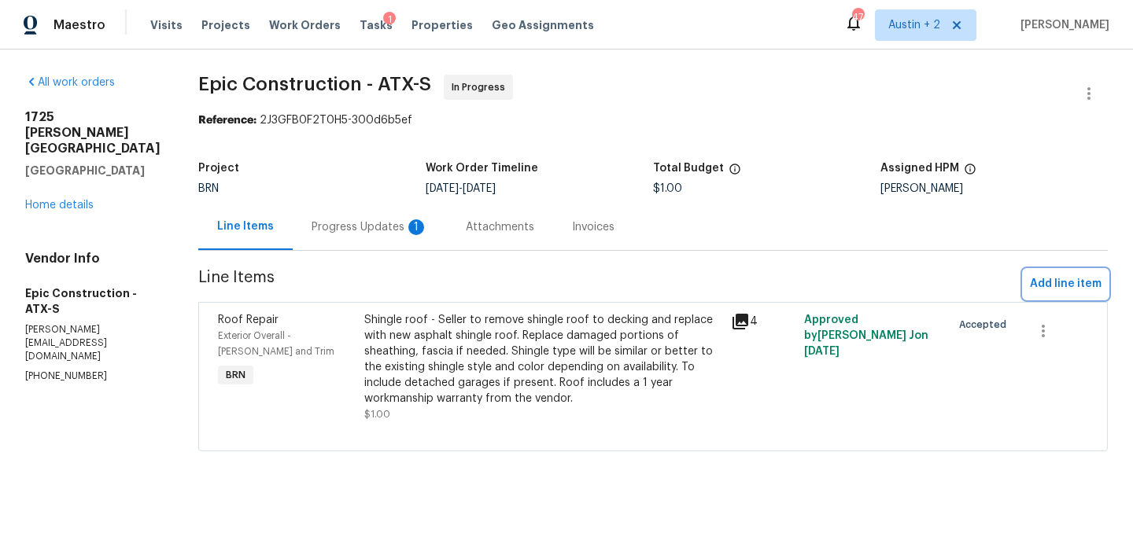
click at [1071, 288] on span "Add line item" at bounding box center [1066, 285] width 72 height 20
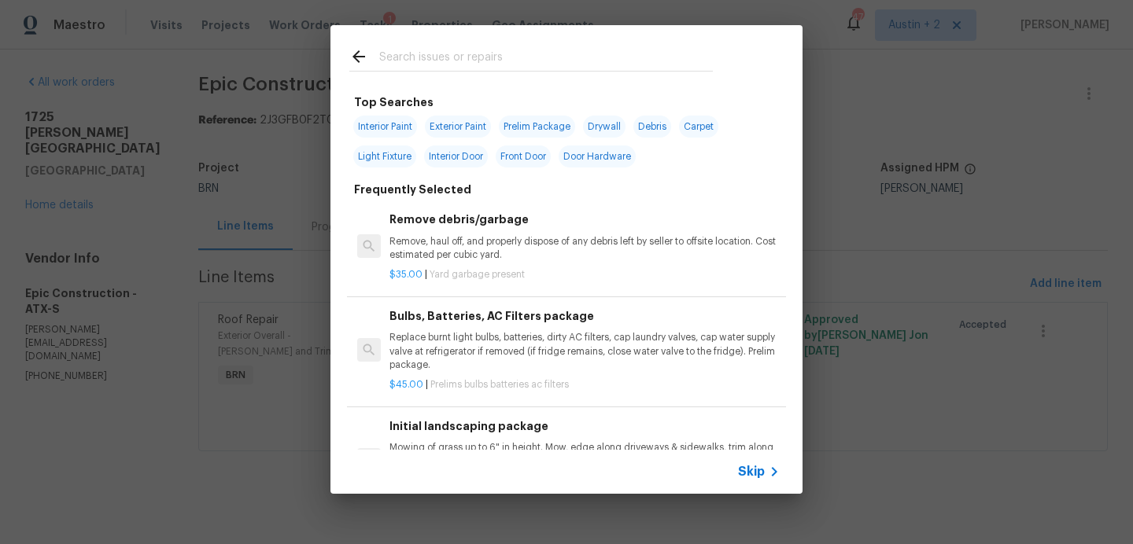
click at [455, 50] on input "text" at bounding box center [546, 59] width 334 height 24
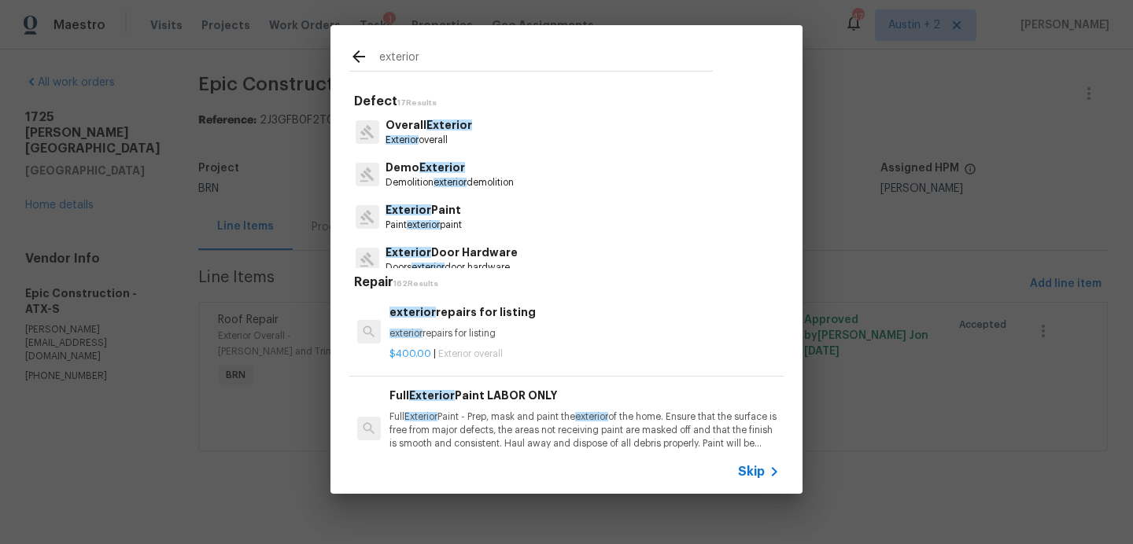
type input "exterior"
click at [448, 221] on p "Paint exterior paint" at bounding box center [423, 225] width 76 height 13
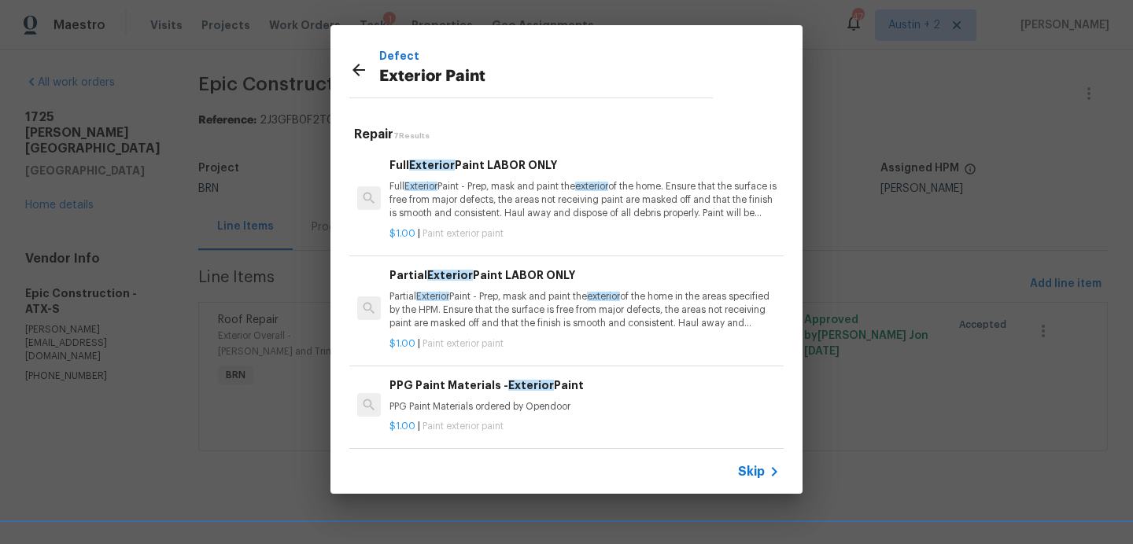
click at [536, 204] on p "Full Exterior Paint - Prep, mask and paint the exterior of the home. Ensure tha…" at bounding box center [584, 200] width 390 height 40
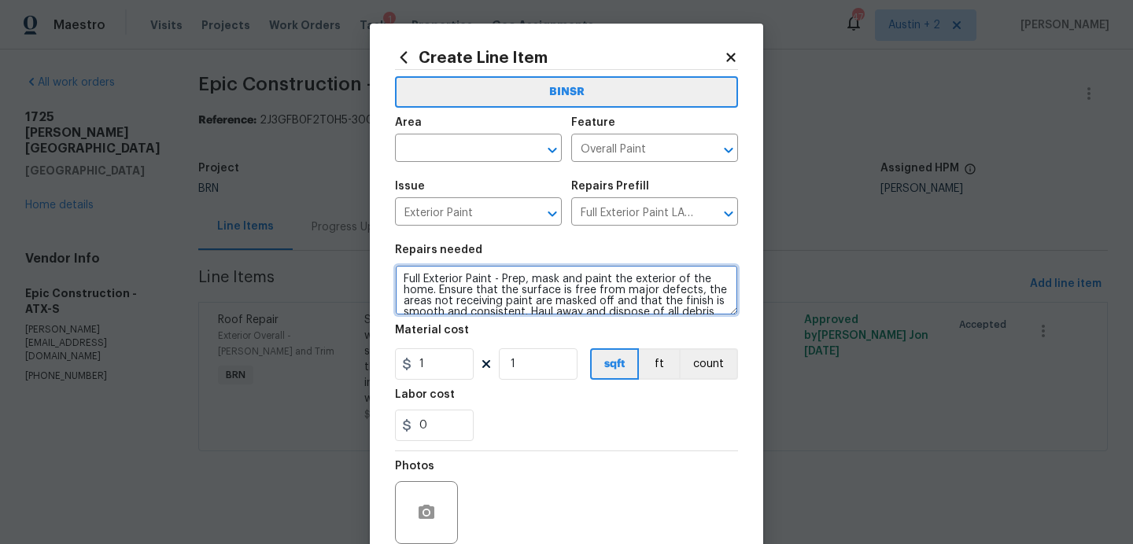
scroll to position [33, 0]
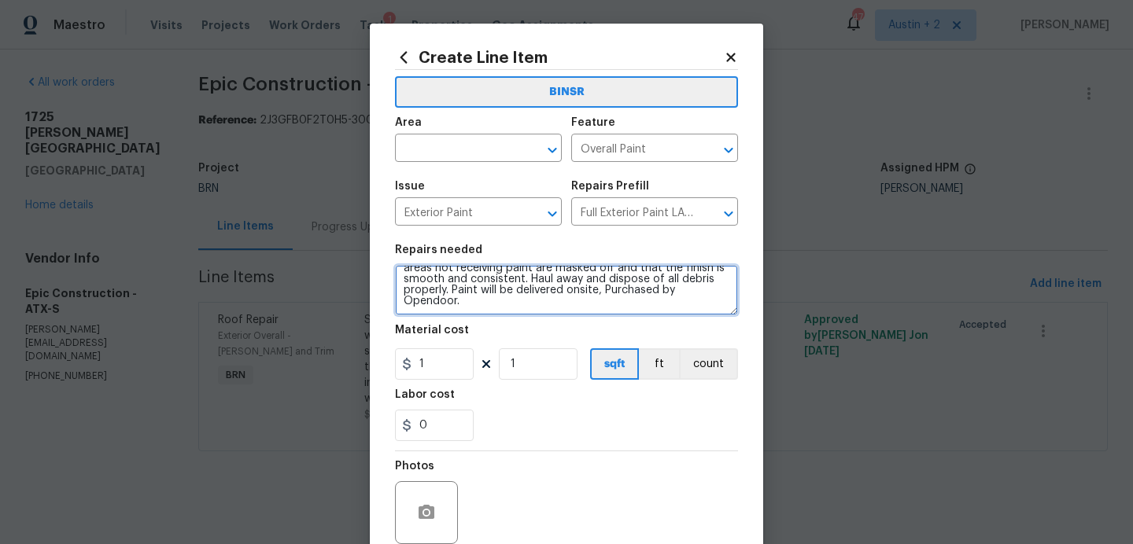
drag, startPoint x: 402, startPoint y: 278, endPoint x: 566, endPoint y: 471, distance: 253.9
click at [566, 471] on div "BINSR Area ​ Feature Overall Paint ​ Issue Exterior Paint ​ Repairs Prefill Ful…" at bounding box center [566, 327] width 343 height 514
click at [732, 56] on icon at bounding box center [730, 57] width 9 height 9
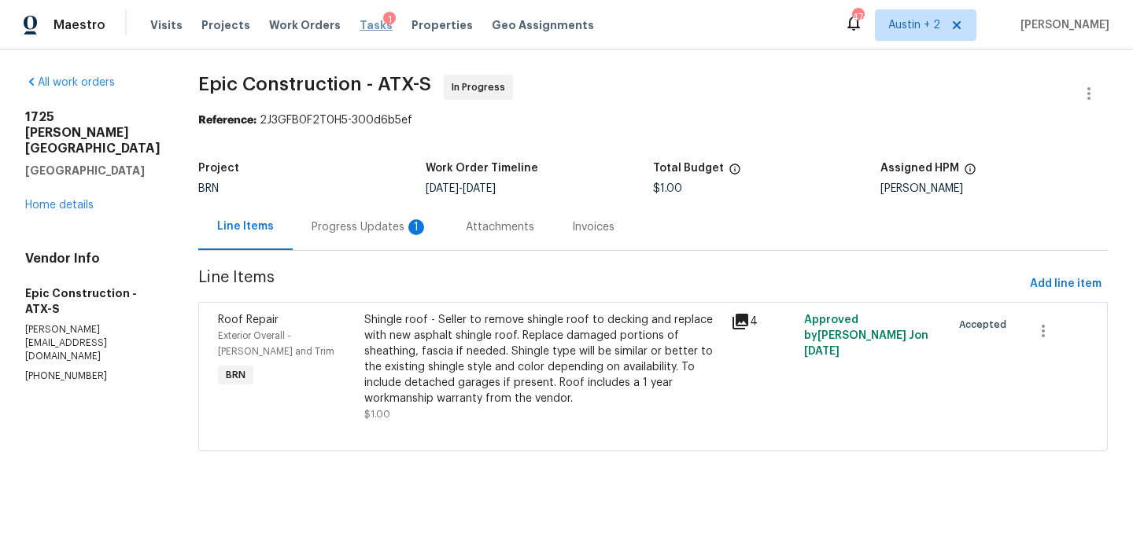
click at [360, 22] on span "Tasks" at bounding box center [376, 25] width 33 height 11
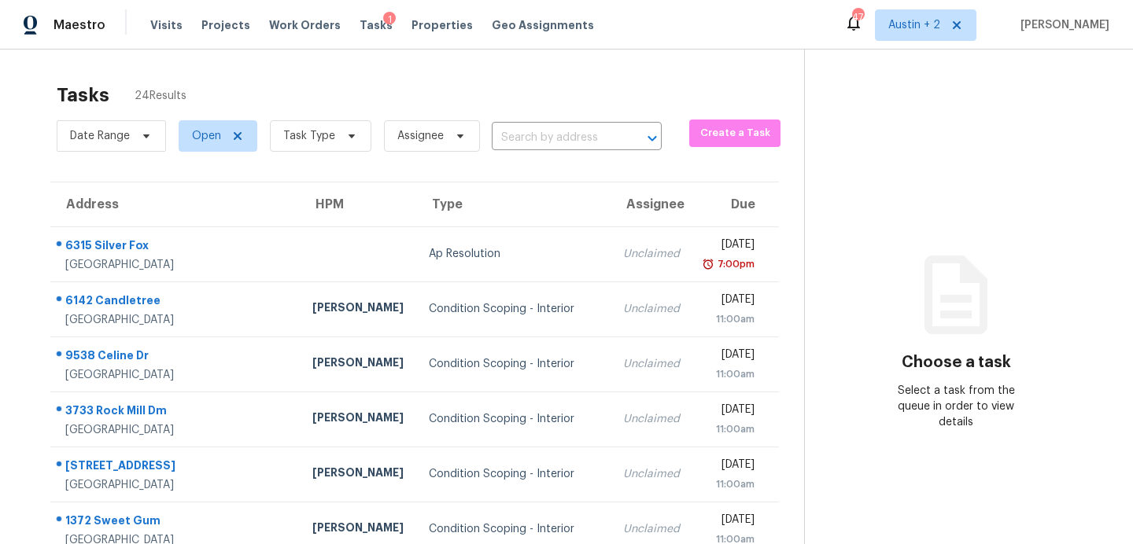
scroll to position [275, 0]
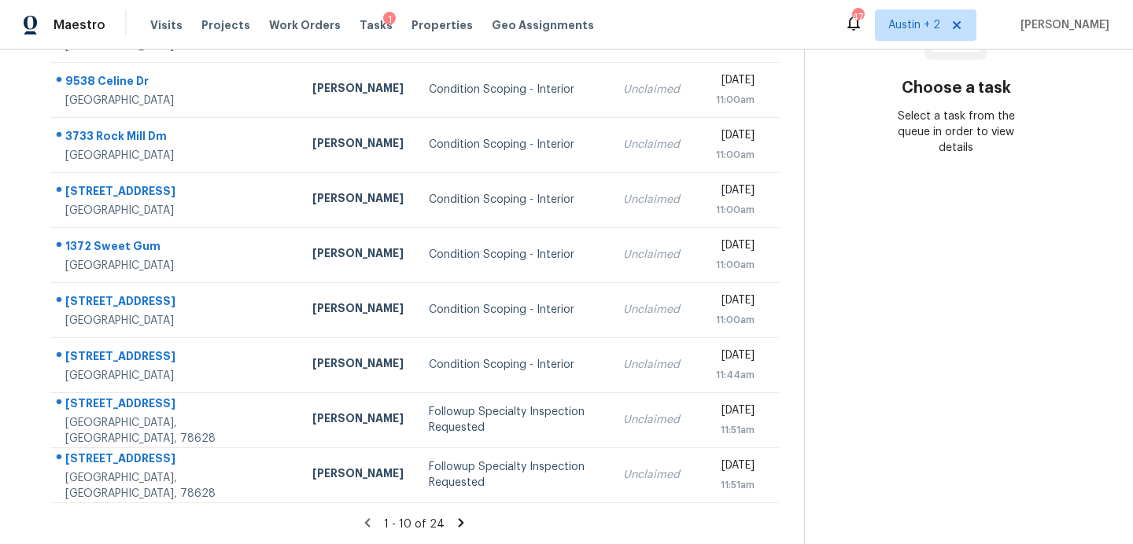
click at [459, 524] on icon at bounding box center [462, 522] width 6 height 9
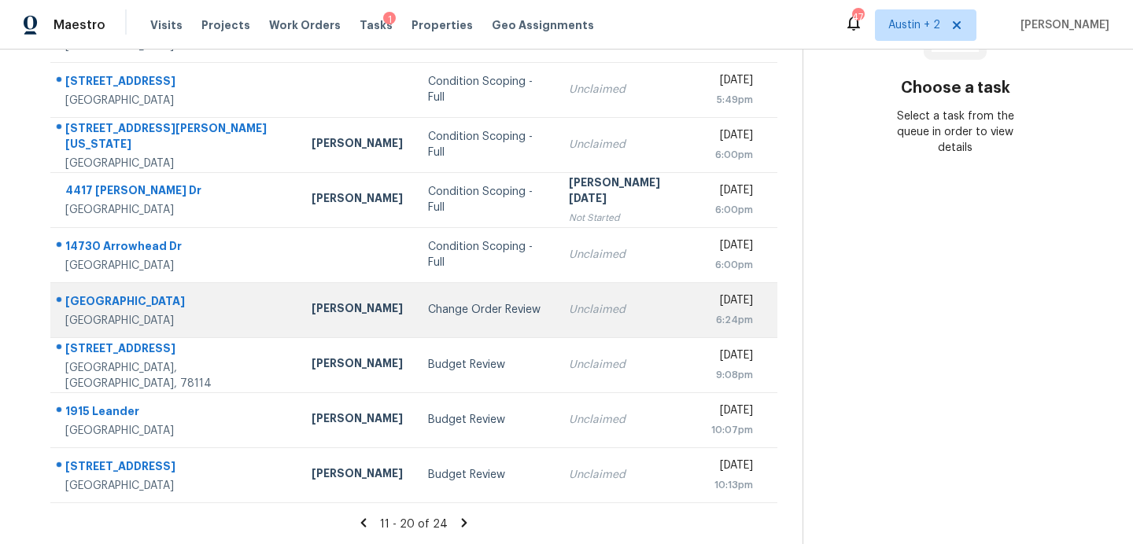
click at [428, 317] on div "Change Order Review" at bounding box center [486, 310] width 116 height 16
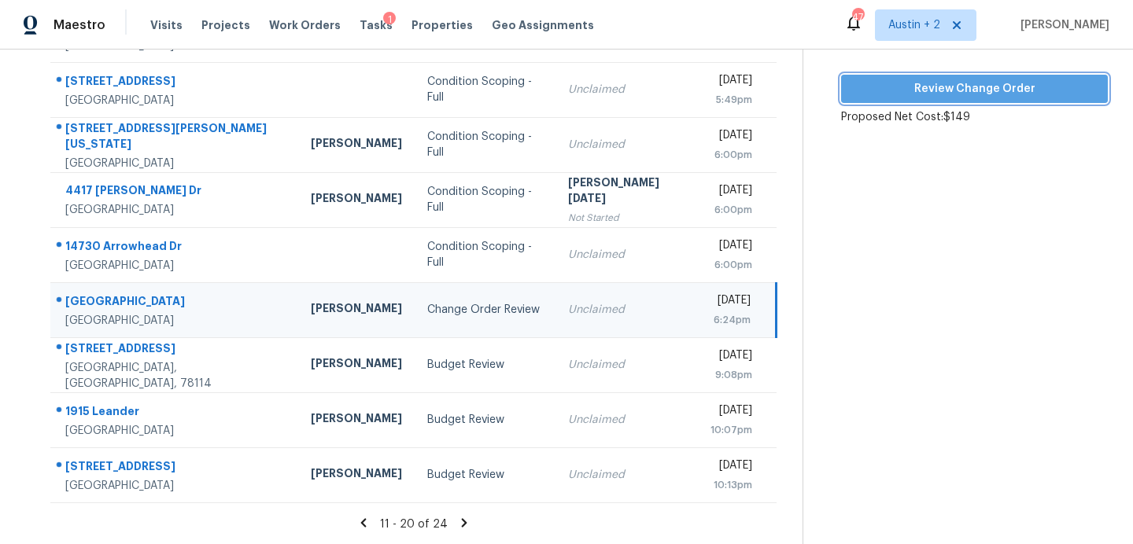
click at [928, 92] on span "Review Change Order" at bounding box center [975, 89] width 242 height 20
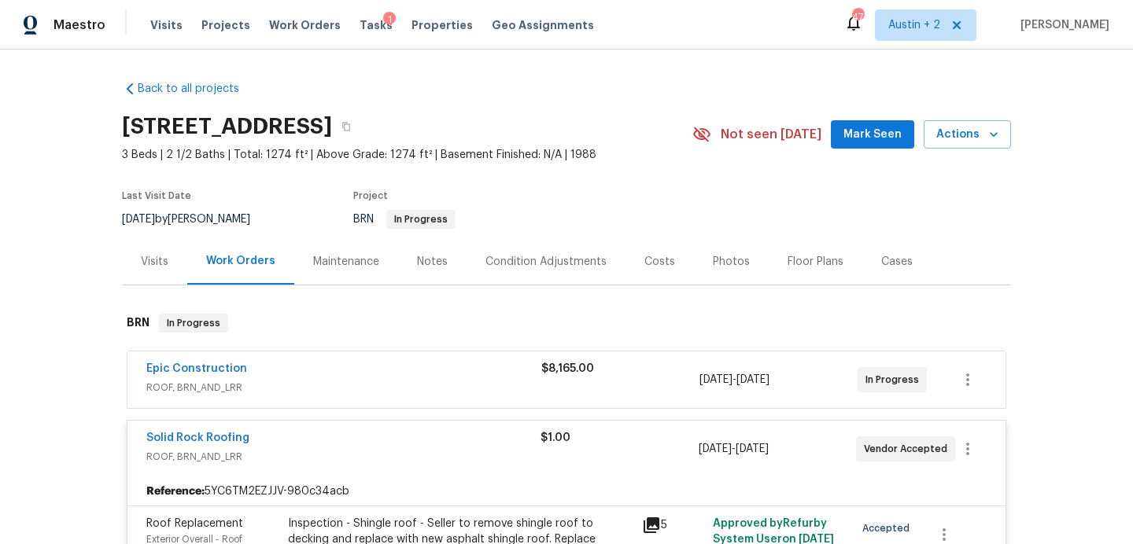
click at [884, 149] on div "10206 Canton Fld, San Antonio, TX 78245 3 Beds | 2 1/2 Baths | Total: 1274 ft² …" at bounding box center [566, 134] width 889 height 57
click at [881, 132] on span "Mark Seen" at bounding box center [872, 135] width 58 height 20
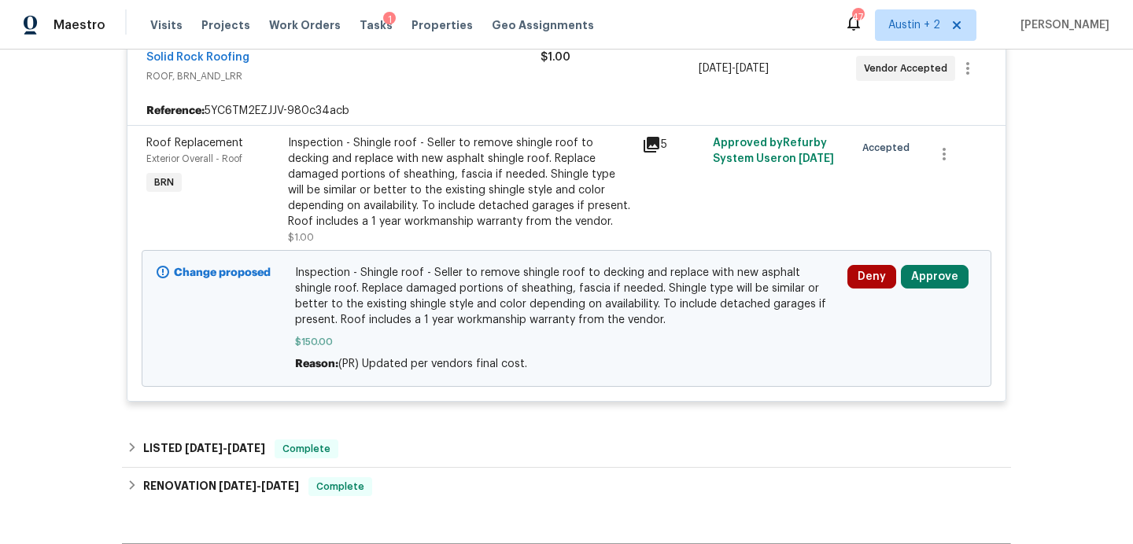
scroll to position [326, 0]
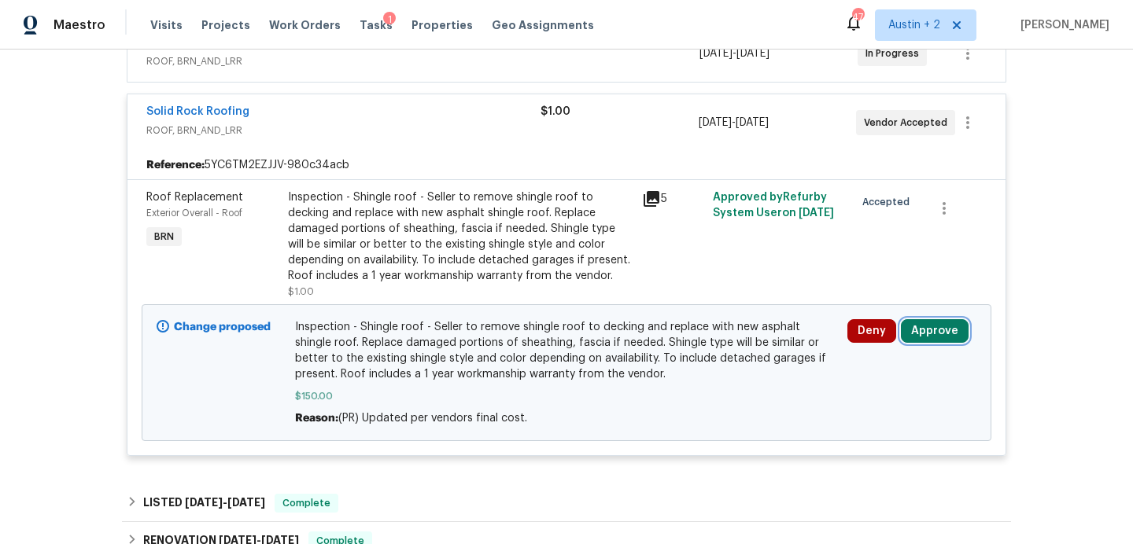
click at [935, 337] on button "Approve" at bounding box center [935, 331] width 68 height 24
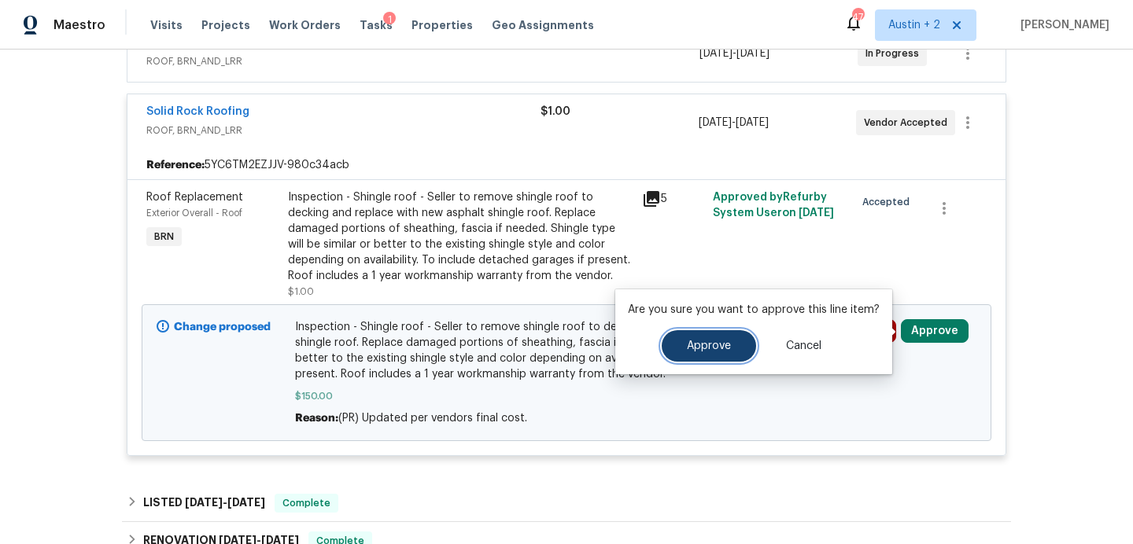
click at [729, 345] on button "Approve" at bounding box center [709, 345] width 94 height 31
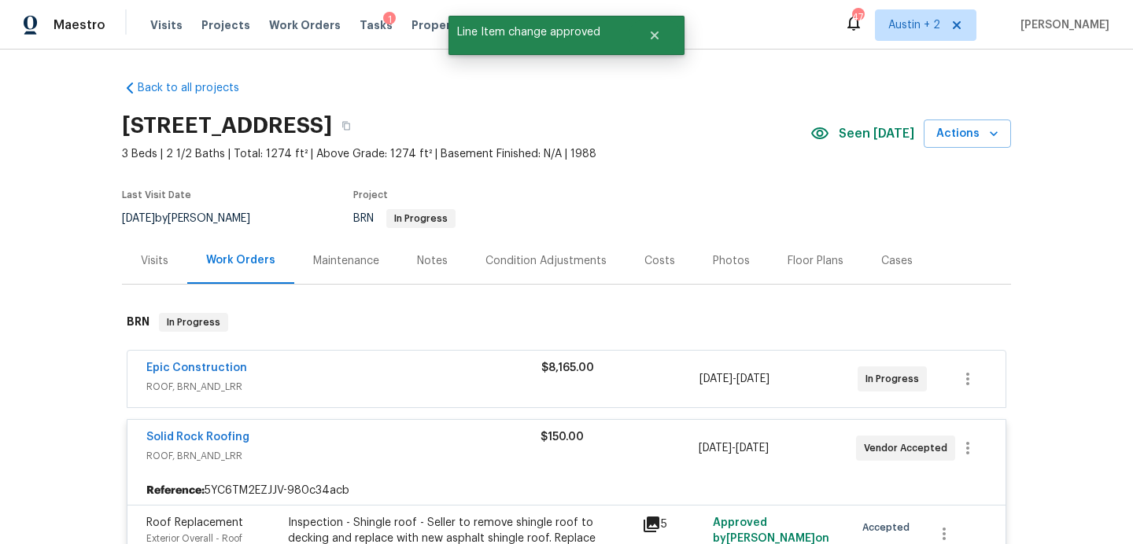
scroll to position [0, 0]
click at [361, 24] on span "Tasks" at bounding box center [376, 25] width 33 height 11
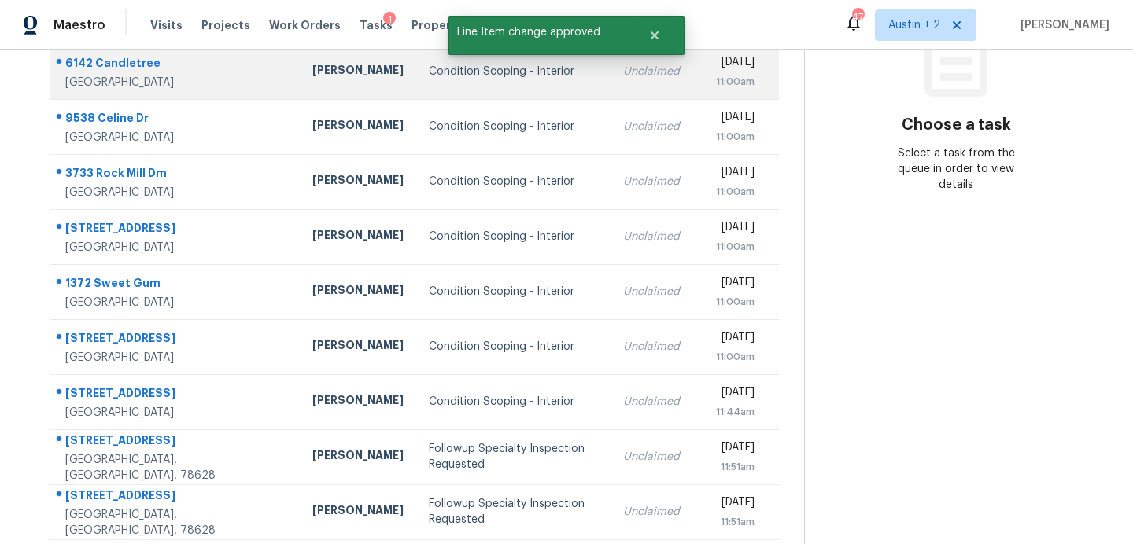
scroll to position [275, 0]
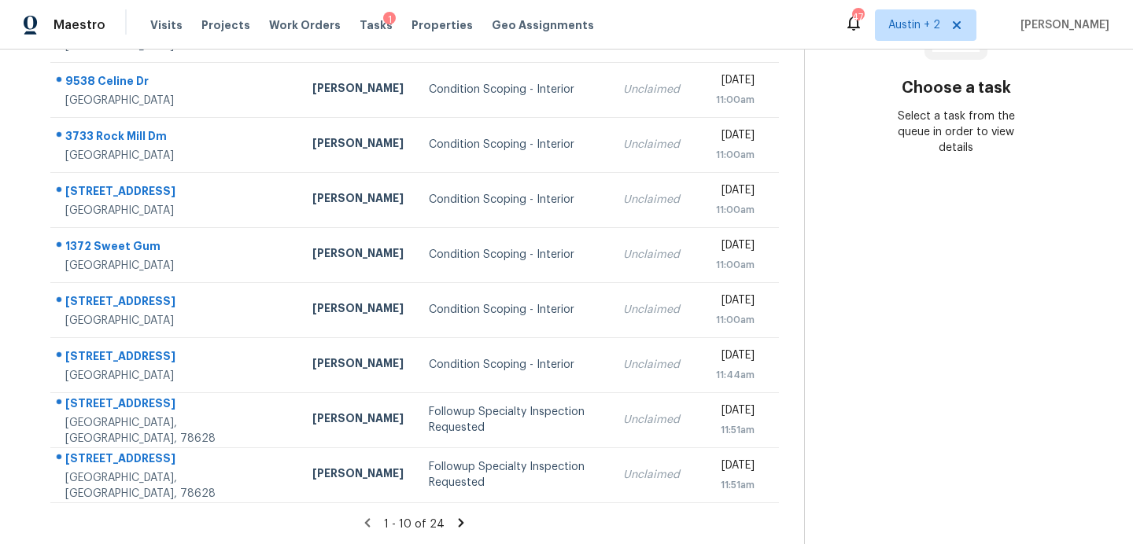
click at [454, 517] on icon at bounding box center [461, 523] width 14 height 14
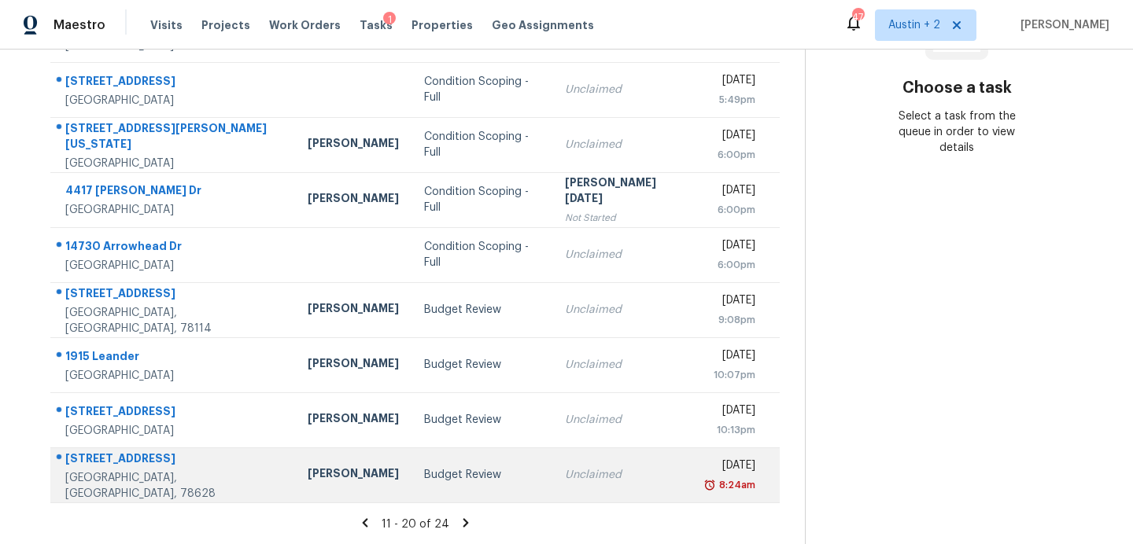
click at [552, 464] on td "Unclaimed" at bounding box center [623, 475] width 142 height 55
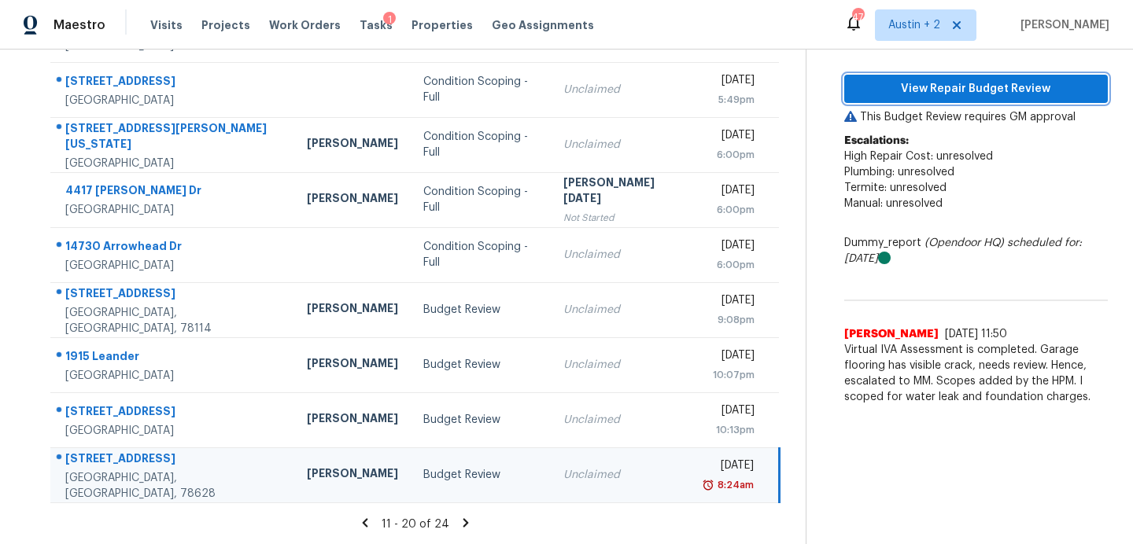
click at [898, 93] on span "View Repair Budget Review" at bounding box center [976, 89] width 238 height 20
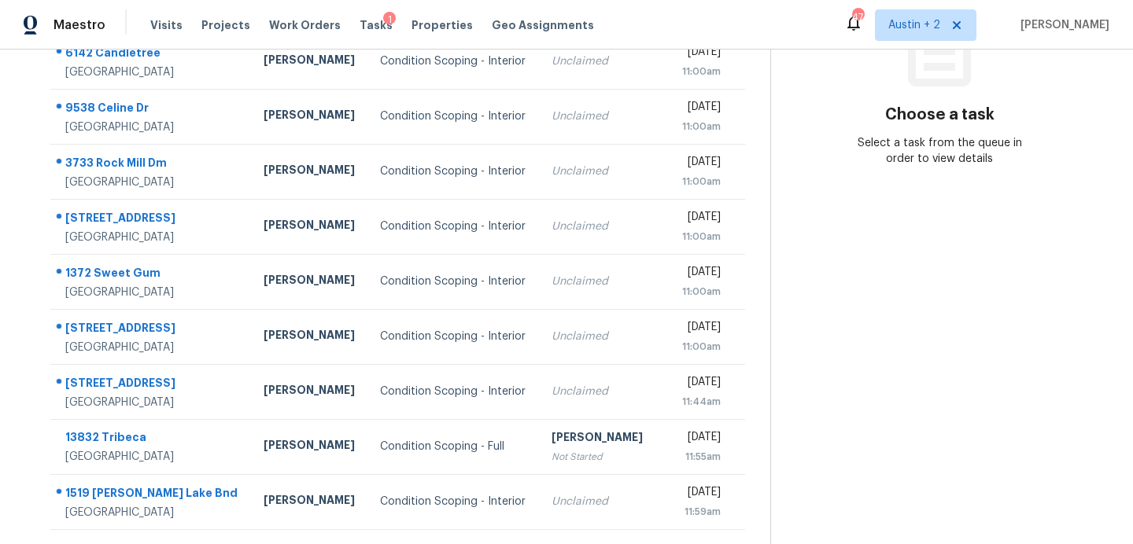
scroll to position [275, 0]
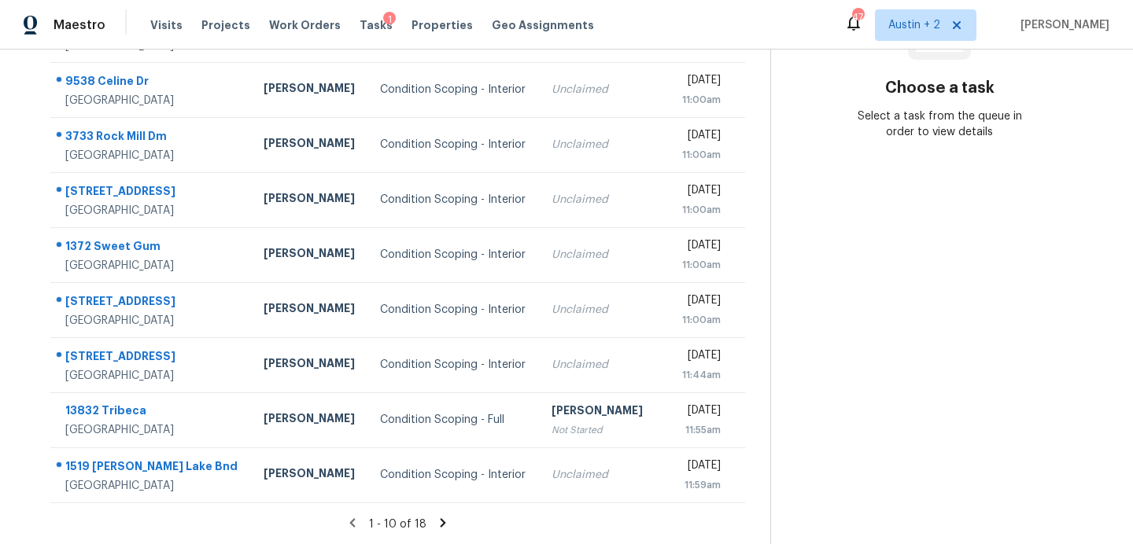
click at [439, 517] on icon at bounding box center [443, 523] width 14 height 14
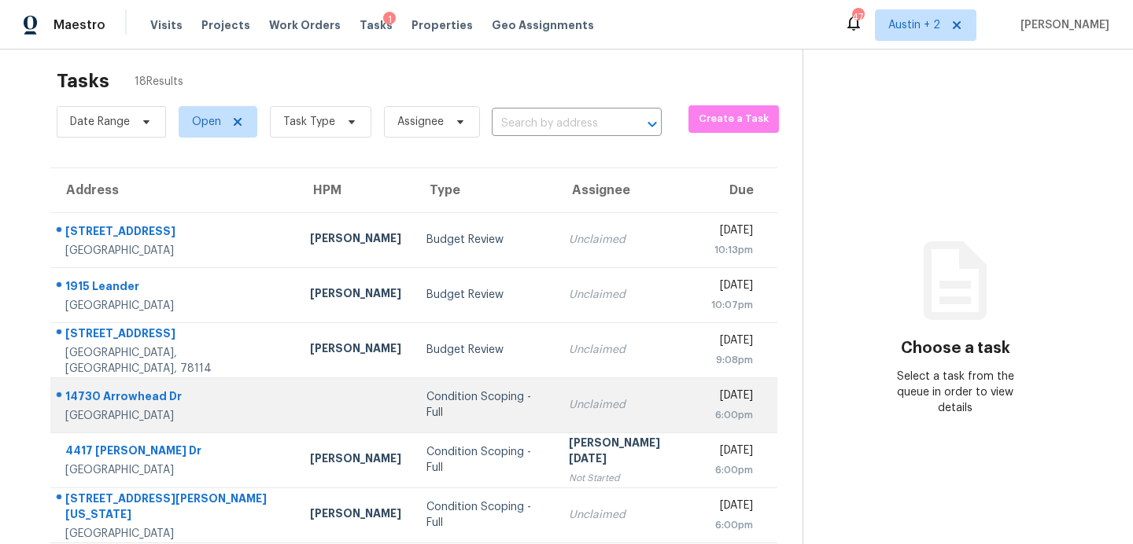
scroll to position [5, 0]
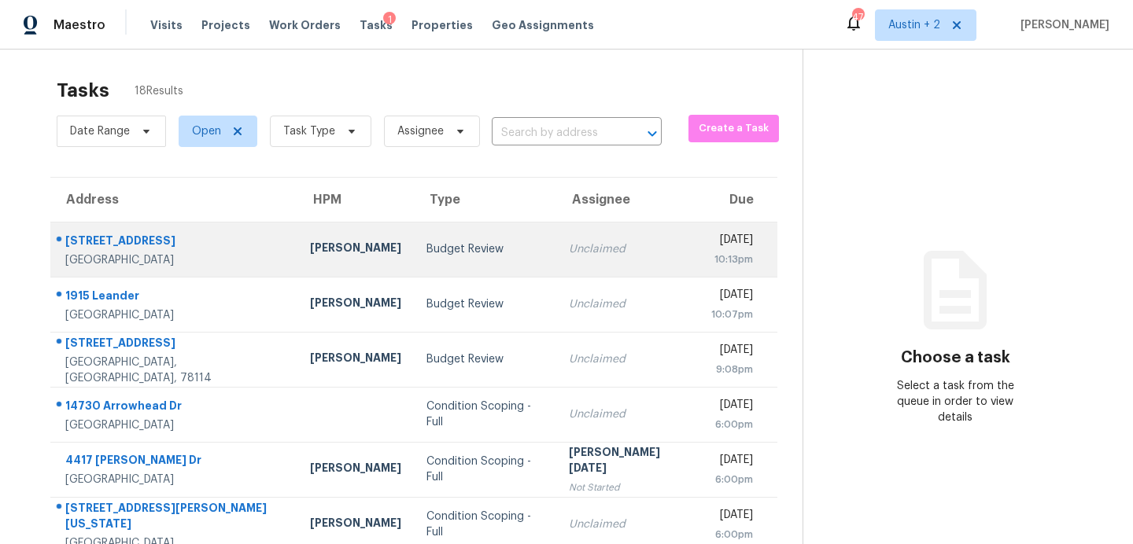
click at [426, 253] on div "Budget Review" at bounding box center [484, 250] width 116 height 16
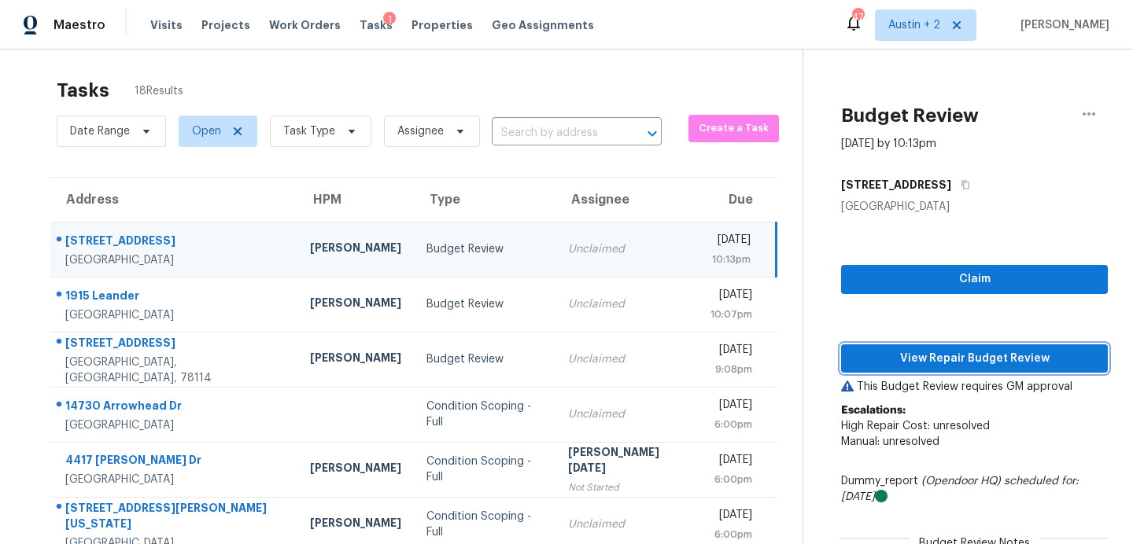
click at [916, 358] on span "View Repair Budget Review" at bounding box center [975, 359] width 242 height 20
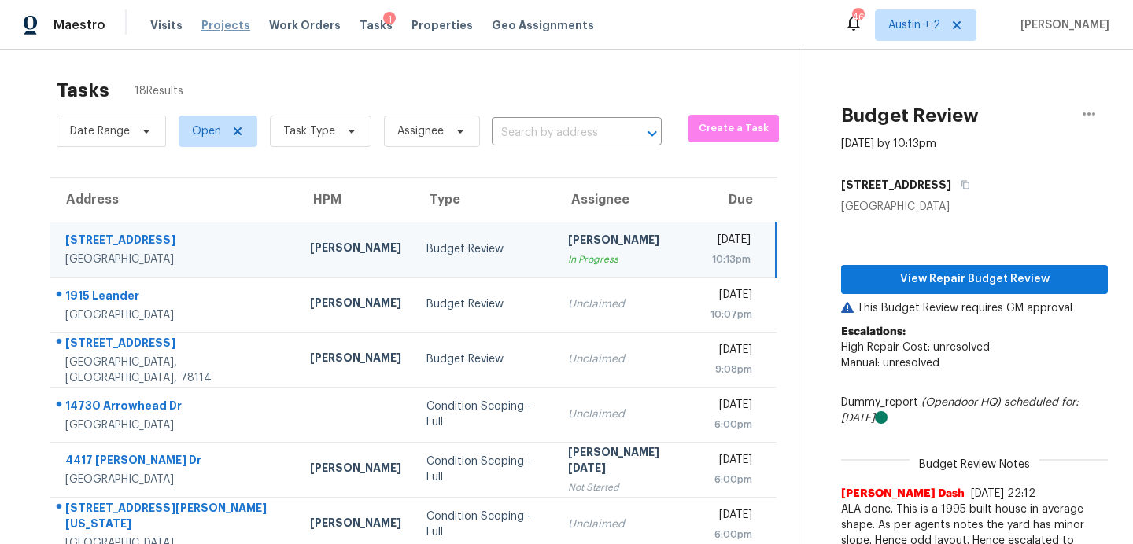
click at [219, 27] on span "Projects" at bounding box center [225, 25] width 49 height 16
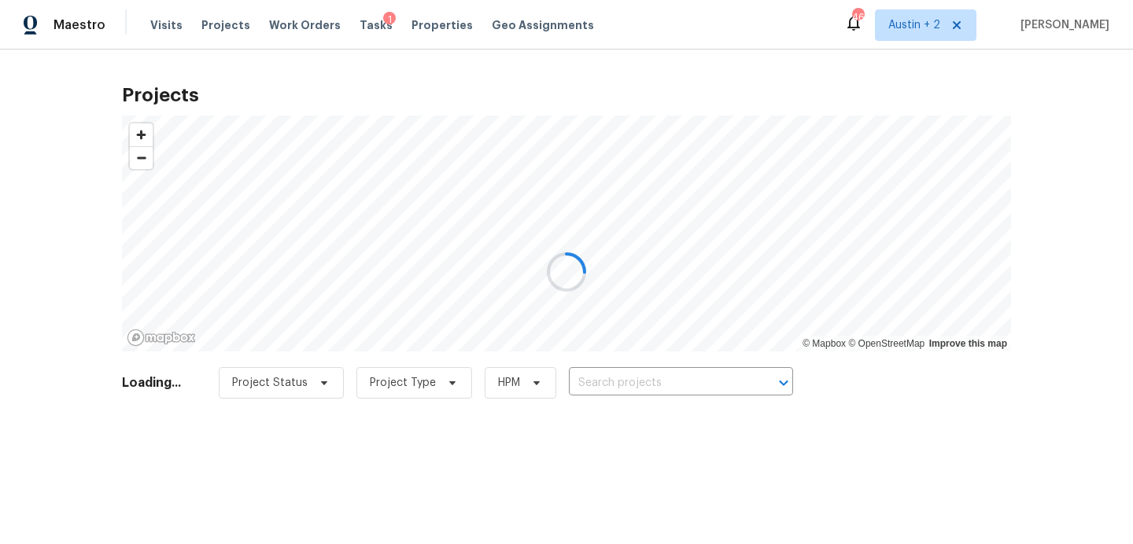
click at [601, 375] on div at bounding box center [566, 272] width 1133 height 544
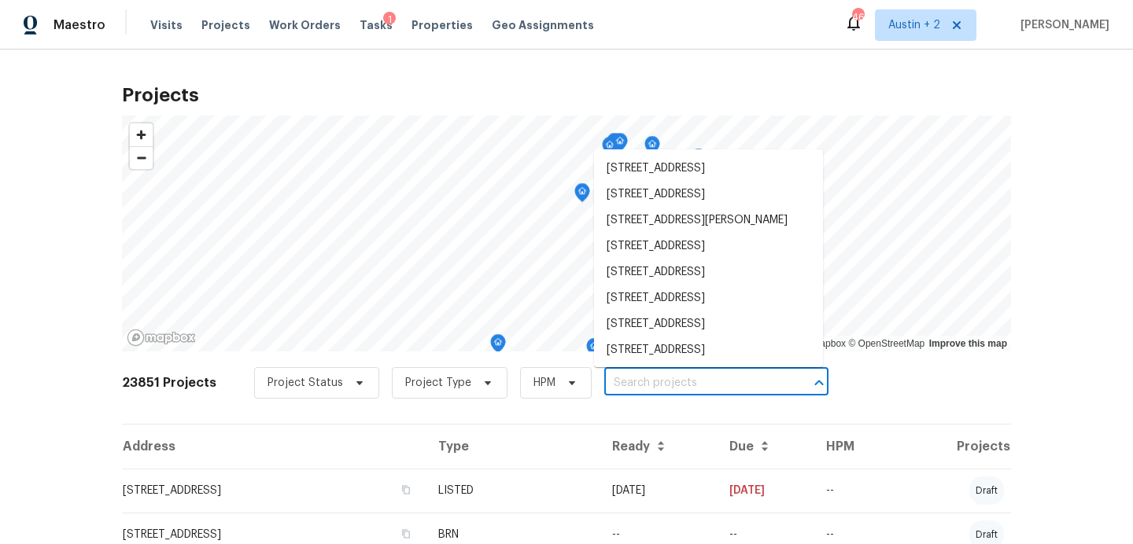
click at [606, 383] on input "text" at bounding box center [694, 383] width 180 height 24
paste input "5709 Southerner Way, Austin, TX"
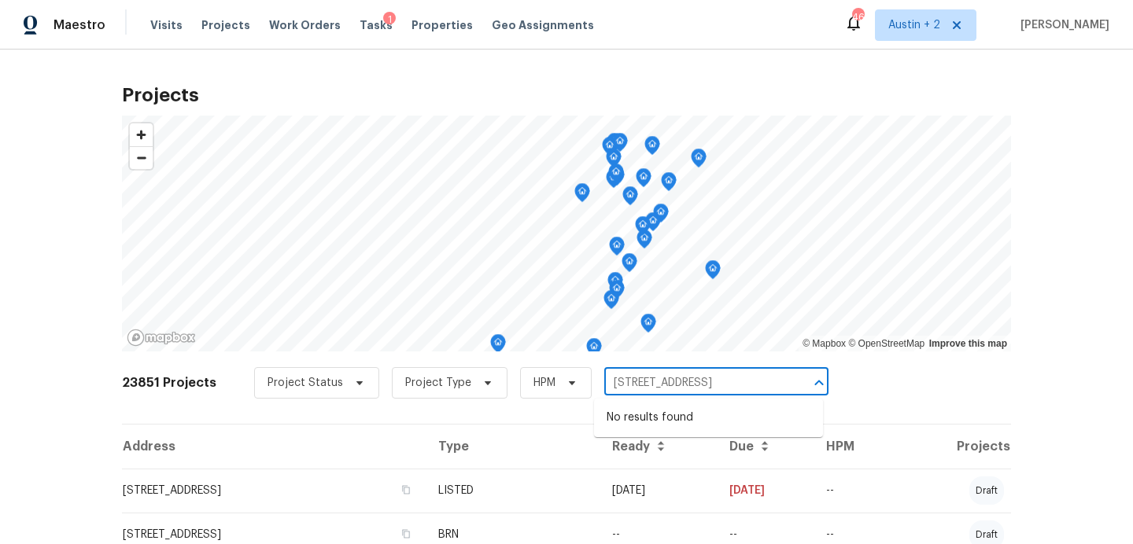
drag, startPoint x: 716, startPoint y: 385, endPoint x: 918, endPoint y: 396, distance: 202.5
click at [913, 396] on div "23851 Projects Project Status Project Type HPM 5709 Southerner Way, Austin, TX ​" at bounding box center [566, 392] width 889 height 63
type input "5709 Southerner Way"
click at [731, 423] on li "5709 Southerner Way, Austin, TX 78747" at bounding box center [708, 418] width 229 height 26
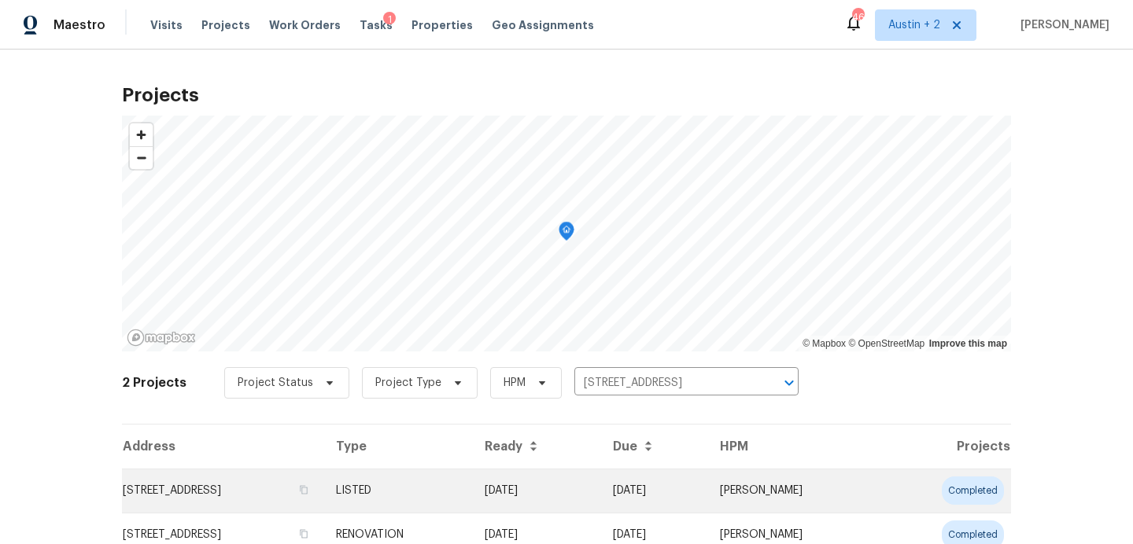
click at [146, 492] on td "5709 Southerner Way, Austin, TX 78747" at bounding box center [222, 491] width 201 height 44
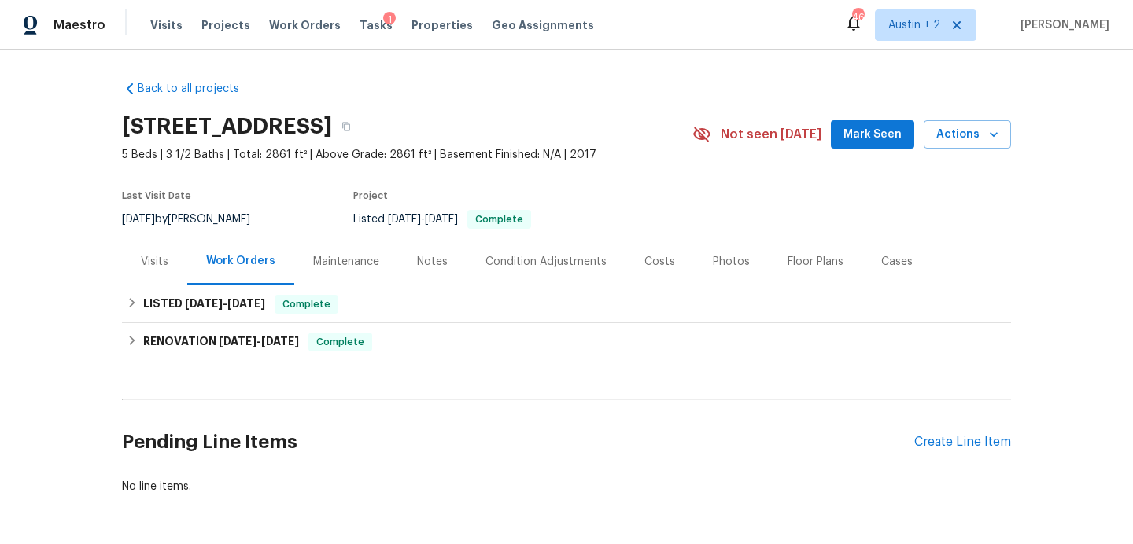
click at [868, 142] on span "Mark Seen" at bounding box center [872, 135] width 58 height 20
click at [160, 257] on div "Visits" at bounding box center [155, 262] width 28 height 16
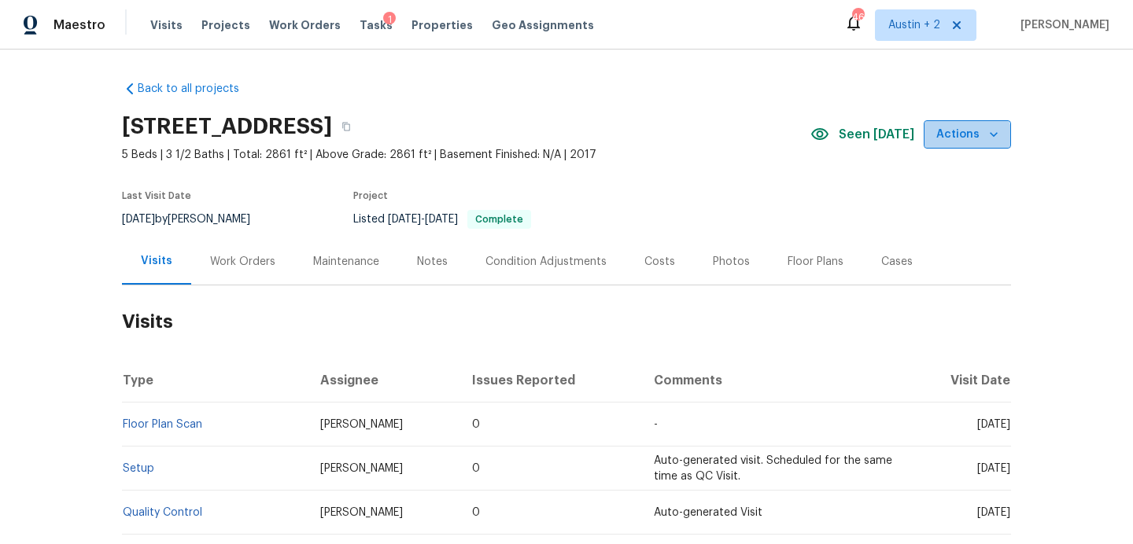
click at [964, 143] on span "Actions" at bounding box center [967, 135] width 62 height 20
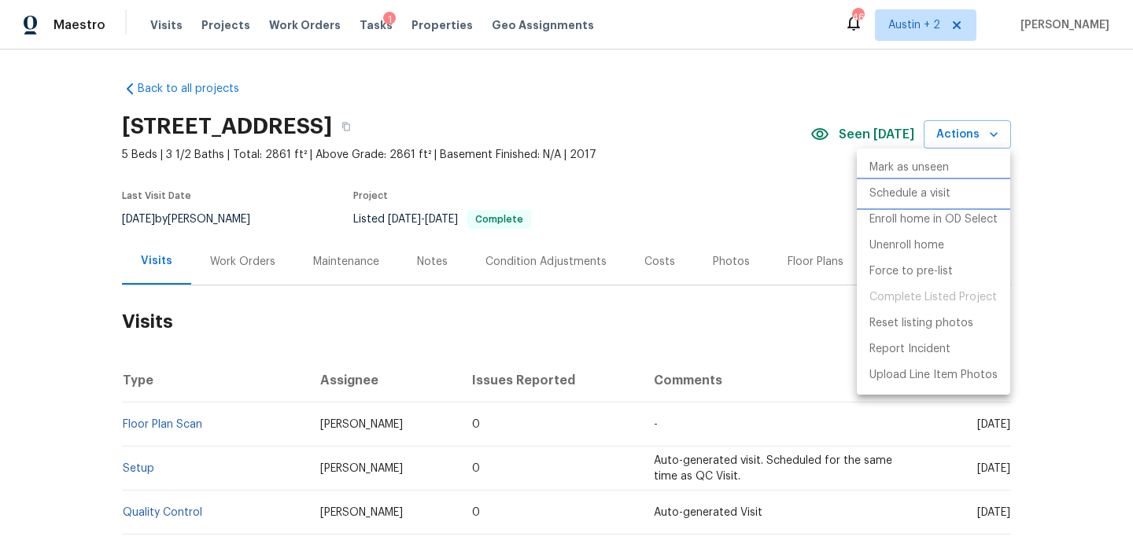
click at [931, 193] on p "Schedule a visit" at bounding box center [909, 194] width 81 height 17
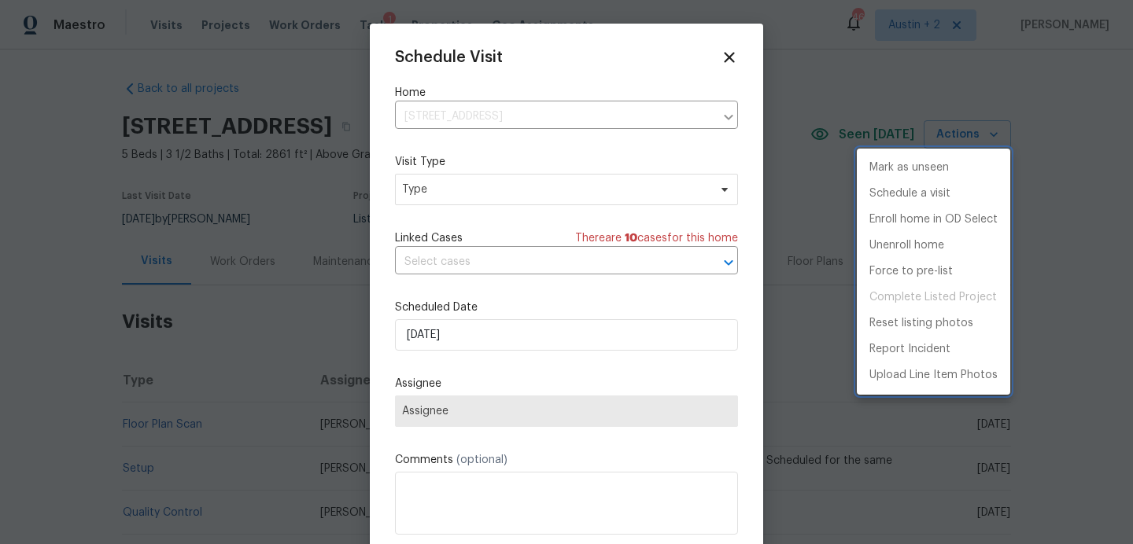
click at [467, 195] on div at bounding box center [566, 272] width 1133 height 544
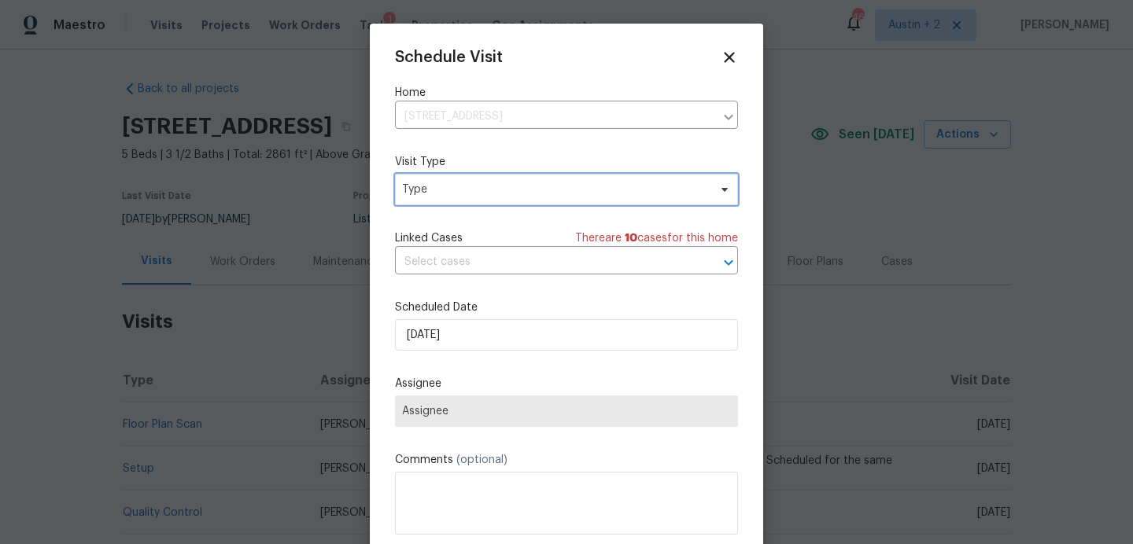
click at [481, 186] on span "Type" at bounding box center [555, 190] width 306 height 16
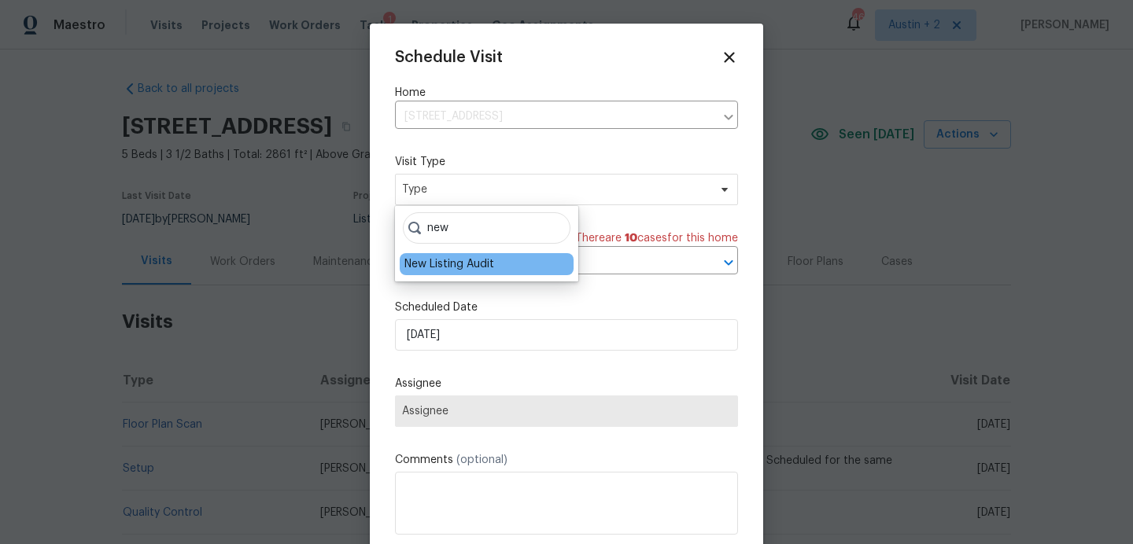
type input "new"
click at [449, 267] on div "New Listing Audit" at bounding box center [449, 264] width 90 height 16
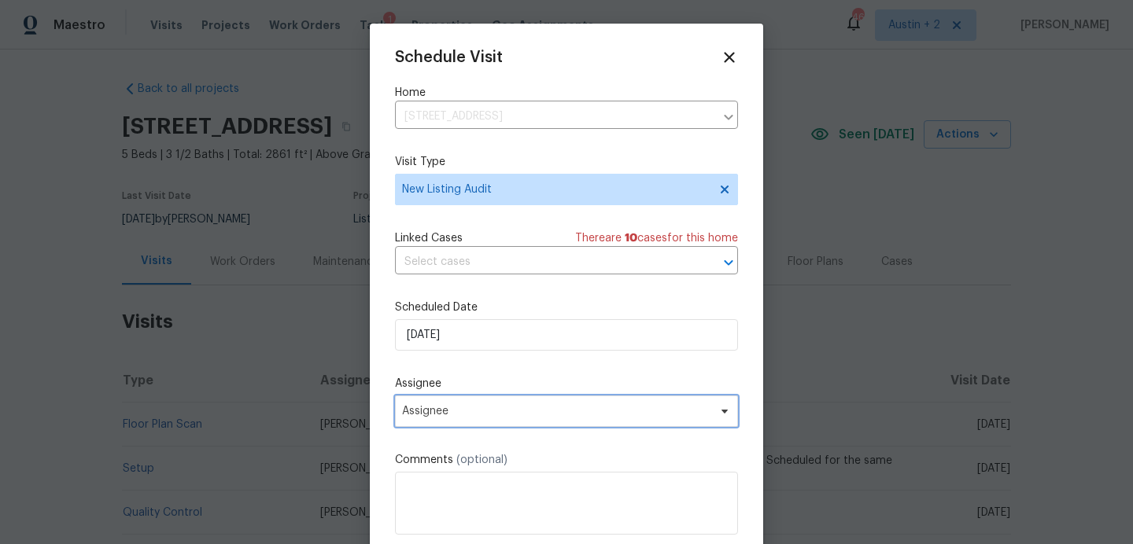
click at [462, 408] on span "Assignee" at bounding box center [556, 411] width 308 height 13
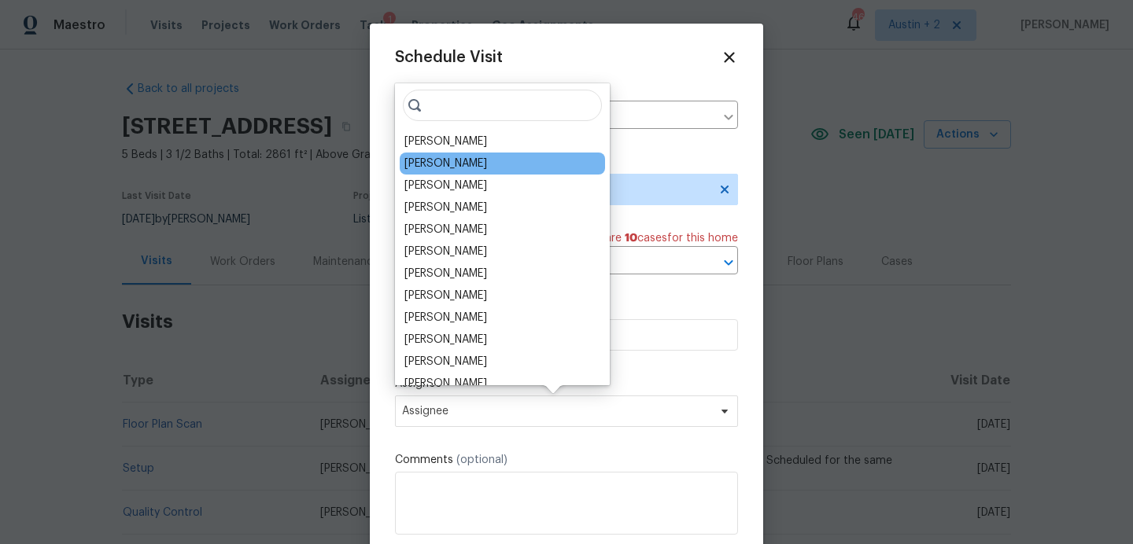
click at [459, 165] on div "[PERSON_NAME]" at bounding box center [445, 164] width 83 height 16
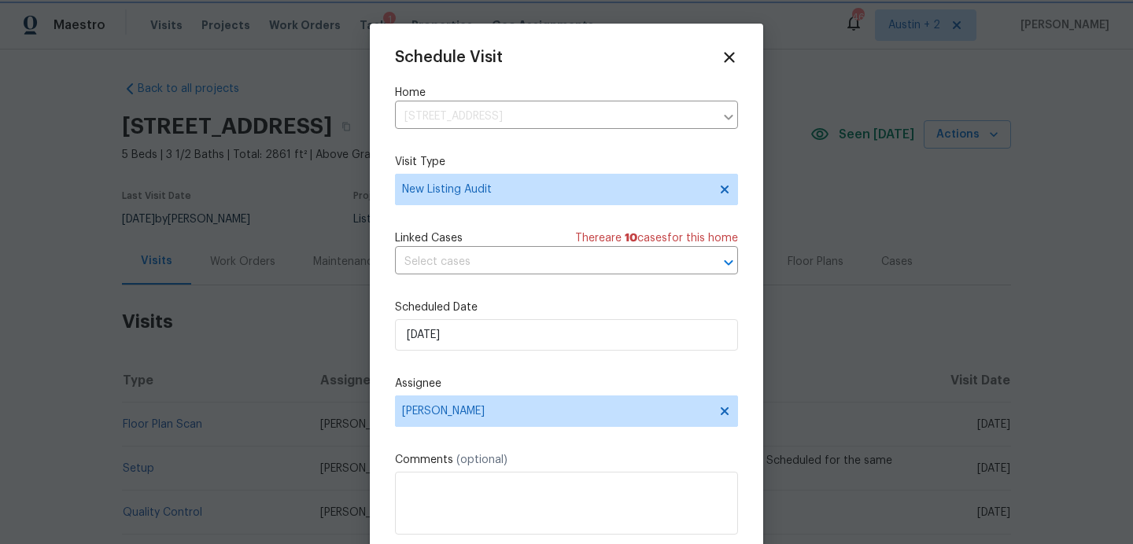
scroll to position [28, 0]
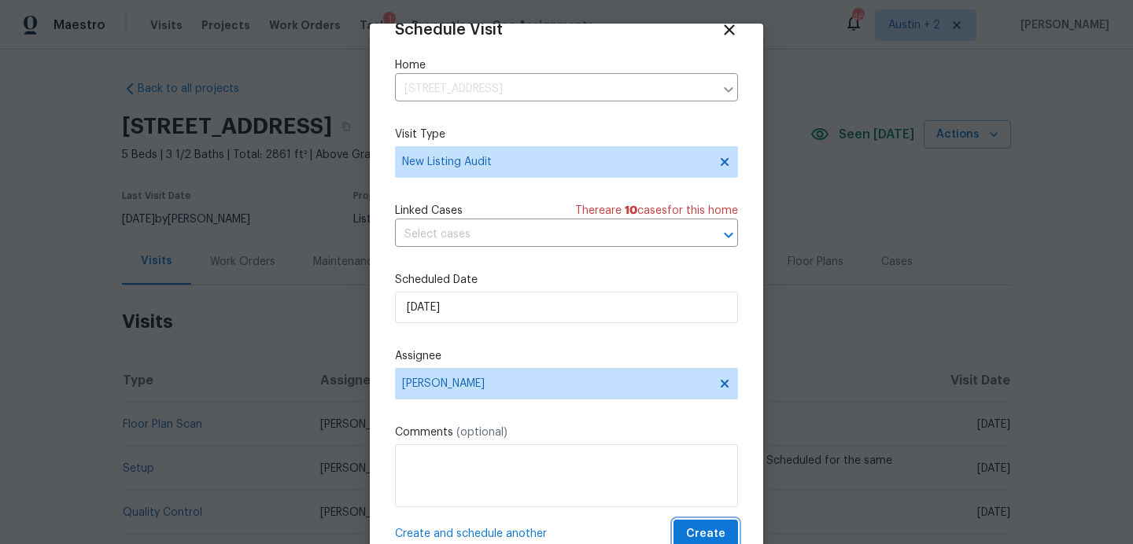
click at [721, 539] on span "Create" at bounding box center [705, 535] width 39 height 20
